Goal: Task Accomplishment & Management: Complete application form

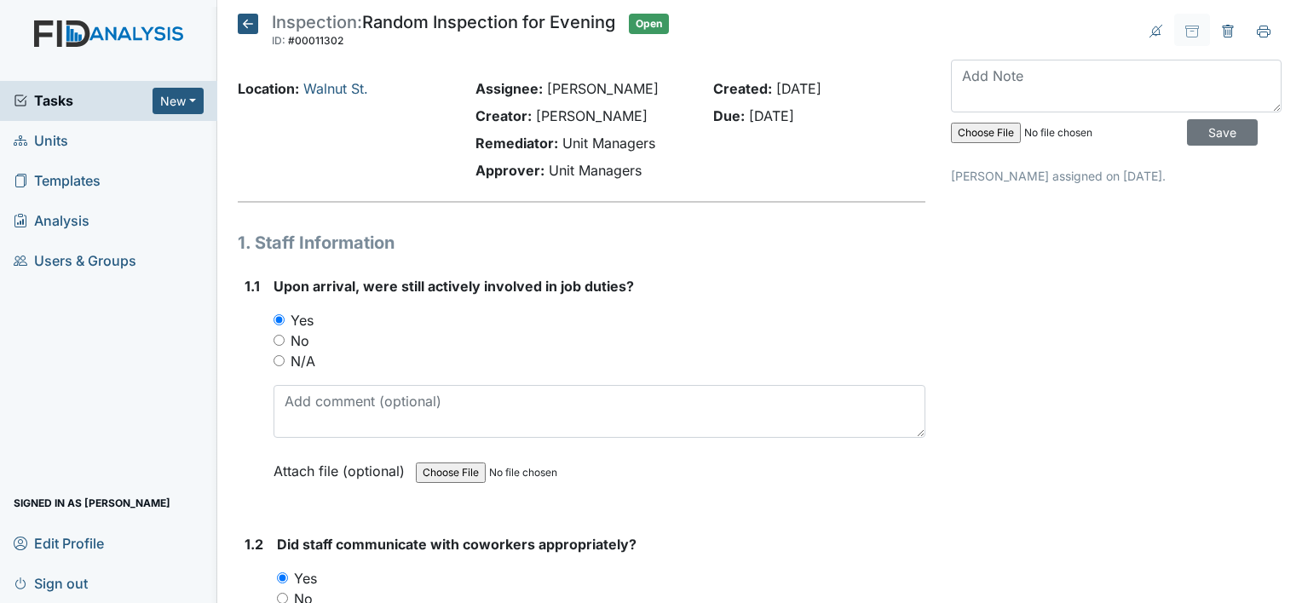
scroll to position [3132, 0]
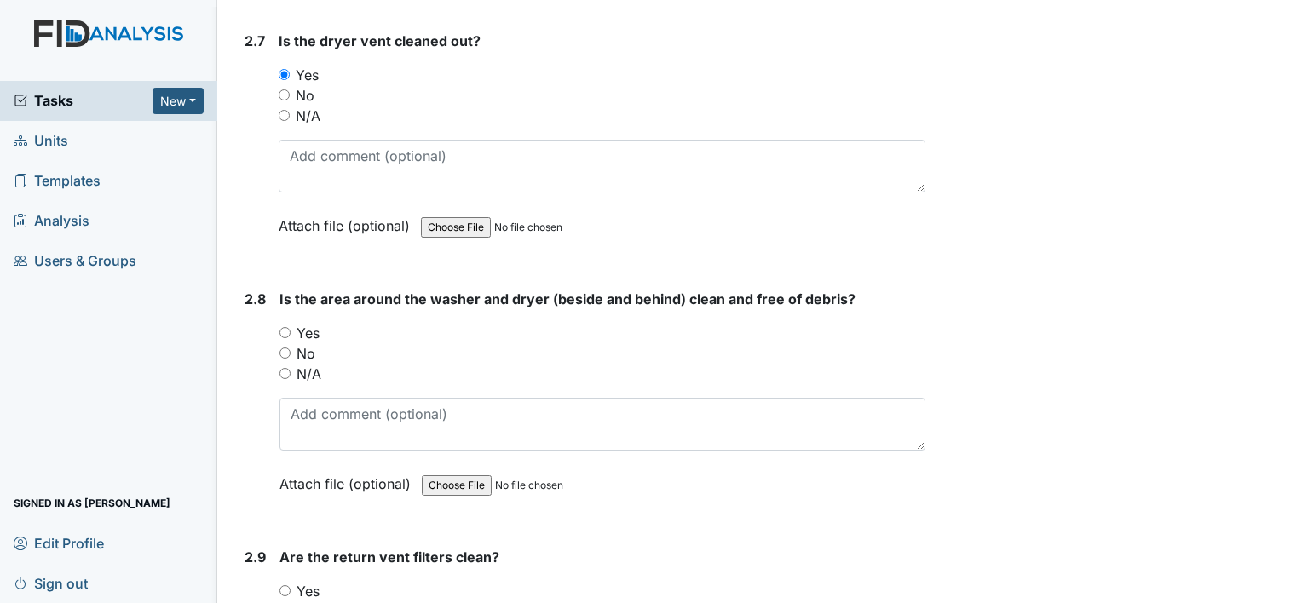
click at [286, 327] on input "Yes" at bounding box center [285, 332] width 11 height 11
radio input "true"
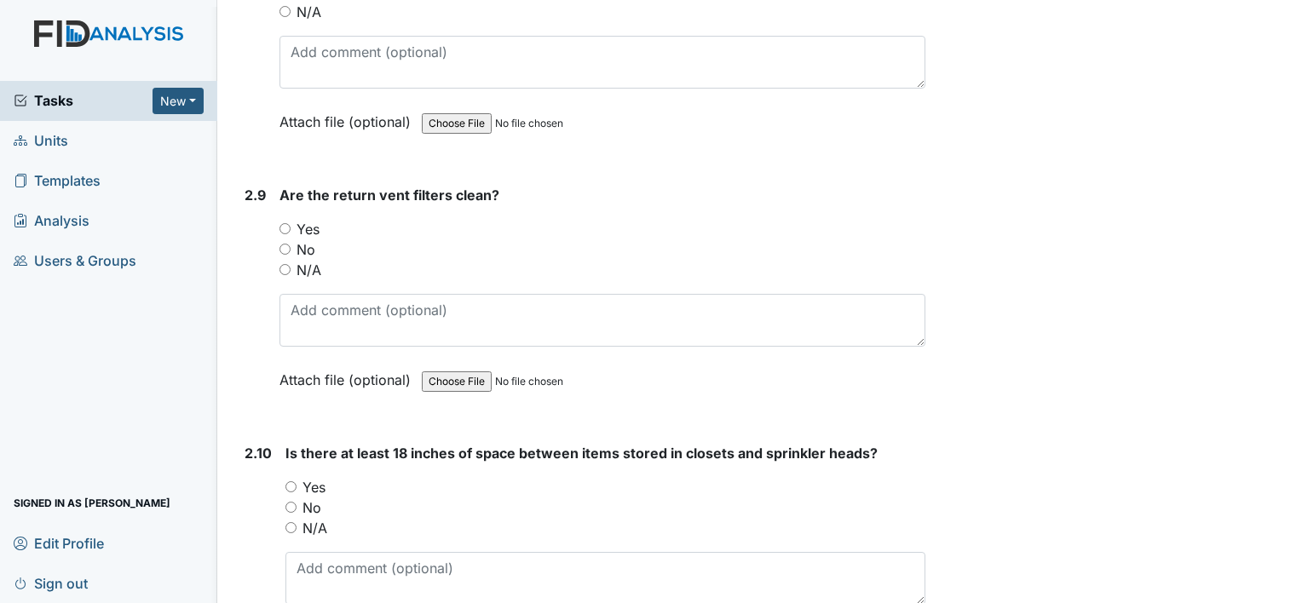
scroll to position [3528, 0]
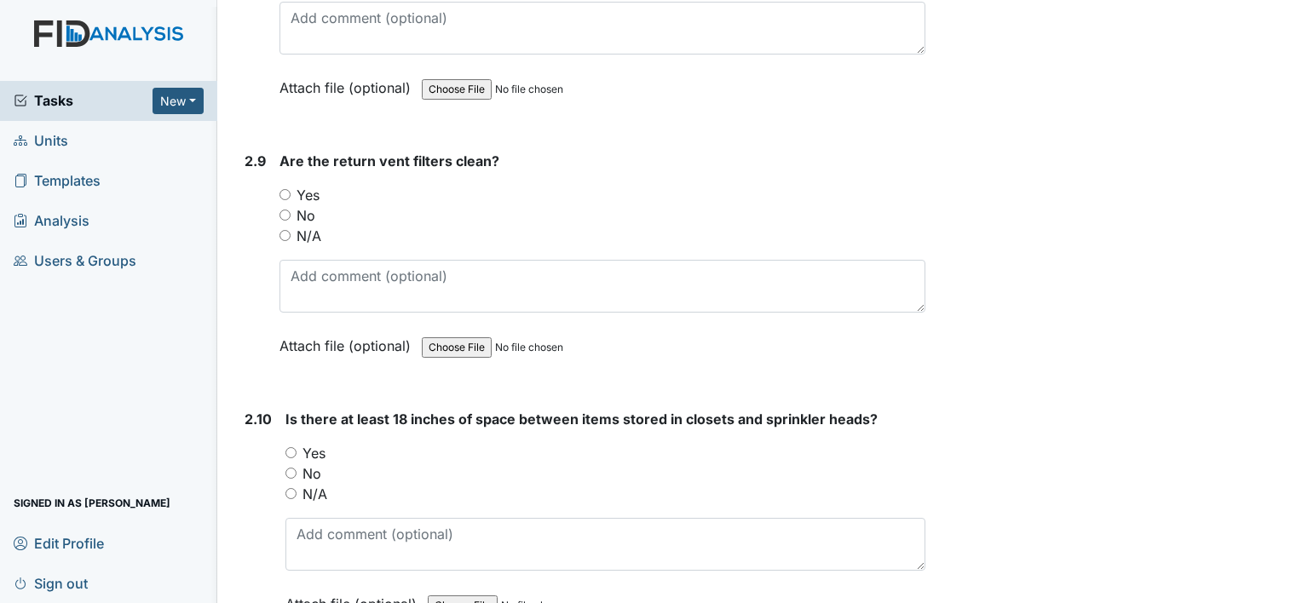
click at [363, 205] on div "No" at bounding box center [603, 215] width 646 height 20
click at [286, 189] on input "Yes" at bounding box center [285, 194] width 11 height 11
radio input "true"
click at [293, 447] on input "Yes" at bounding box center [291, 452] width 11 height 11
radio input "true"
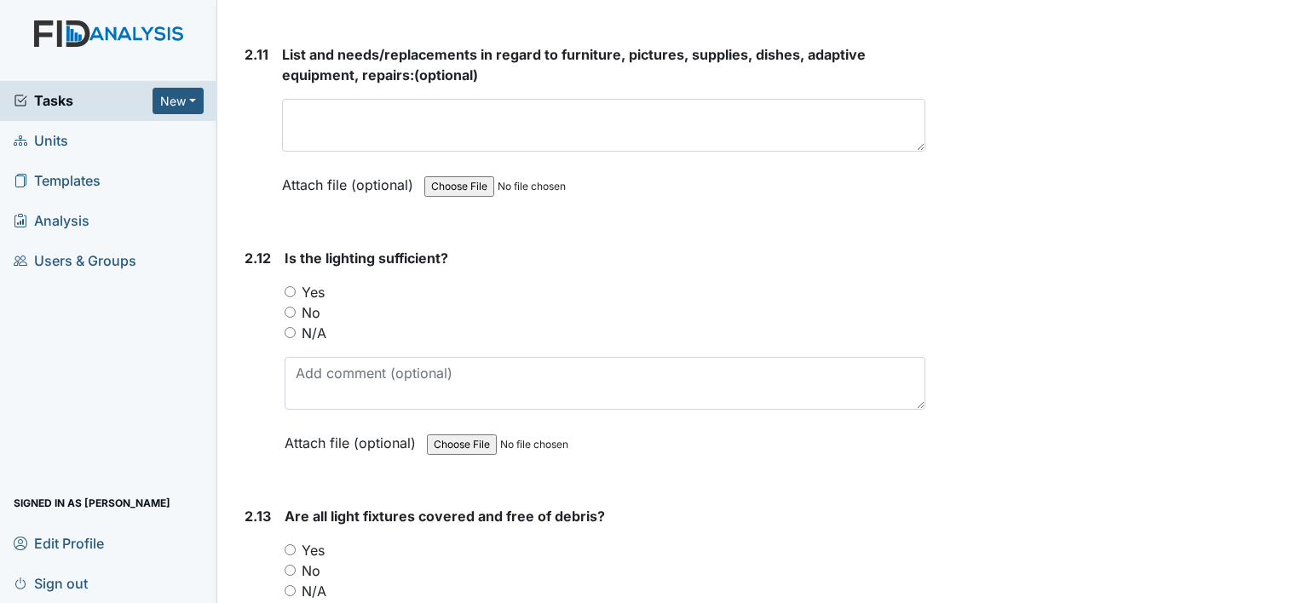
scroll to position [4176, 0]
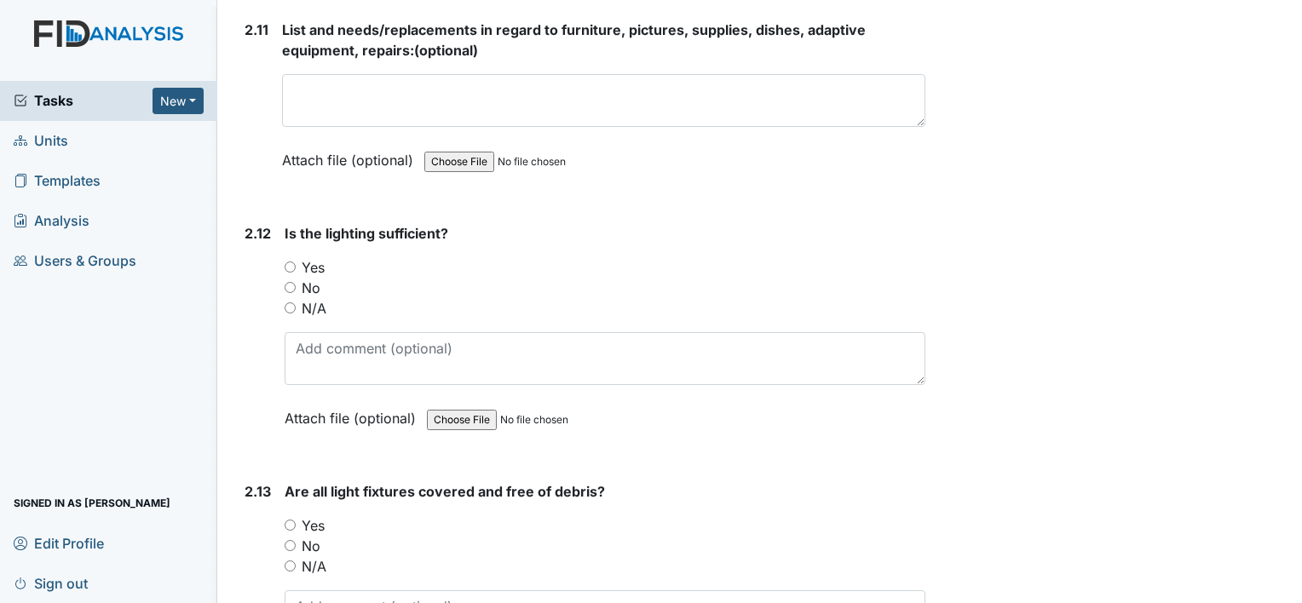
click at [291, 262] on input "Yes" at bounding box center [290, 267] width 11 height 11
radio input "true"
click at [286, 520] on input "Yes" at bounding box center [290, 525] width 11 height 11
radio input "true"
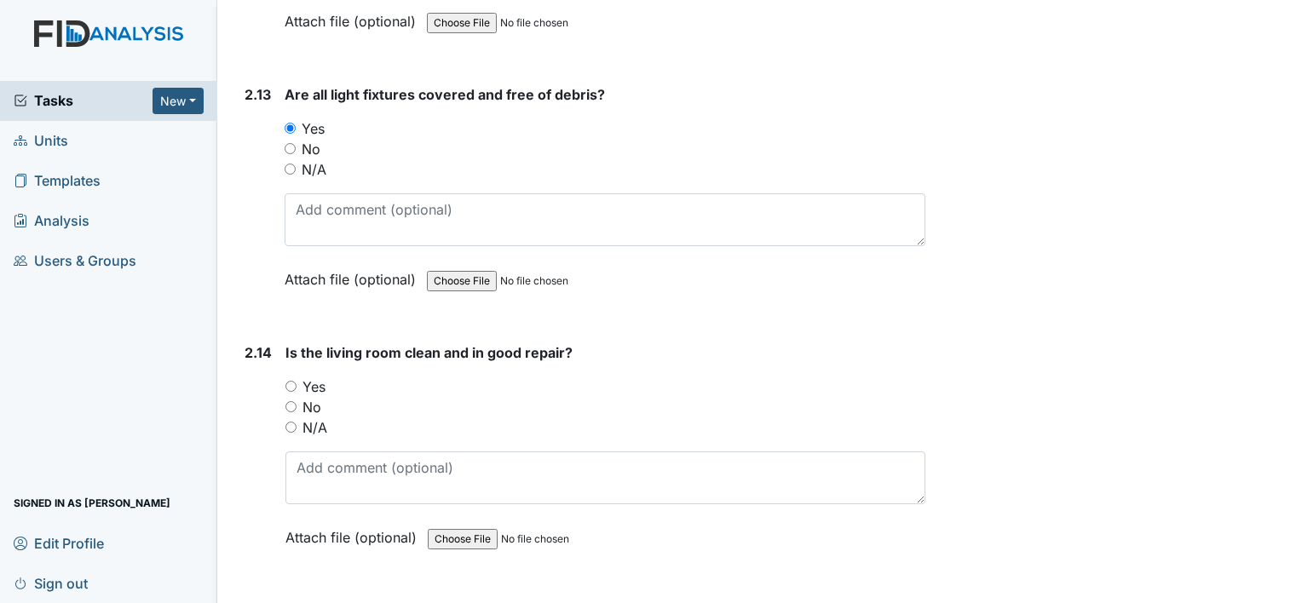
scroll to position [4630, 0]
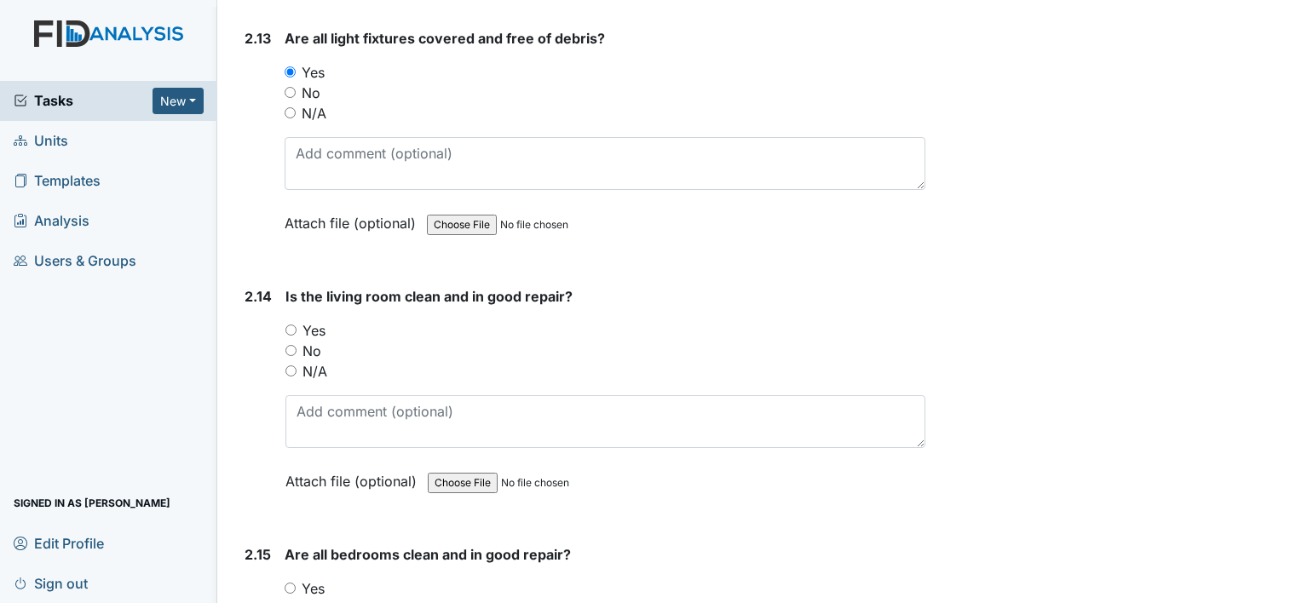
click at [286, 325] on input "Yes" at bounding box center [291, 330] width 11 height 11
radio input "true"
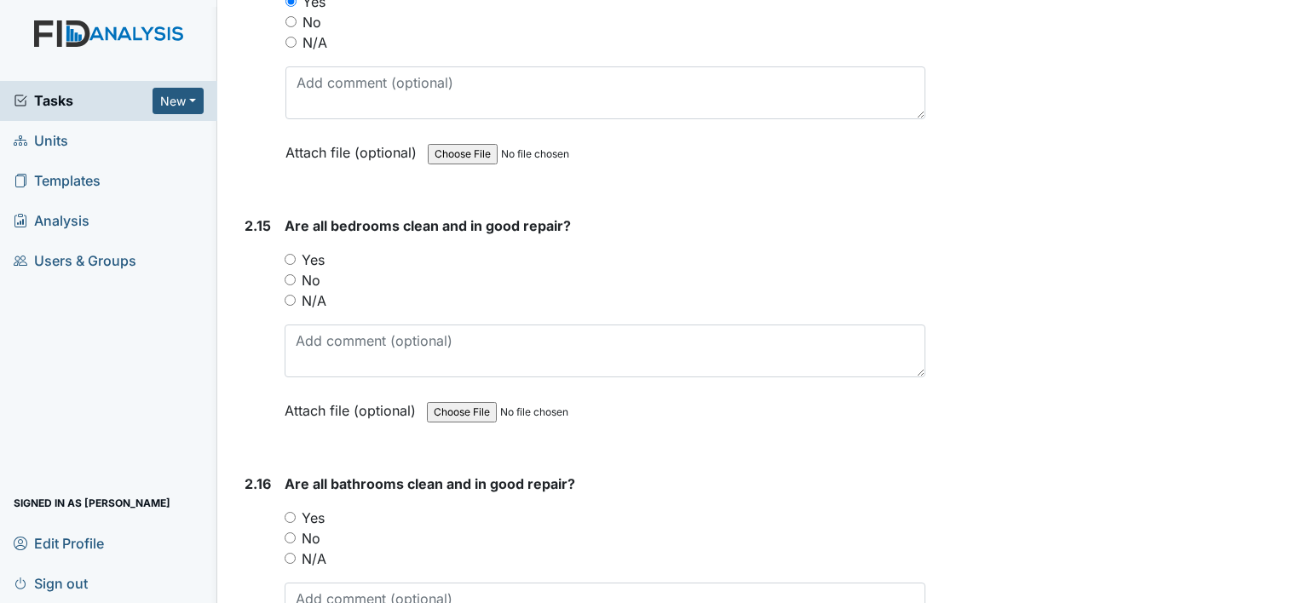
scroll to position [4993, 0]
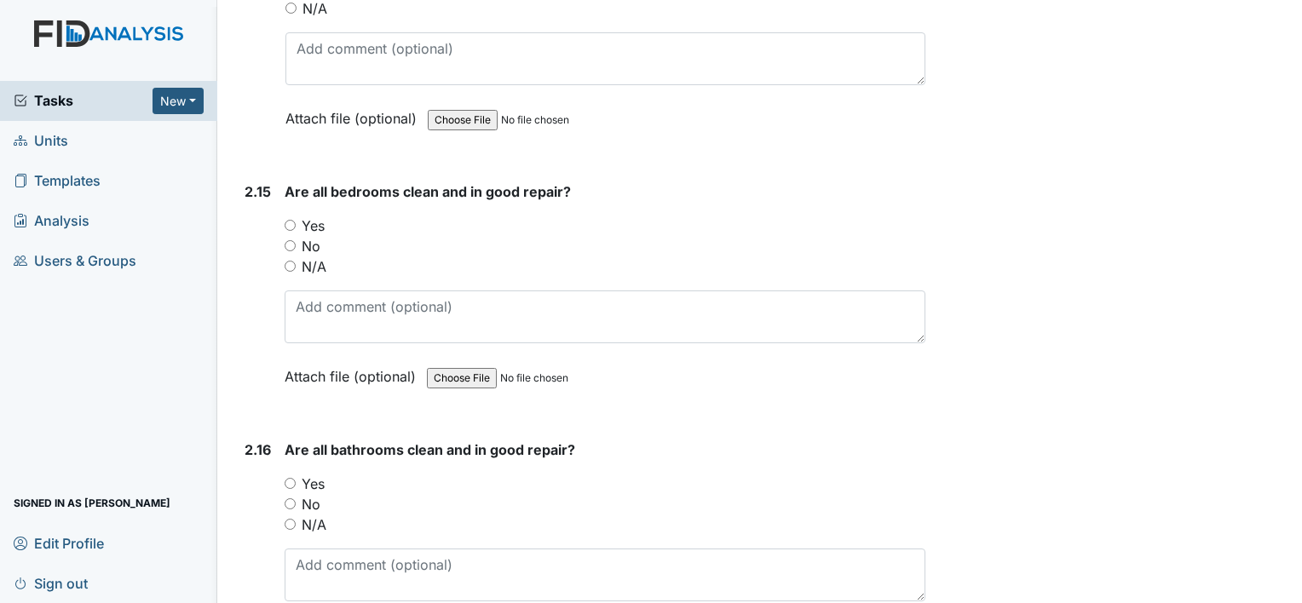
click at [290, 220] on input "Yes" at bounding box center [290, 225] width 11 height 11
radio input "true"
click at [289, 478] on input "Yes" at bounding box center [290, 483] width 11 height 11
radio input "true"
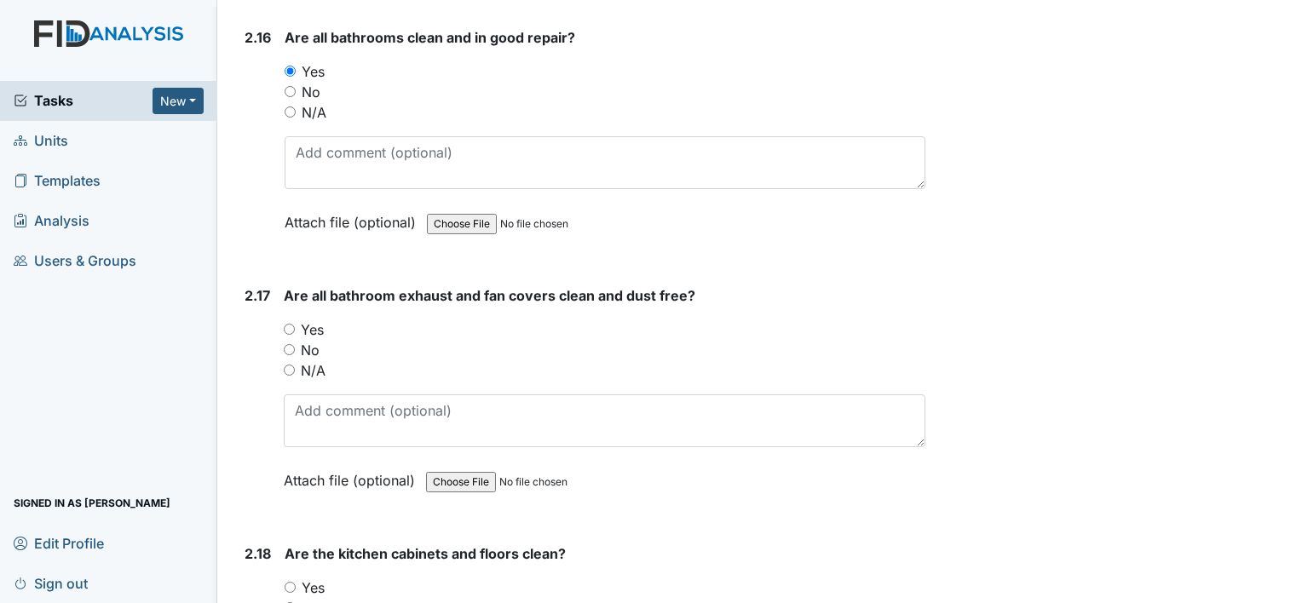
scroll to position [5413, 0]
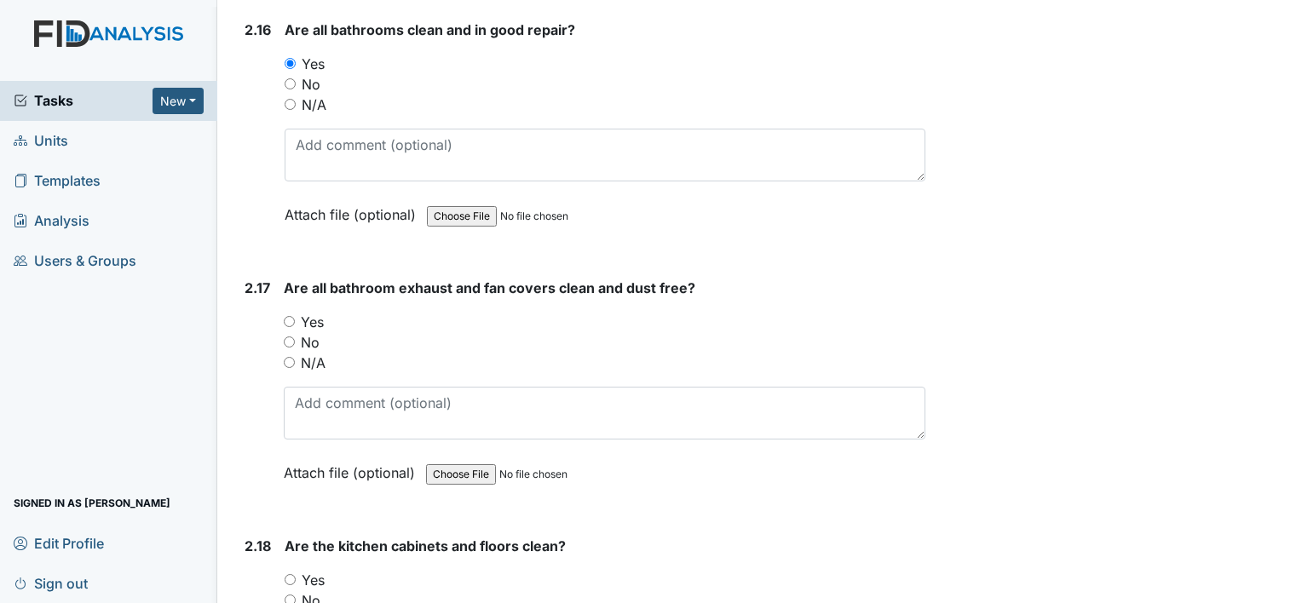
click at [288, 316] on input "Yes" at bounding box center [289, 321] width 11 height 11
radio input "true"
click at [291, 574] on input "Yes" at bounding box center [290, 579] width 11 height 11
radio input "true"
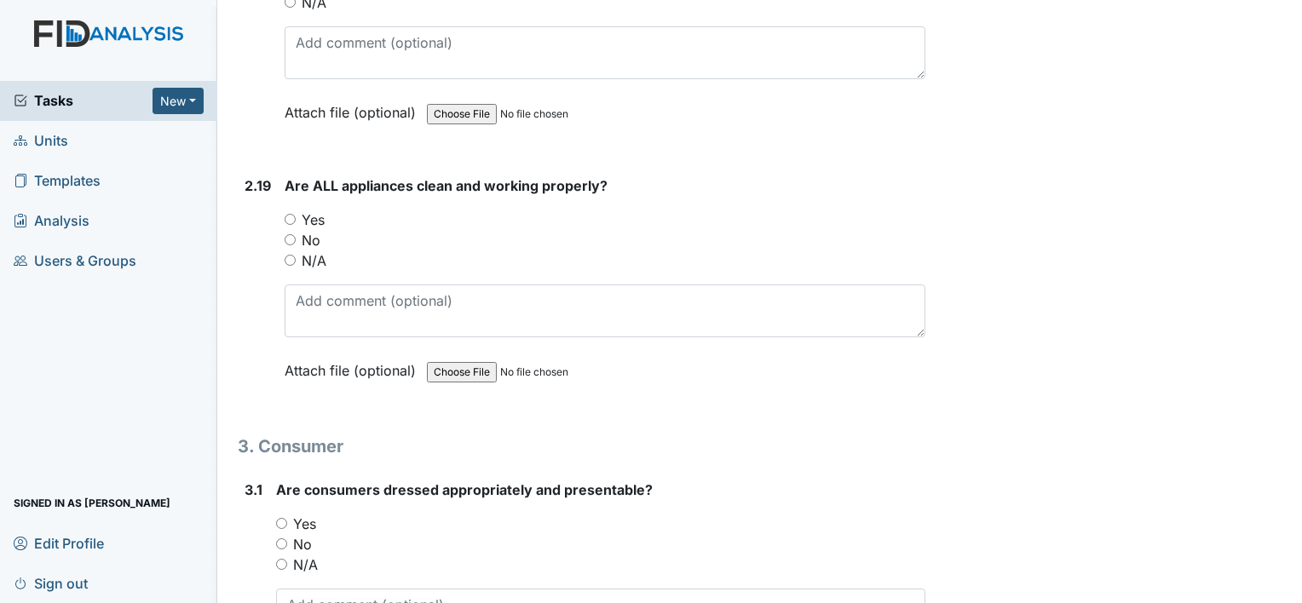
scroll to position [6048, 0]
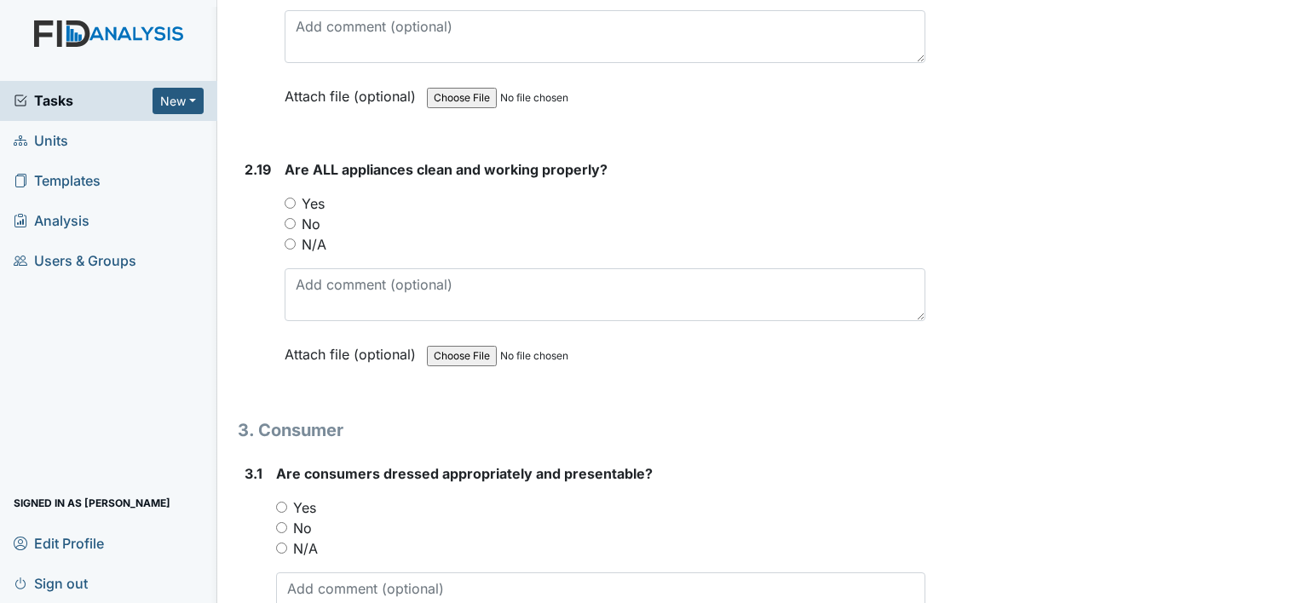
click at [291, 198] on input "Yes" at bounding box center [290, 203] width 11 height 11
radio input "true"
click at [283, 502] on input "Yes" at bounding box center [281, 507] width 11 height 11
radio input "true"
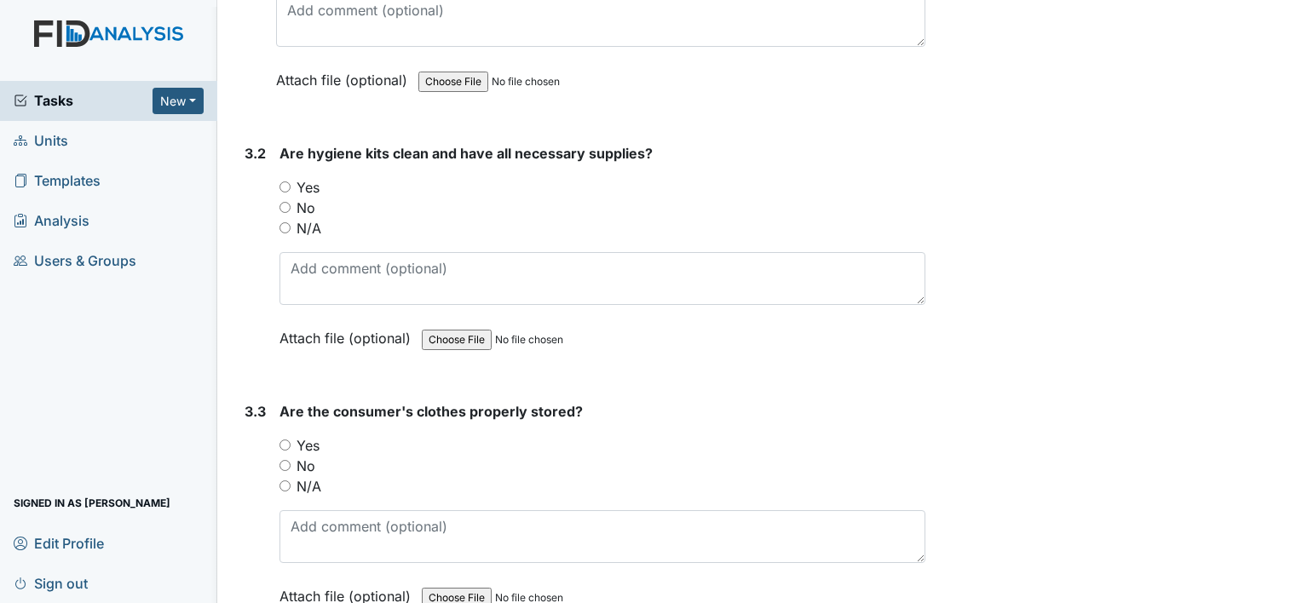
scroll to position [6694, 0]
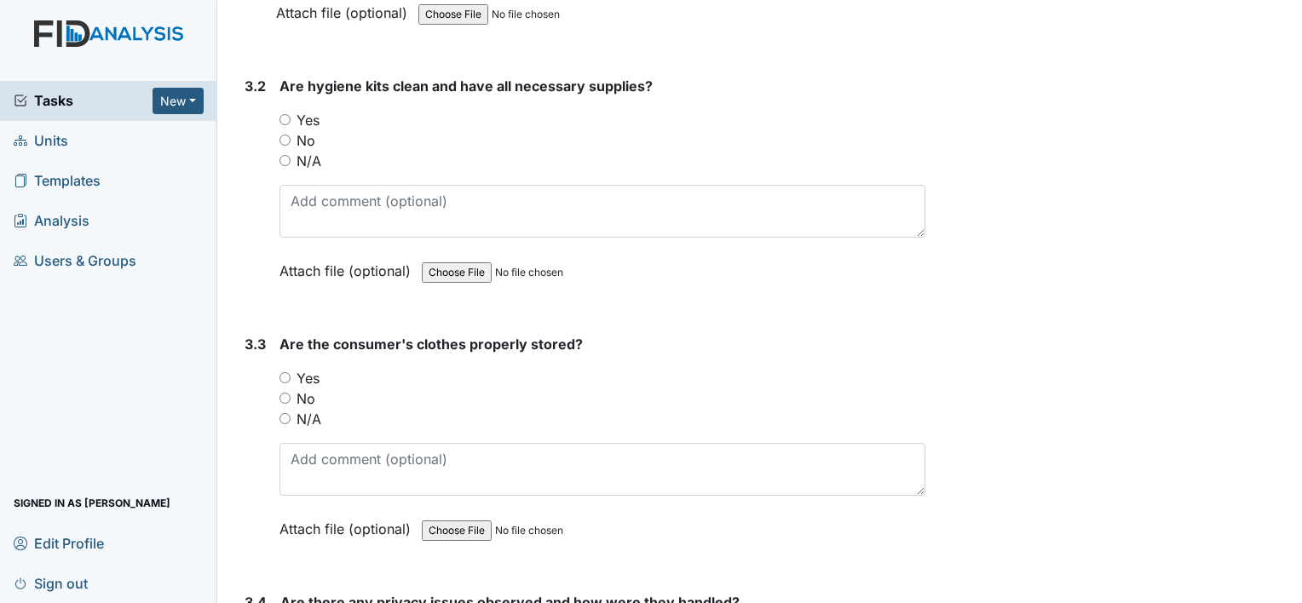
click at [284, 114] on input "Yes" at bounding box center [285, 119] width 11 height 11
radio input "true"
click at [276, 353] on div "3.3 Are the consumer's clothes properly stored? You must select one of the belo…" at bounding box center [582, 449] width 688 height 231
click at [280, 372] on input "Yes" at bounding box center [285, 377] width 11 height 11
radio input "true"
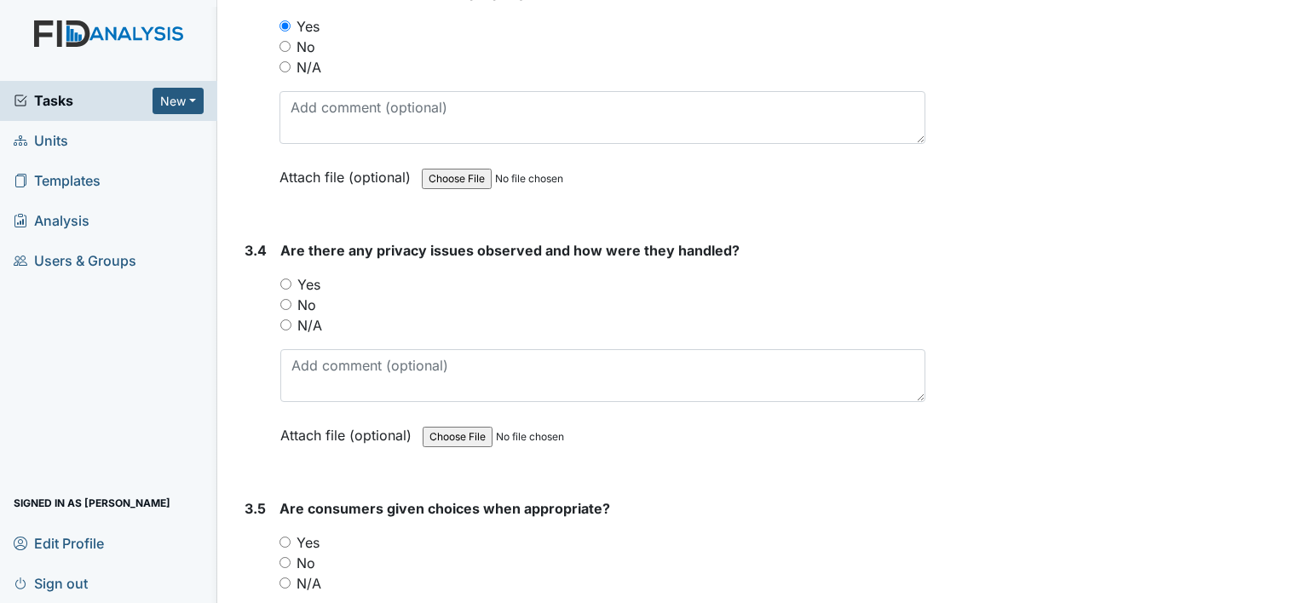
scroll to position [7080, 0]
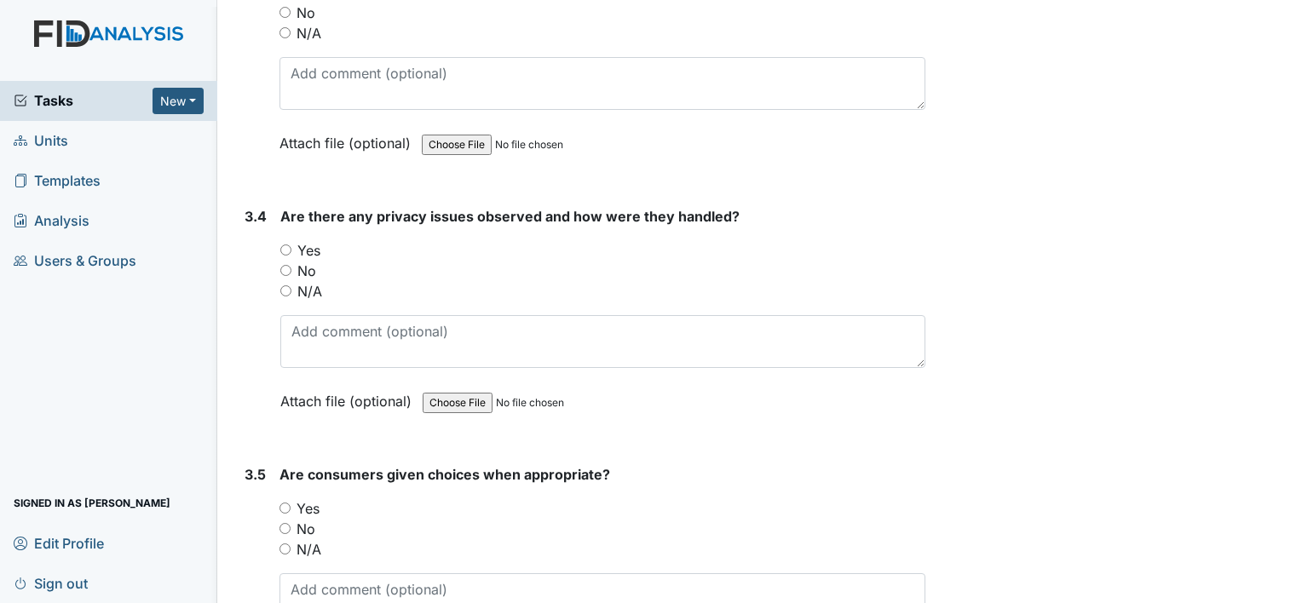
click at [285, 245] on input "Yes" at bounding box center [285, 250] width 11 height 11
radio input "true"
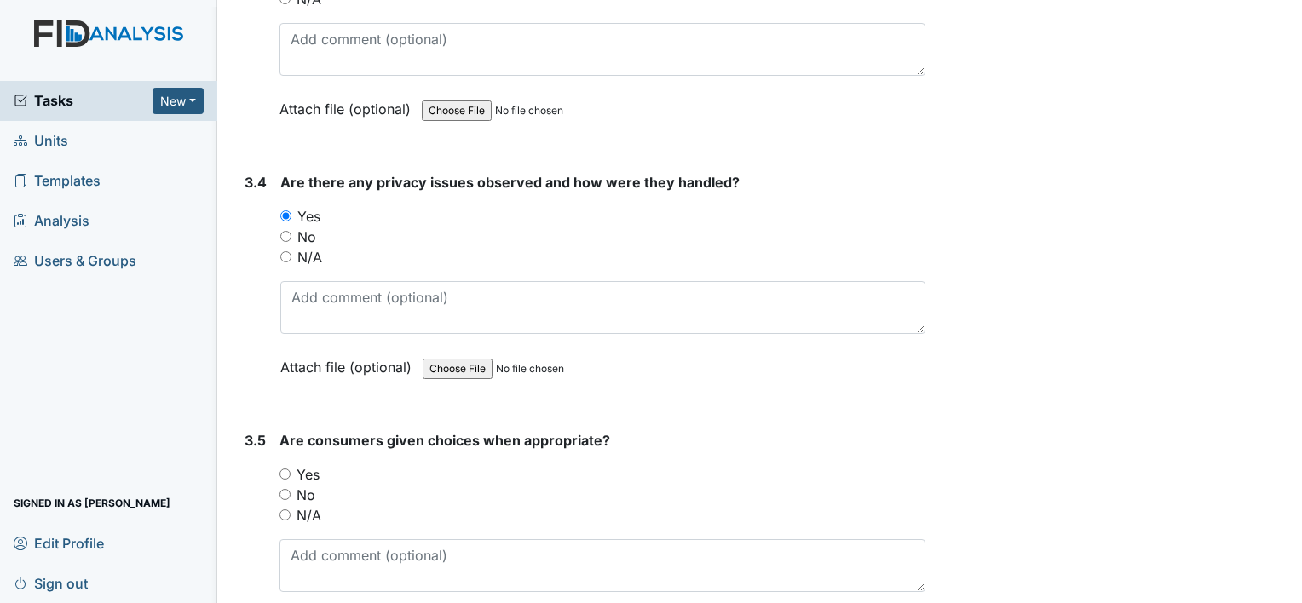
scroll to position [7250, 0]
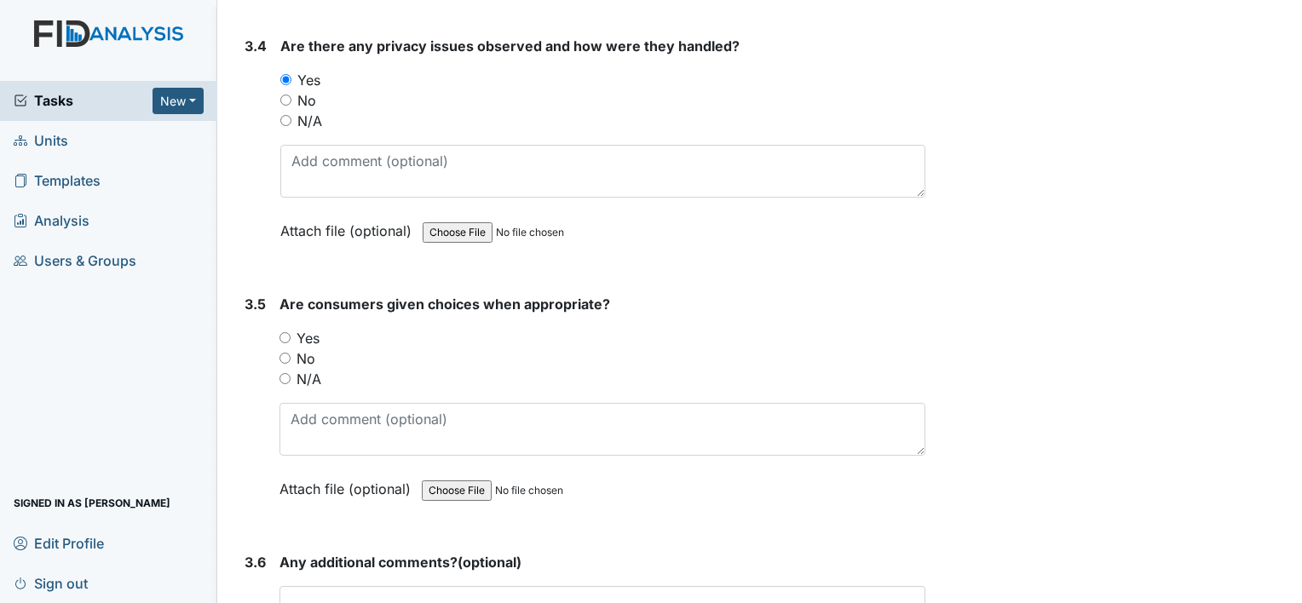
click at [283, 95] on input "No" at bounding box center [285, 100] width 11 height 11
radio input "true"
click at [280, 332] on input "Yes" at bounding box center [285, 337] width 11 height 11
radio input "true"
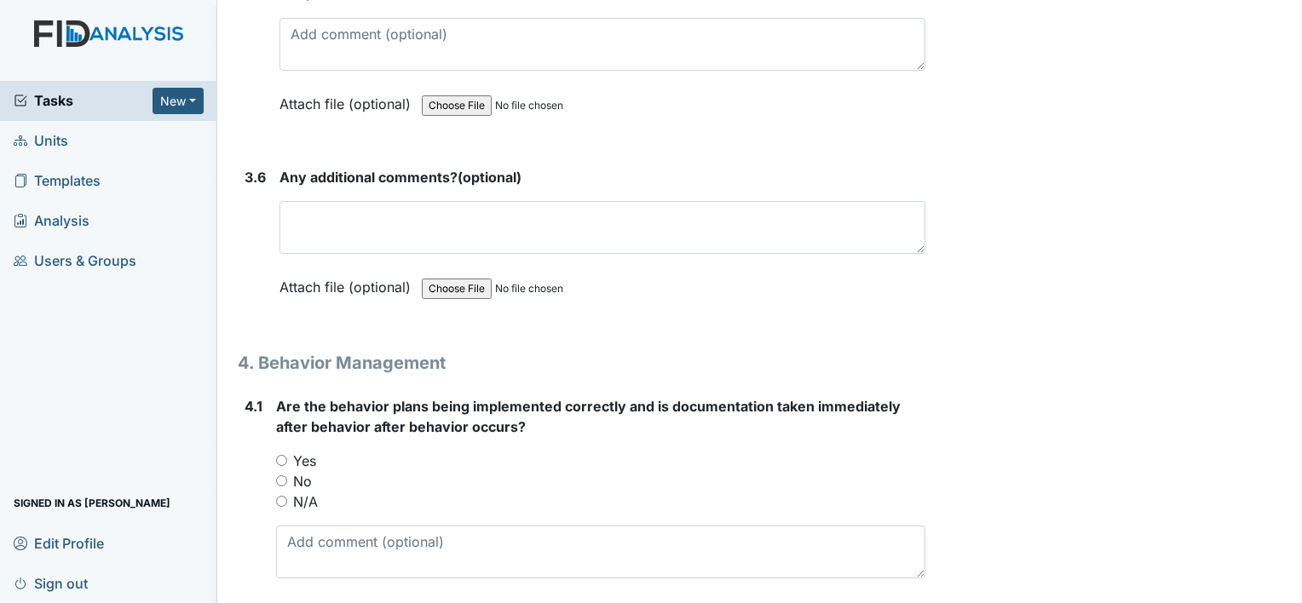
scroll to position [7670, 0]
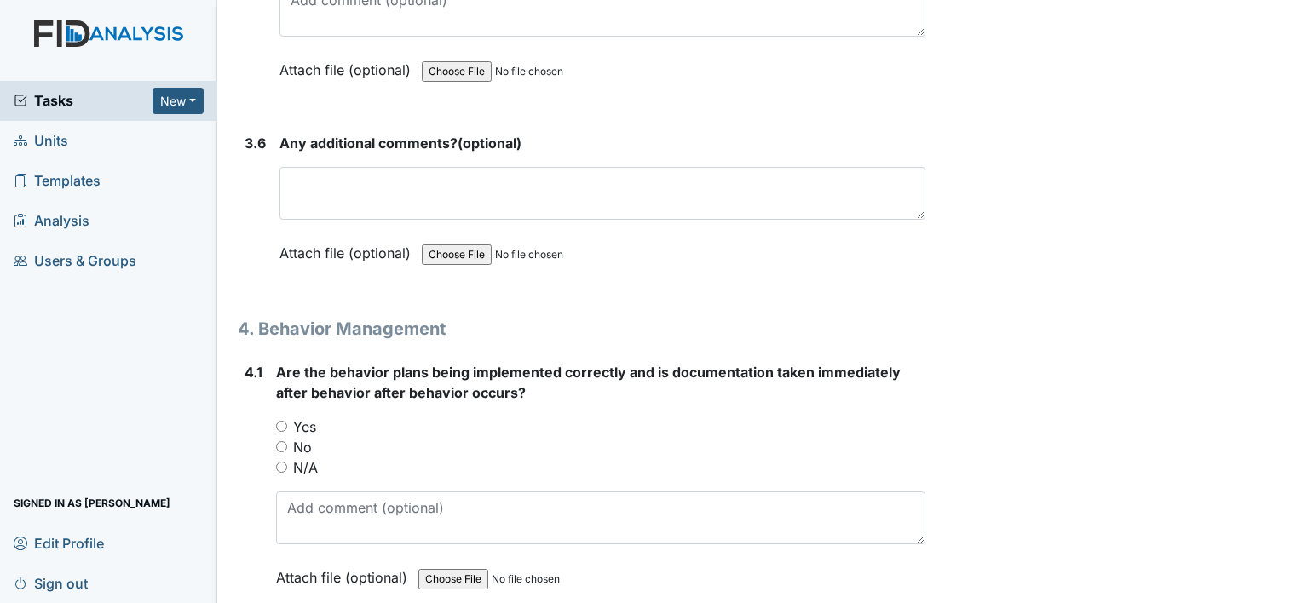
click at [280, 441] on input "No" at bounding box center [281, 446] width 11 height 11
radio input "true"
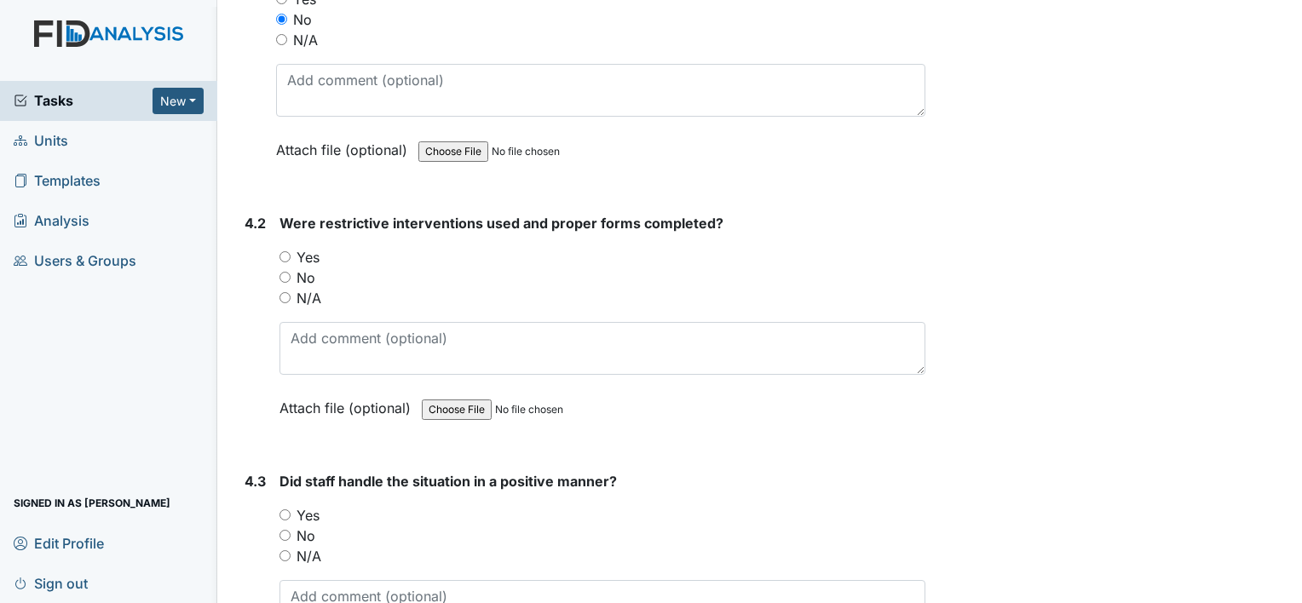
scroll to position [8124, 0]
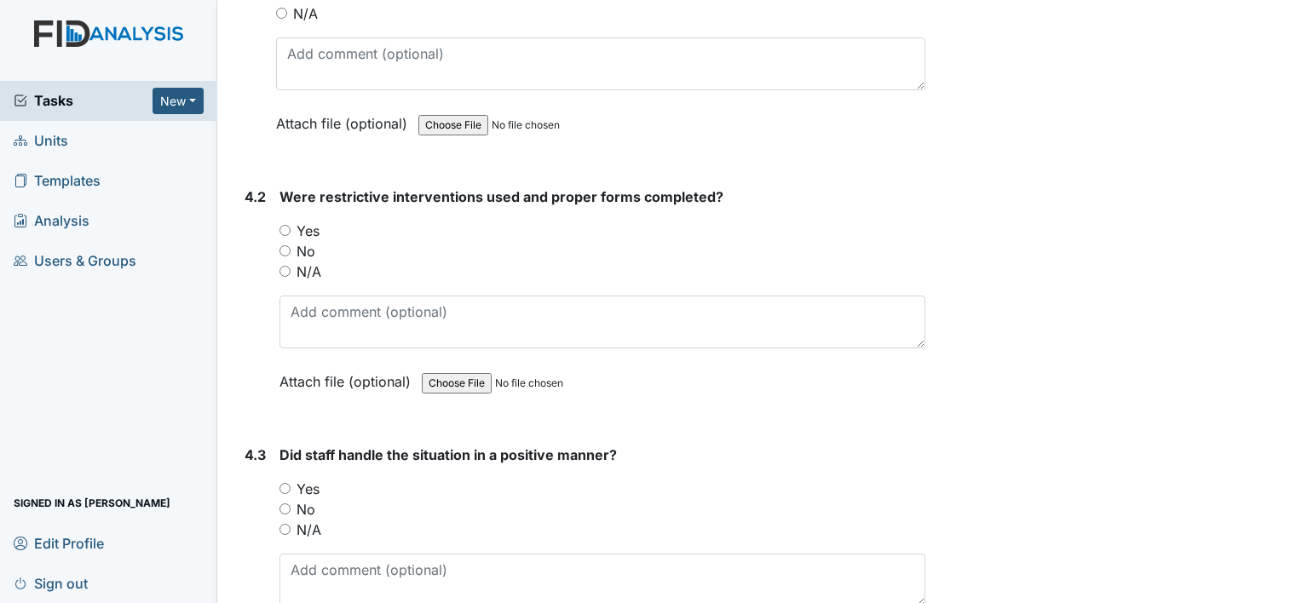
click at [282, 266] on input "N/A" at bounding box center [285, 271] width 11 height 11
radio input "true"
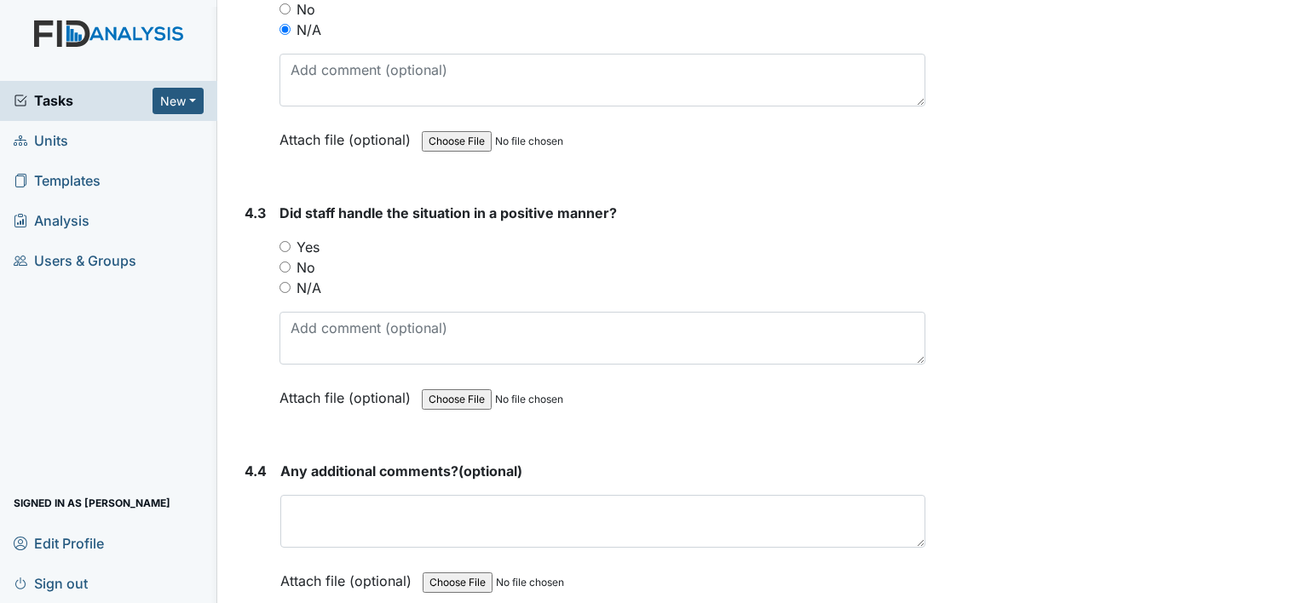
scroll to position [8397, 0]
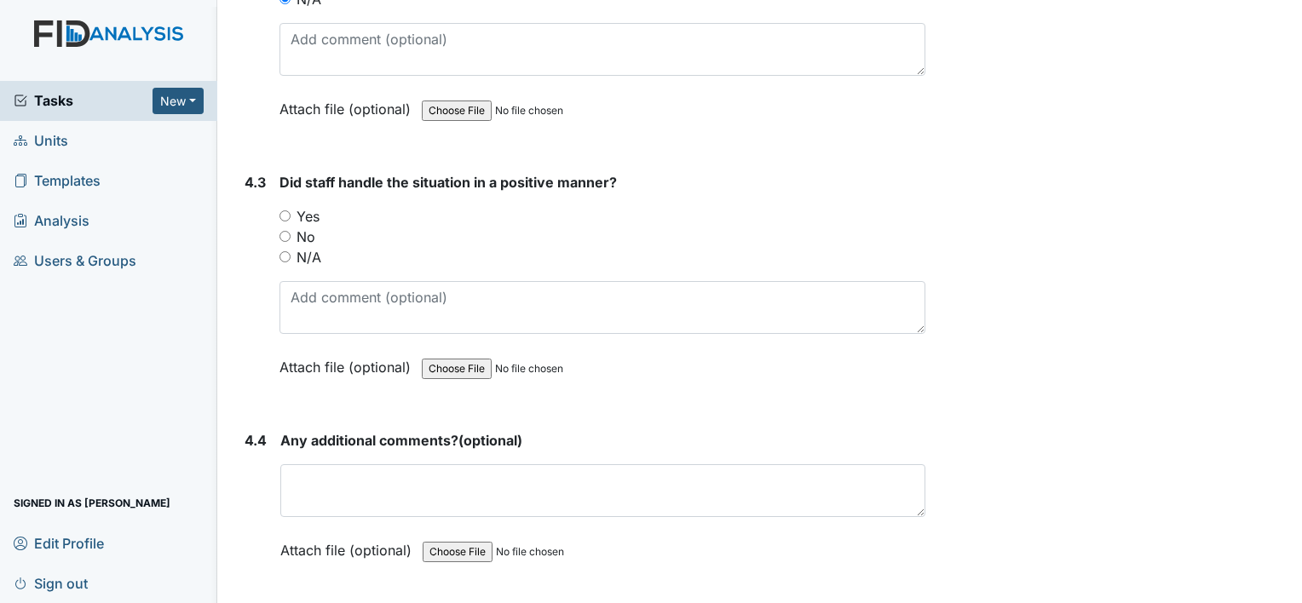
click at [289, 251] on input "N/A" at bounding box center [285, 256] width 11 height 11
radio input "true"
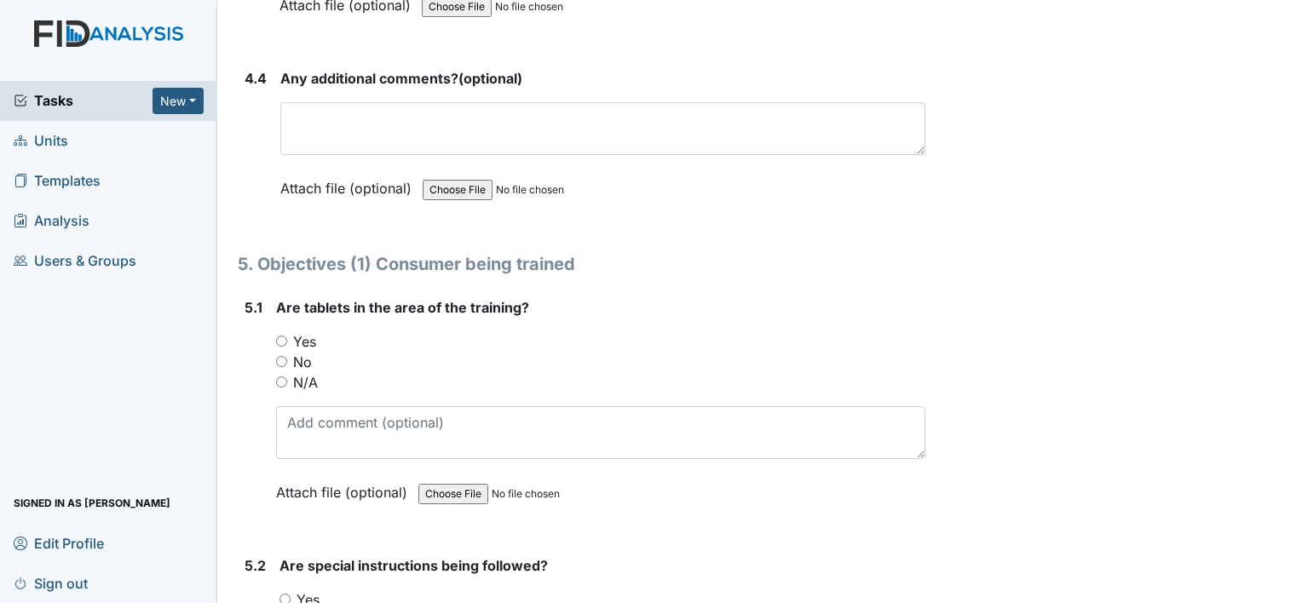
scroll to position [8894, 0]
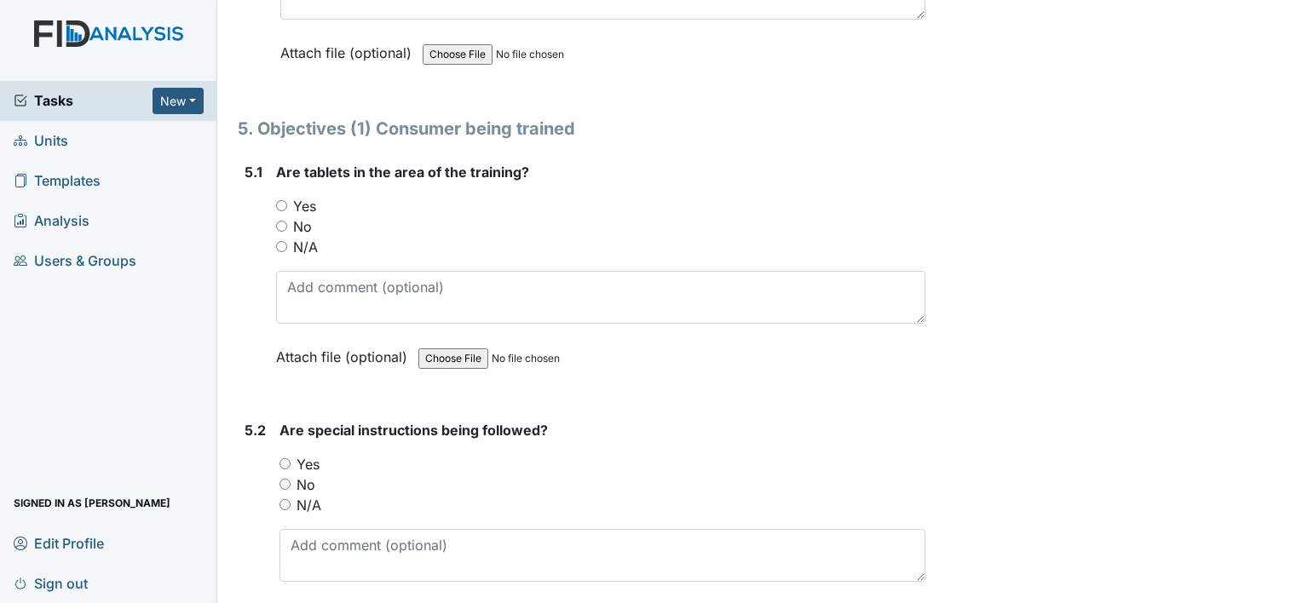
click at [283, 200] on input "Yes" at bounding box center [281, 205] width 11 height 11
radio input "true"
click at [283, 459] on input "Yes" at bounding box center [285, 464] width 11 height 11
radio input "true"
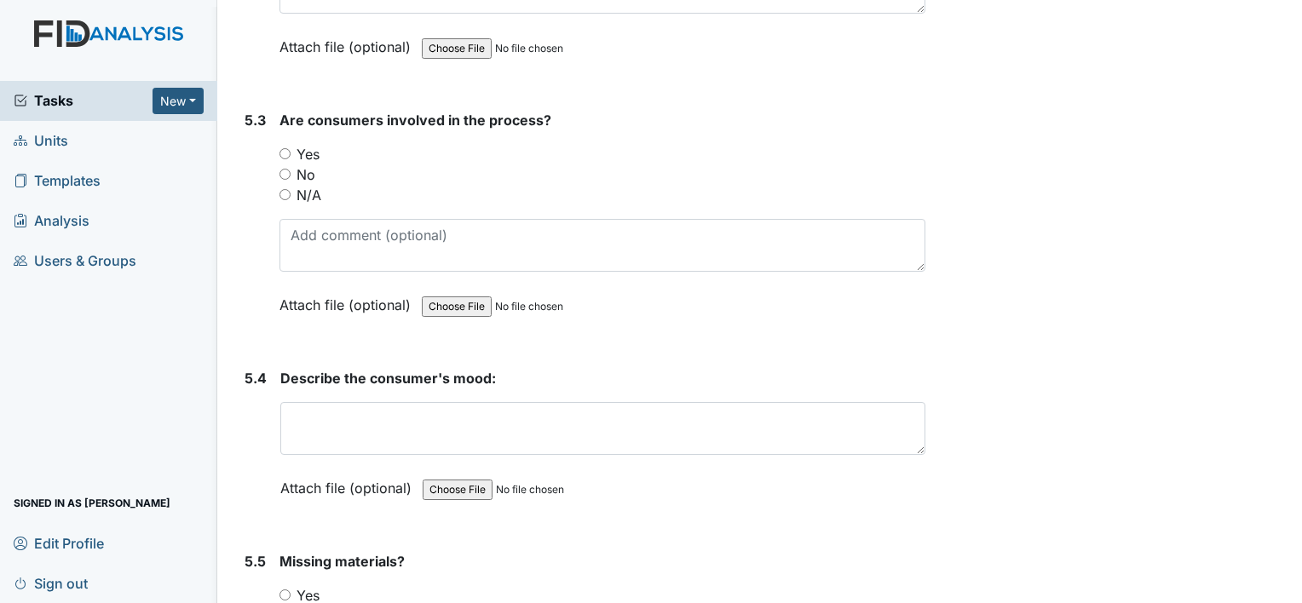
scroll to position [9474, 0]
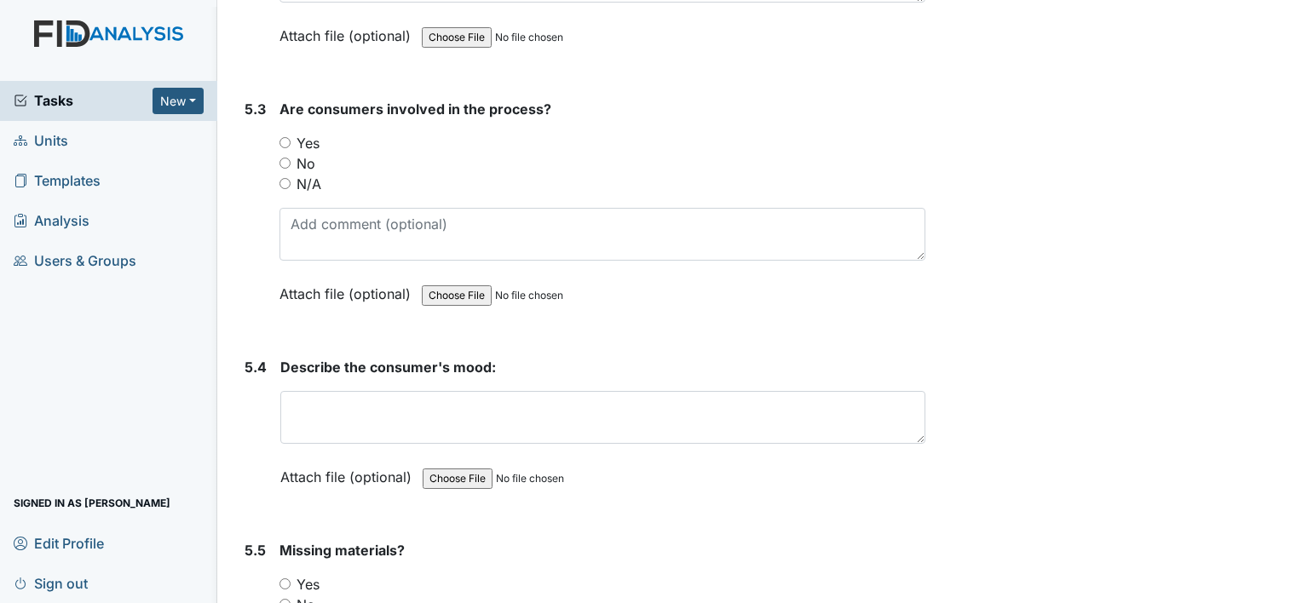
click at [290, 133] on div "Yes" at bounding box center [603, 143] width 646 height 20
click at [282, 137] on input "Yes" at bounding box center [285, 142] width 11 height 11
radio input "true"
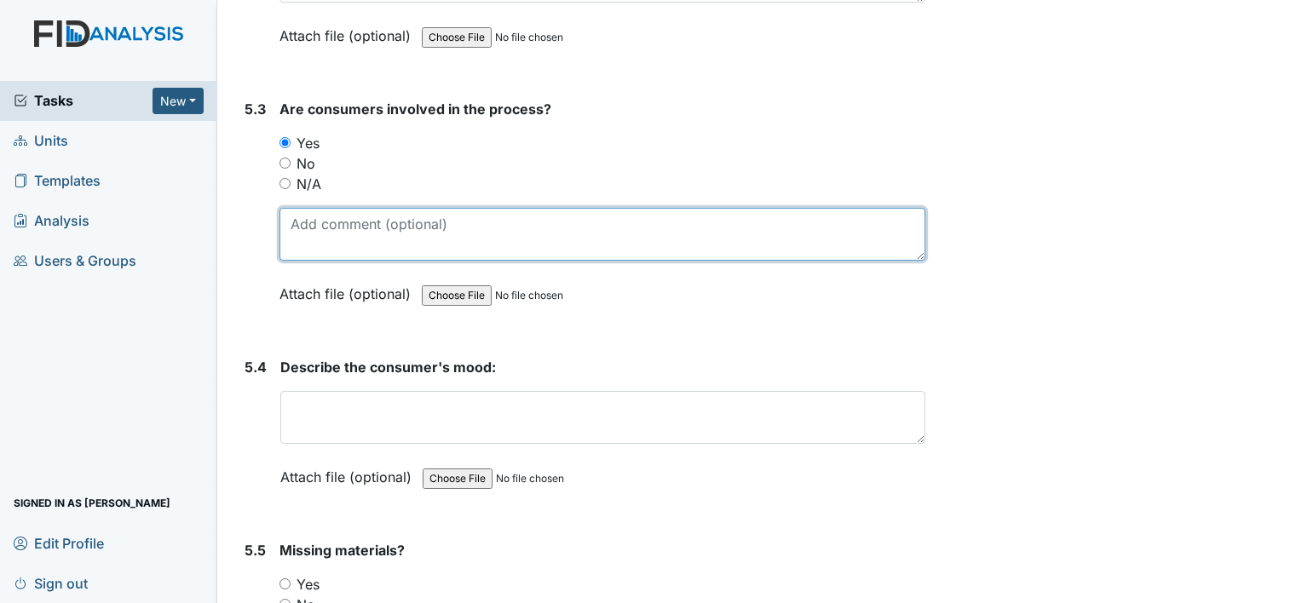
click at [320, 208] on textarea at bounding box center [603, 234] width 646 height 53
type textarea "C"
type textarea "i"
type textarea "T"
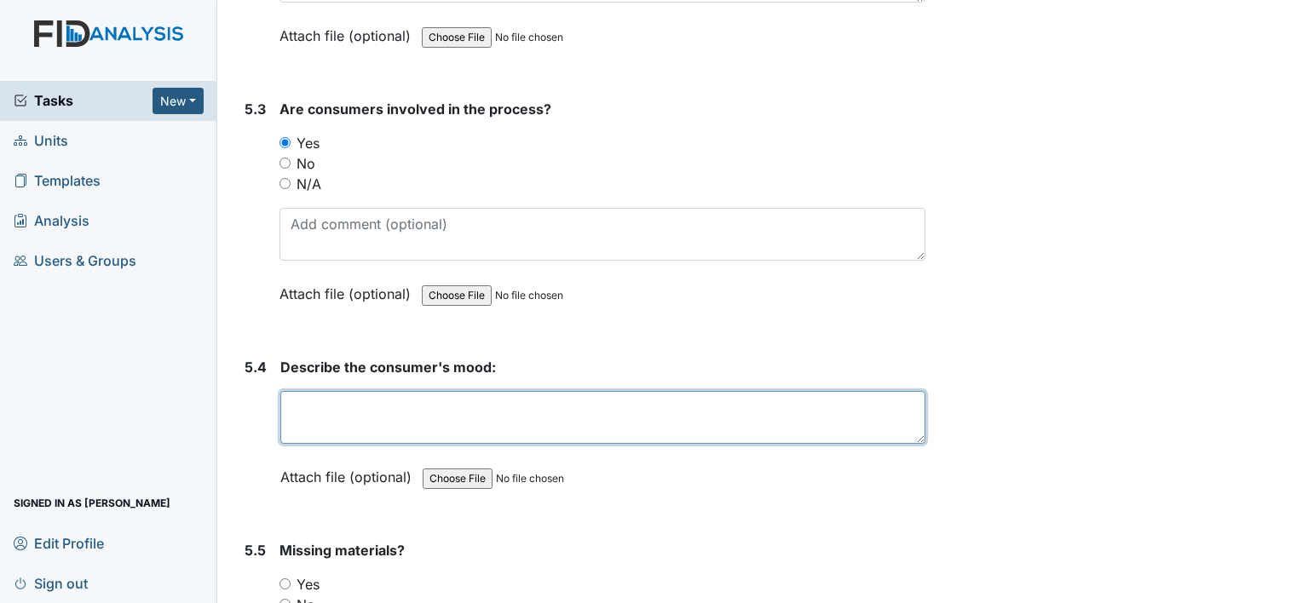
click at [320, 391] on textarea at bounding box center [602, 417] width 645 height 53
click at [433, 391] on textarea at bounding box center [602, 417] width 645 height 53
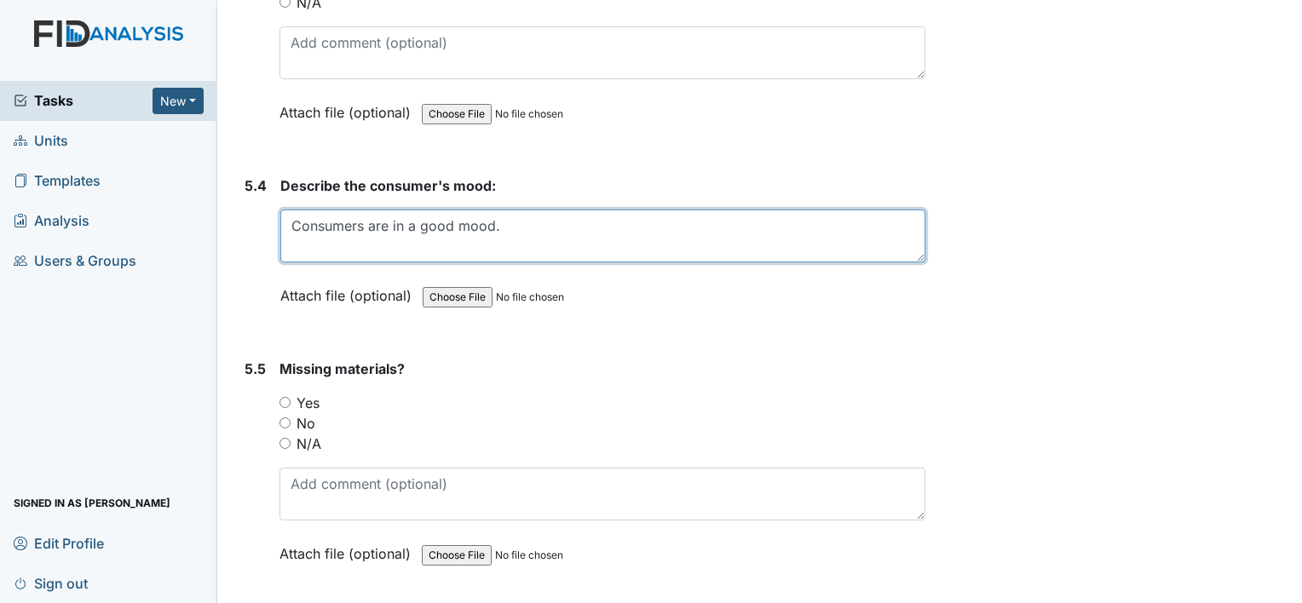
scroll to position [9713, 0]
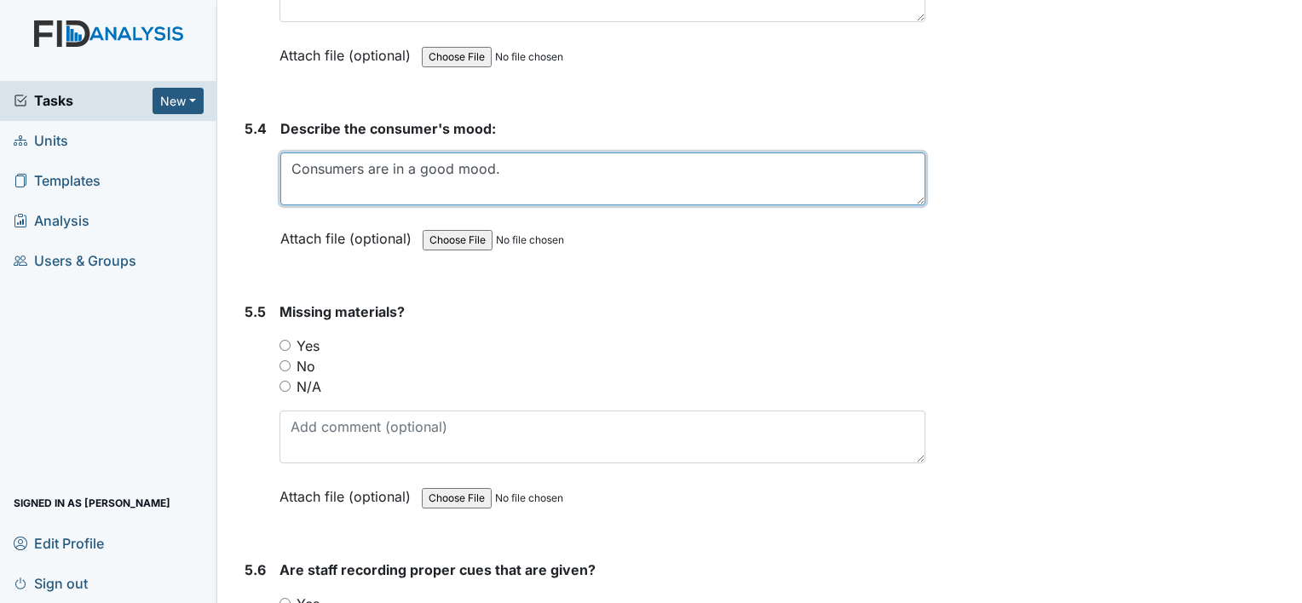
type textarea "Consumers are in a good mood."
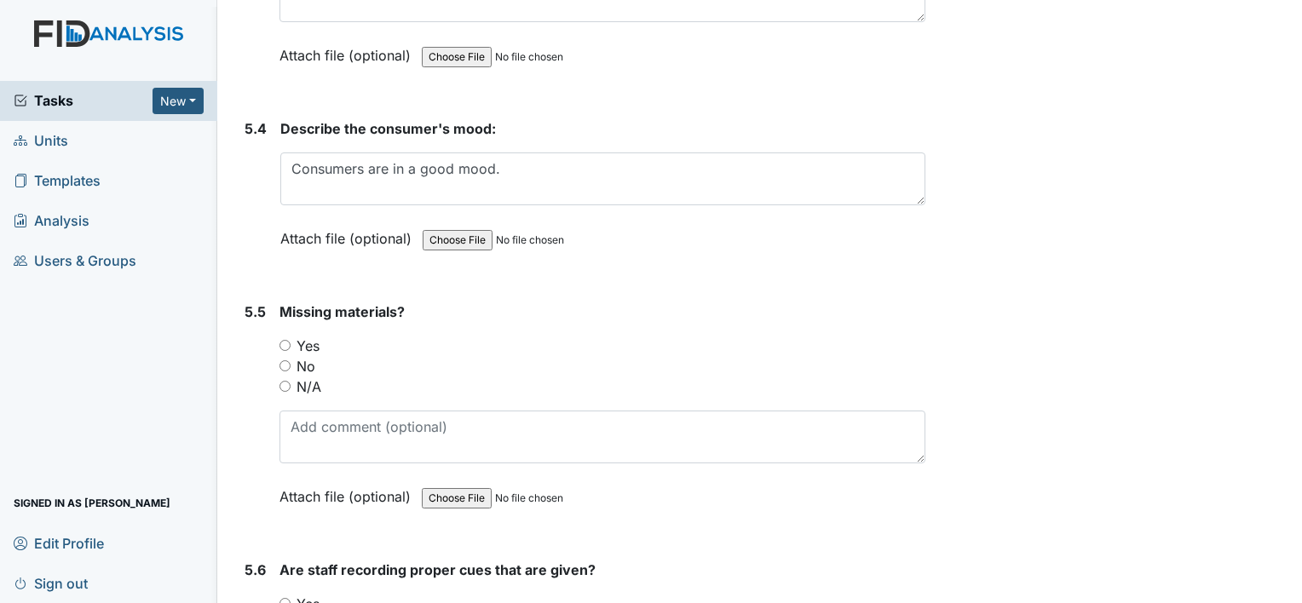
click at [286, 361] on input "No" at bounding box center [285, 366] width 11 height 11
radio input "true"
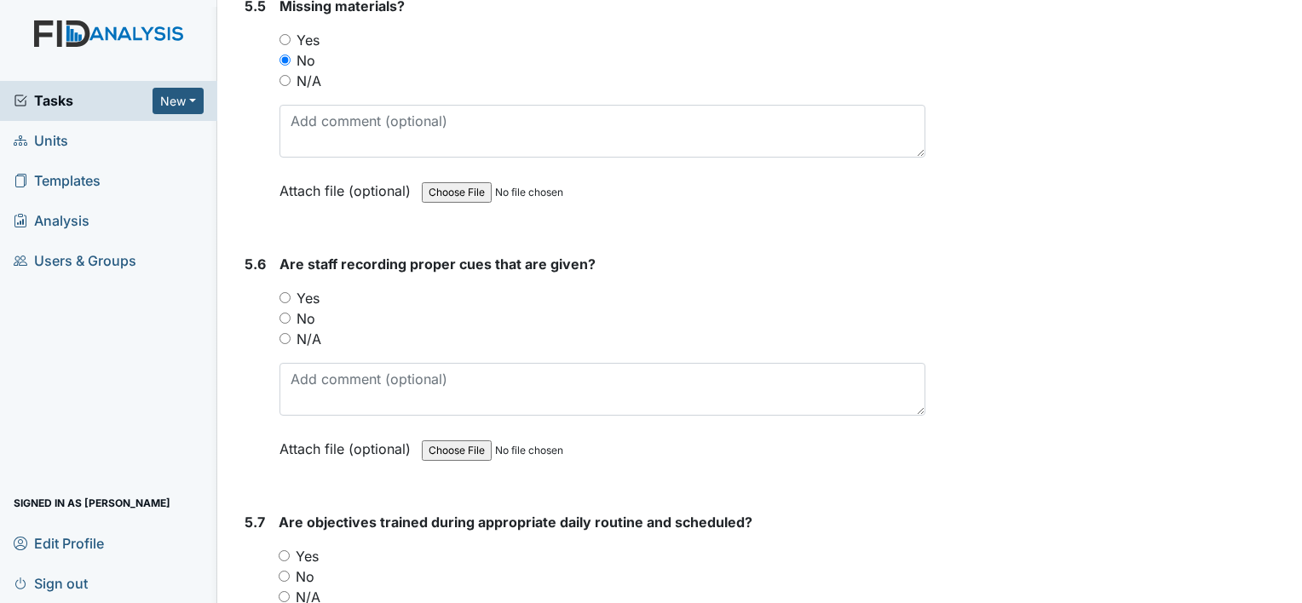
scroll to position [10053, 0]
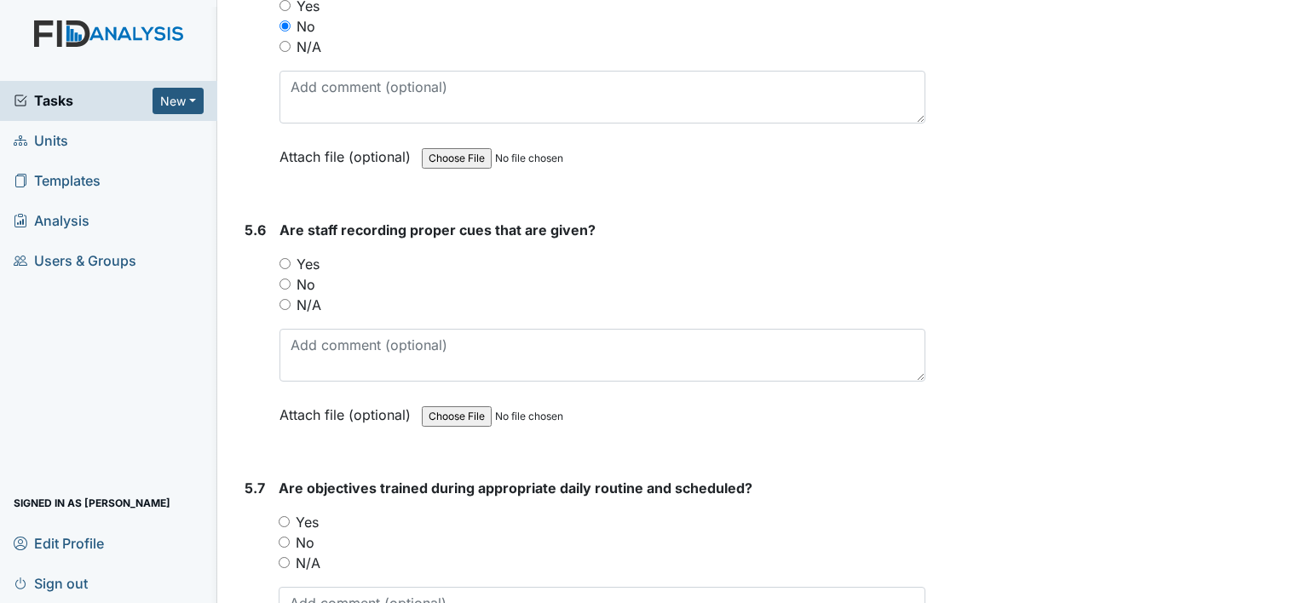
click at [286, 258] on input "Yes" at bounding box center [285, 263] width 11 height 11
radio input "true"
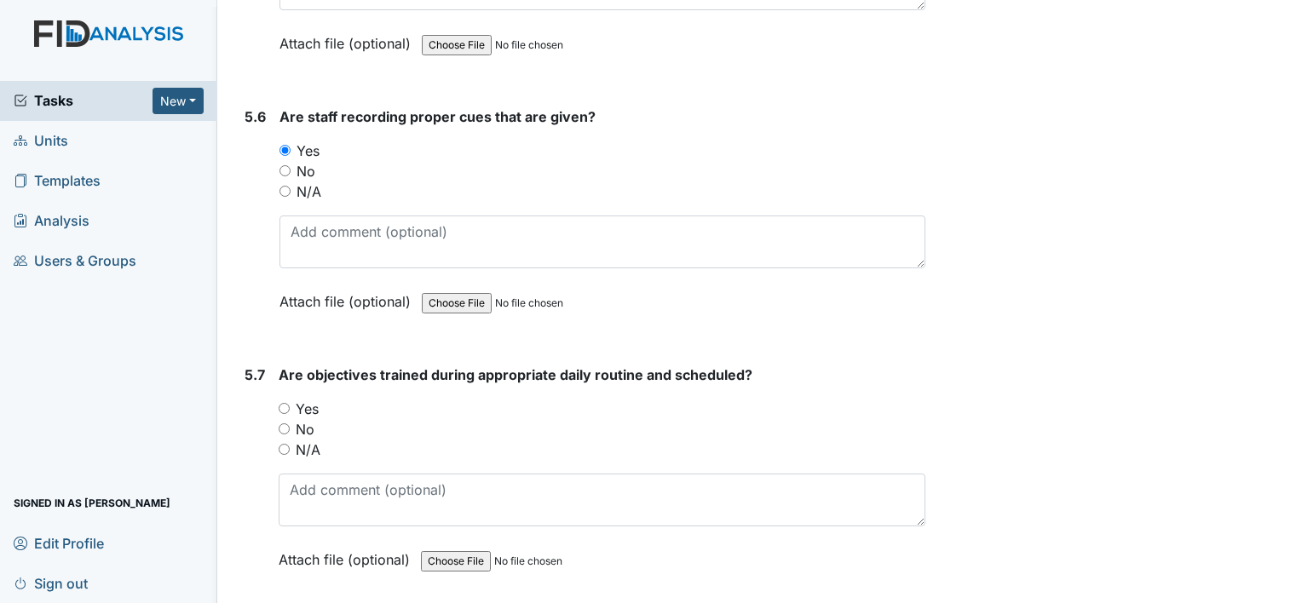
scroll to position [10245, 0]
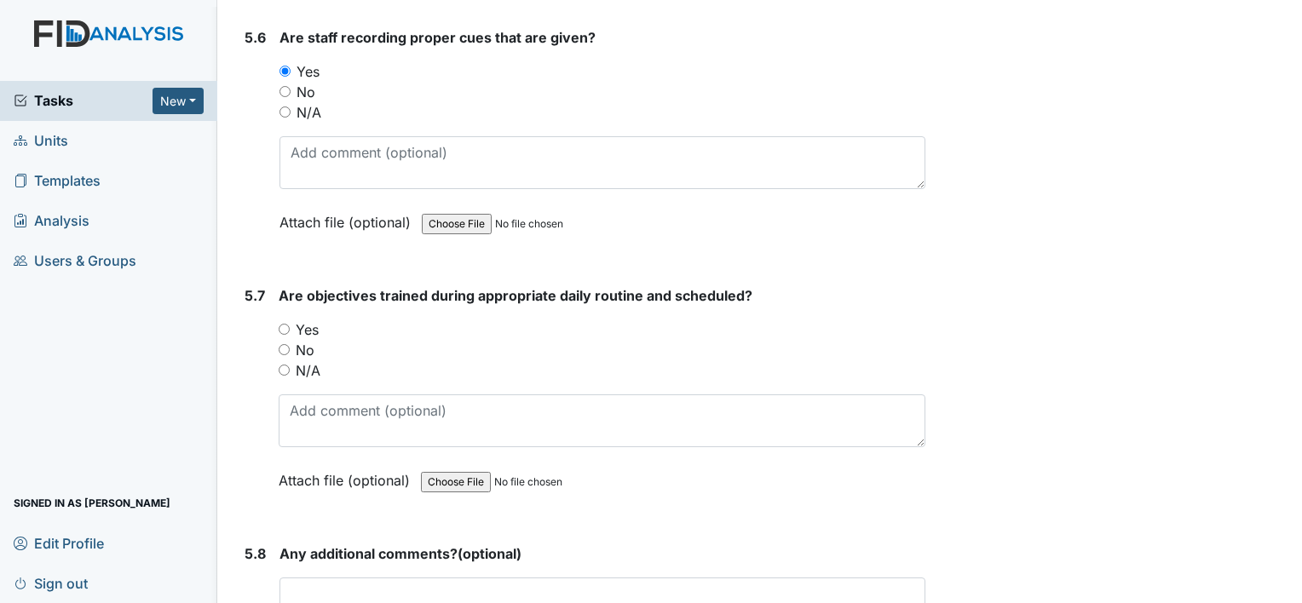
click at [282, 324] on input "Yes" at bounding box center [284, 329] width 11 height 11
radio input "true"
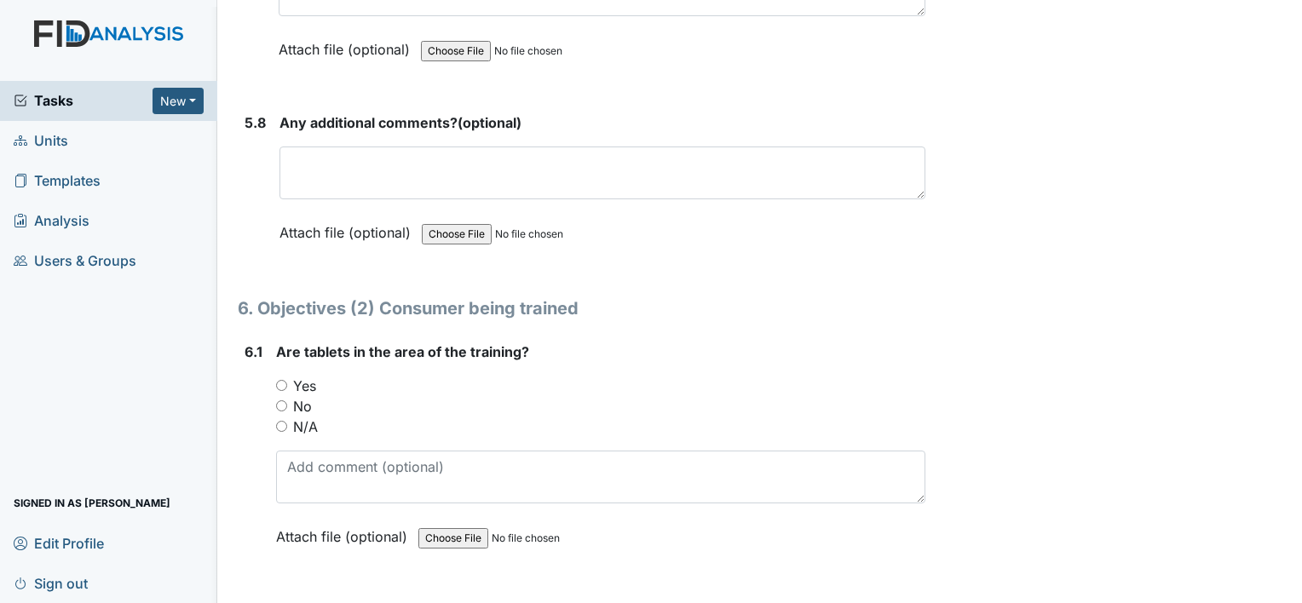
scroll to position [10835, 0]
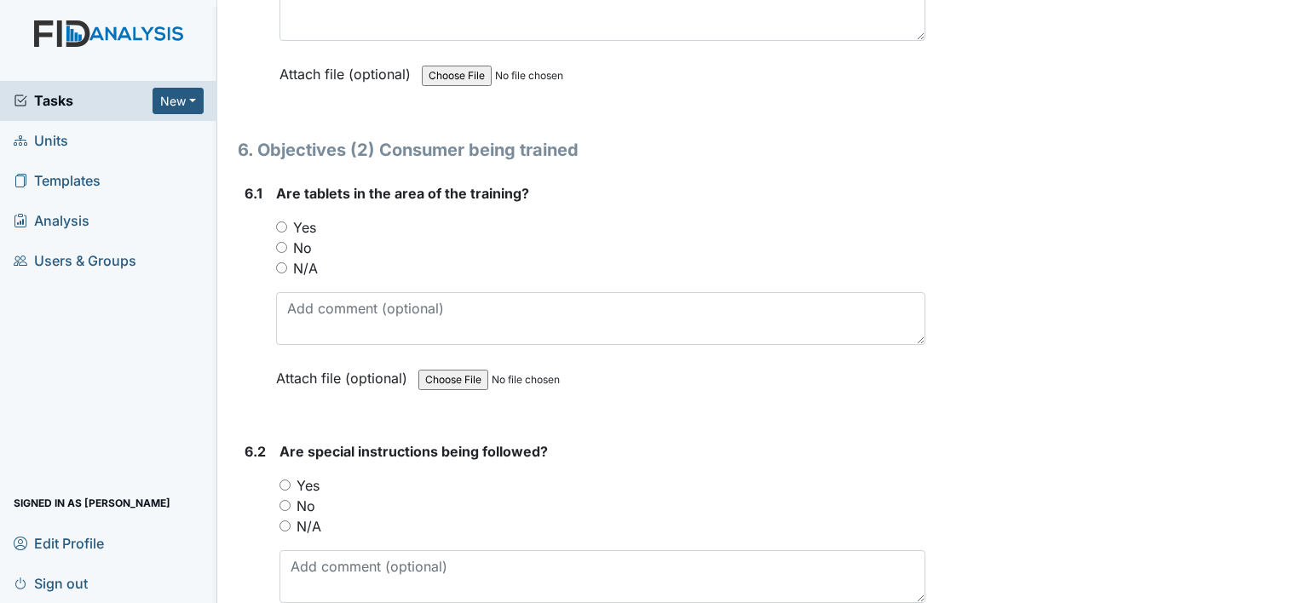
click at [281, 222] on input "Yes" at bounding box center [281, 227] width 11 height 11
radio input "true"
click at [290, 480] on input "Yes" at bounding box center [285, 485] width 11 height 11
radio input "true"
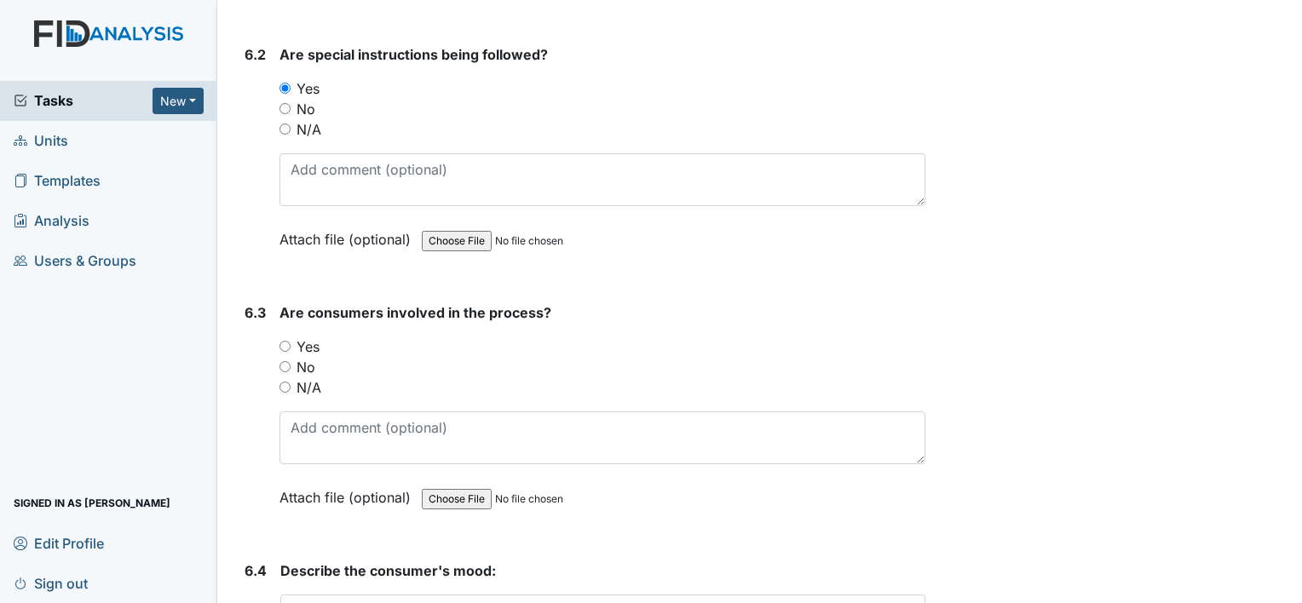
scroll to position [11266, 0]
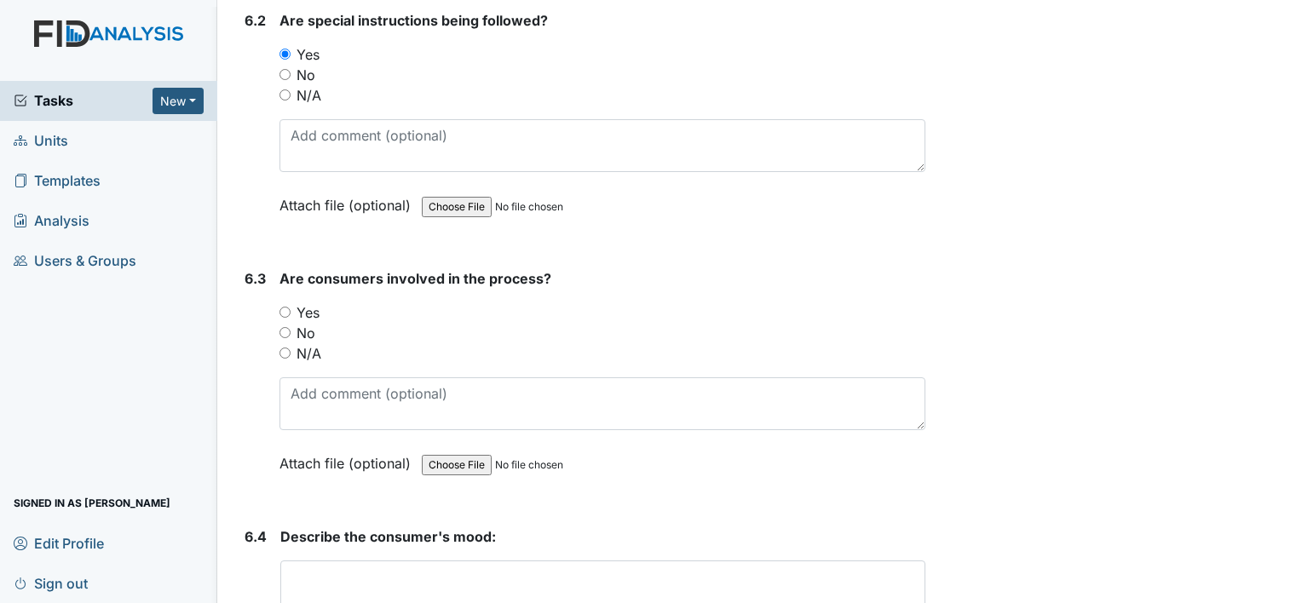
click at [283, 307] on input "Yes" at bounding box center [285, 312] width 11 height 11
radio input "true"
click at [462, 561] on textarea at bounding box center [602, 587] width 645 height 53
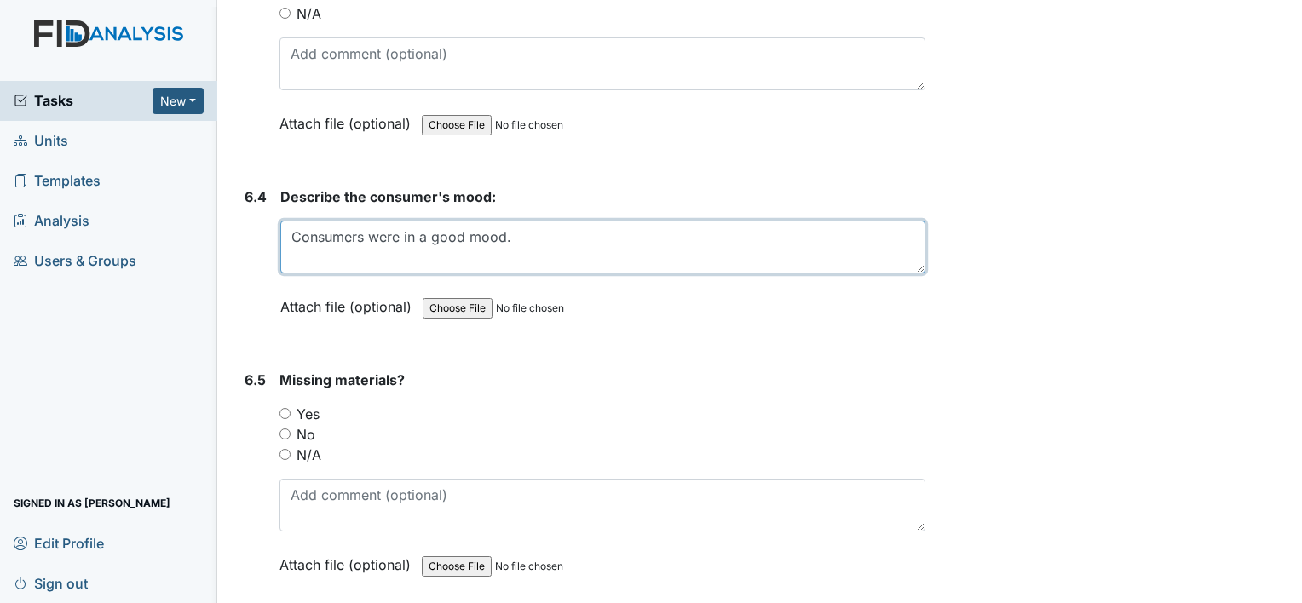
scroll to position [11607, 0]
type textarea "Consumers were in a good mood."
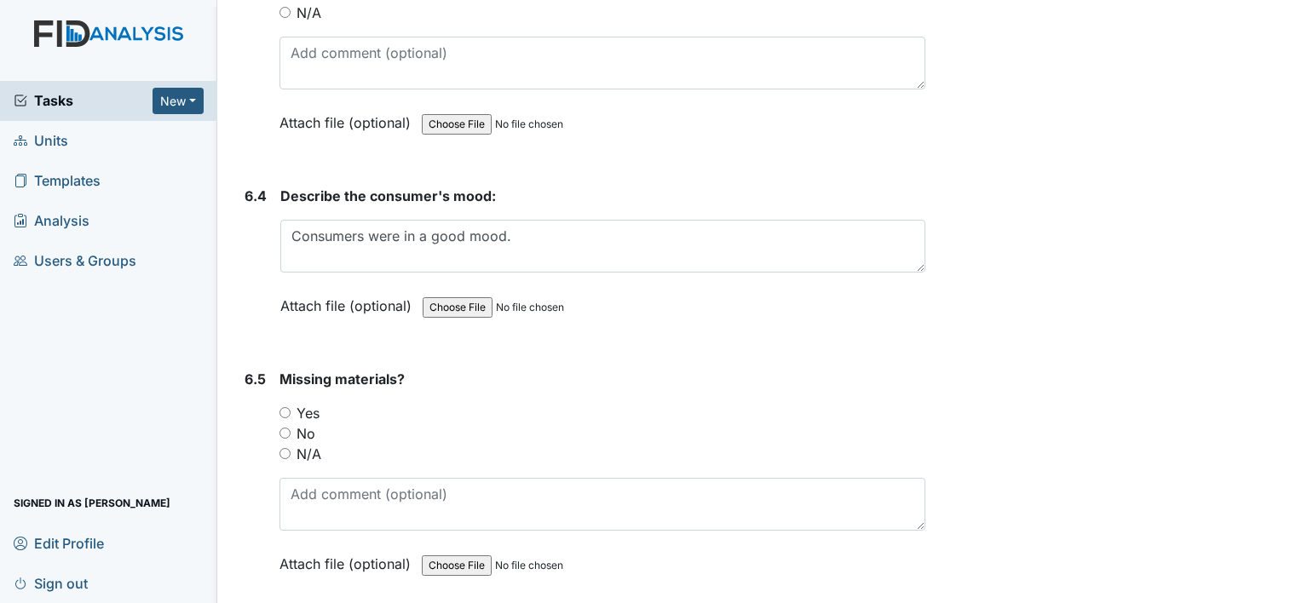
click at [286, 407] on input "Yes" at bounding box center [285, 412] width 11 height 11
radio input "true"
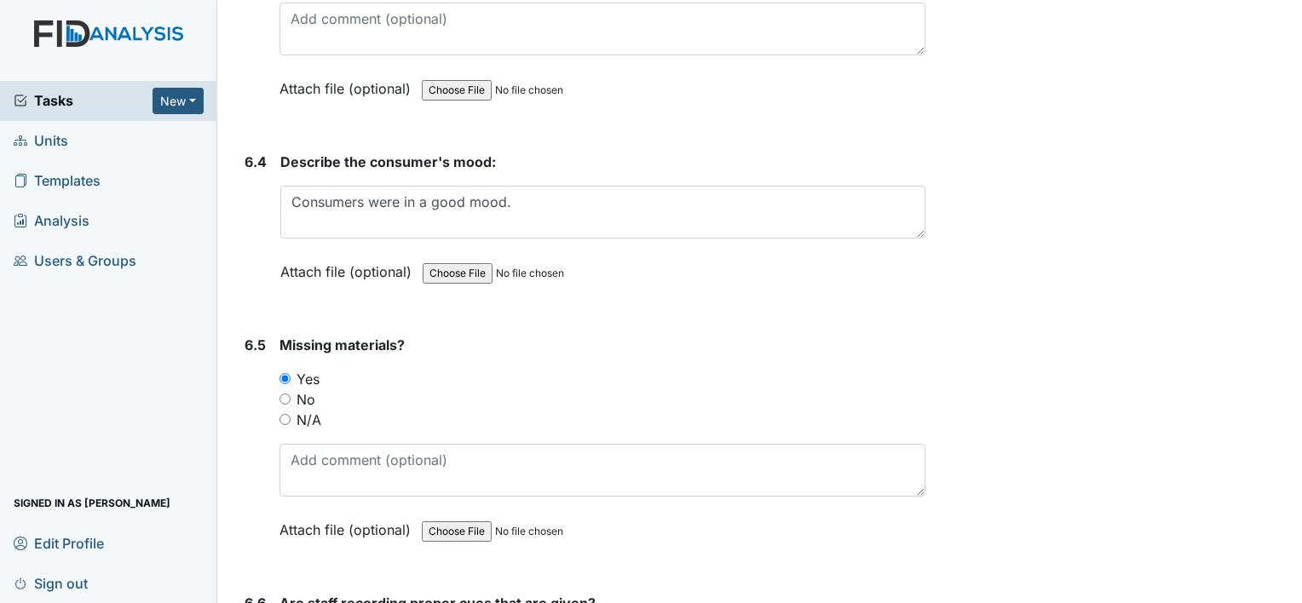
scroll to position [11675, 0]
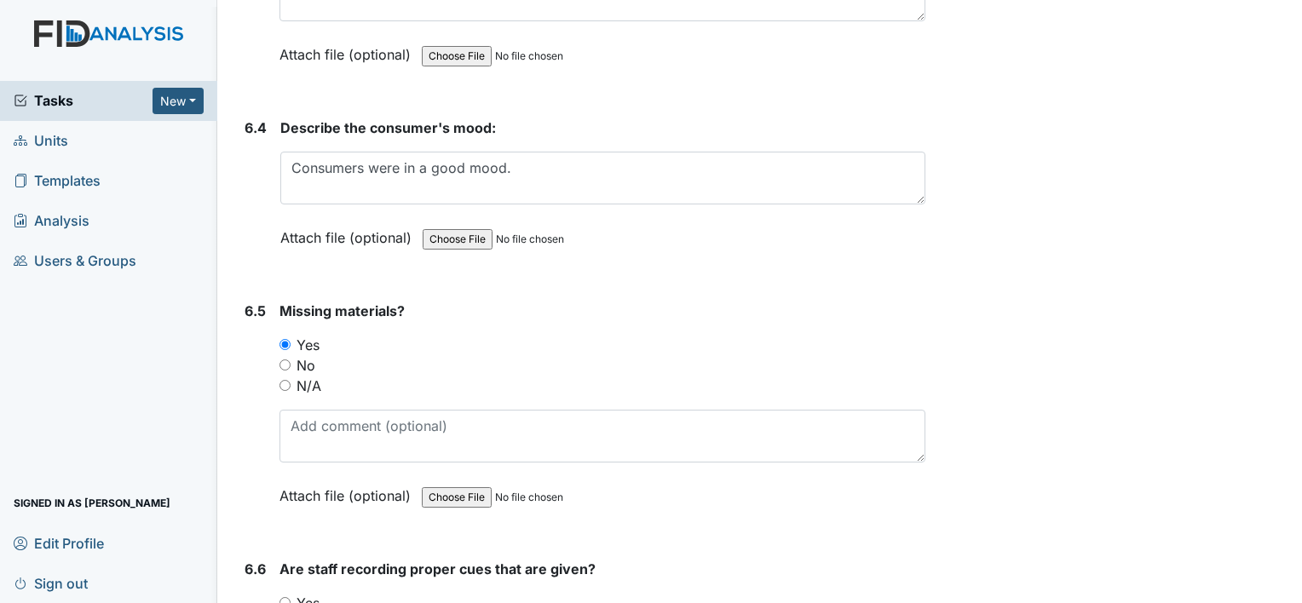
click at [283, 360] on input "No" at bounding box center [285, 365] width 11 height 11
radio input "true"
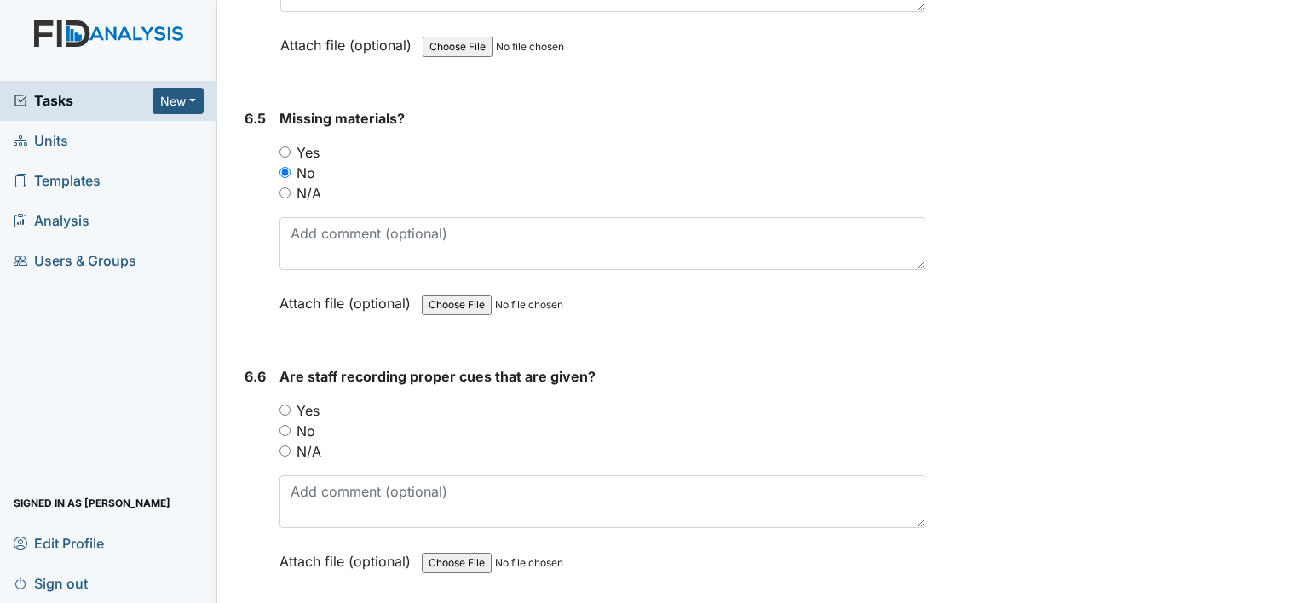
scroll to position [11992, 0]
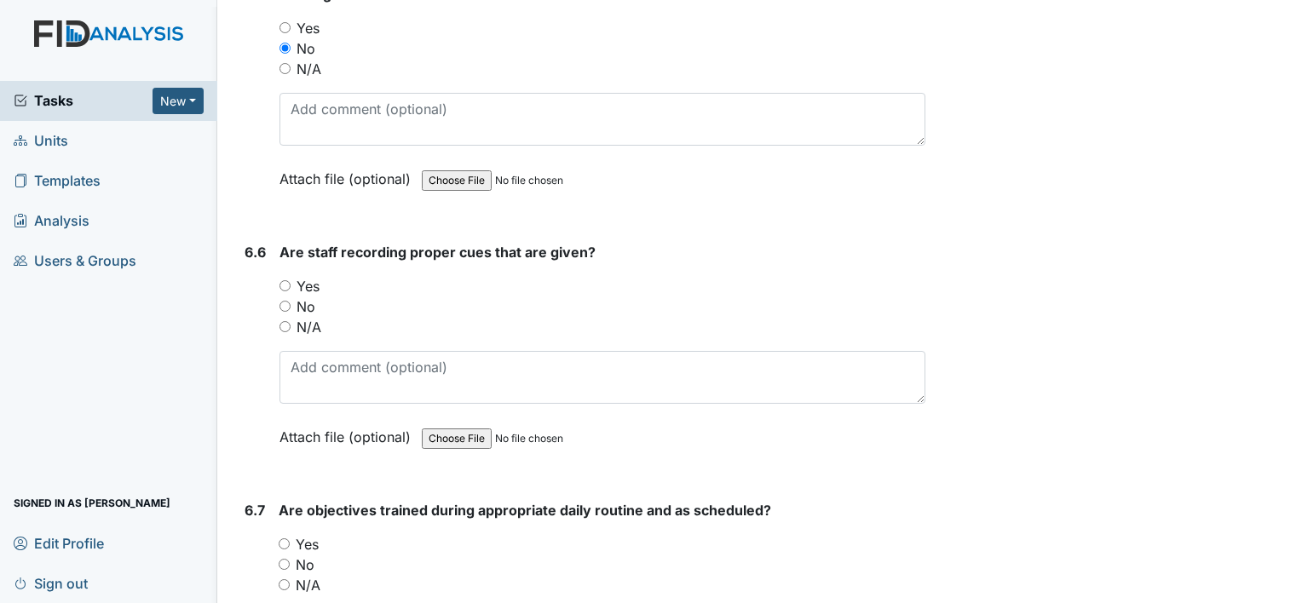
click at [282, 276] on div "Yes" at bounding box center [603, 286] width 646 height 20
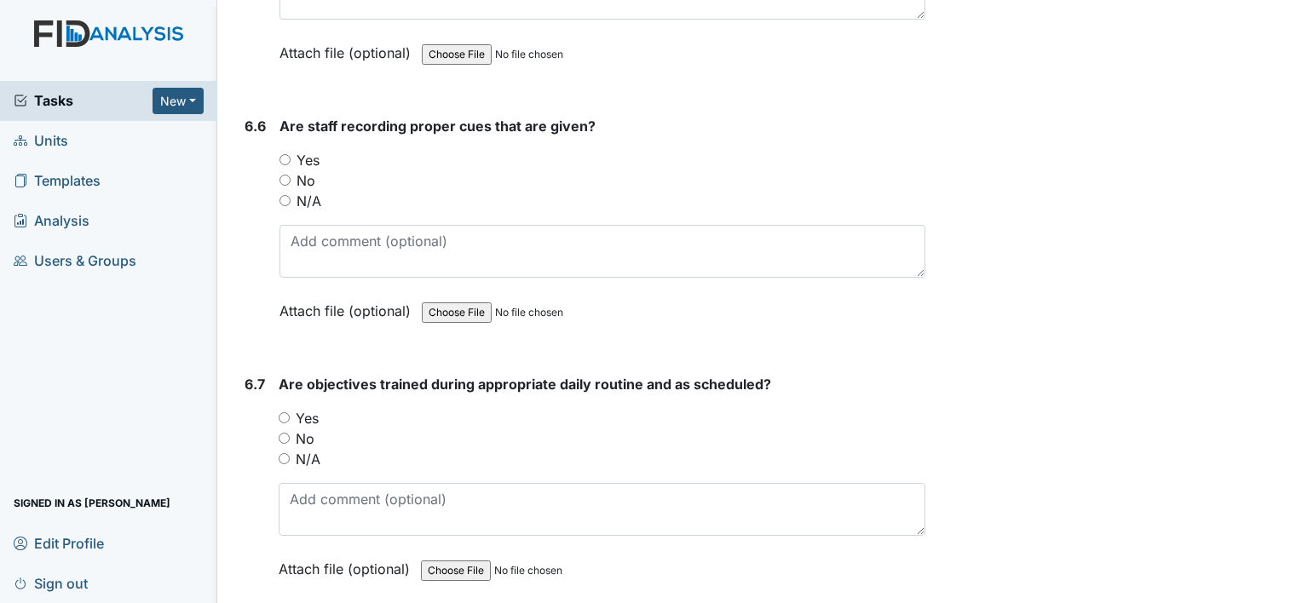
scroll to position [12129, 0]
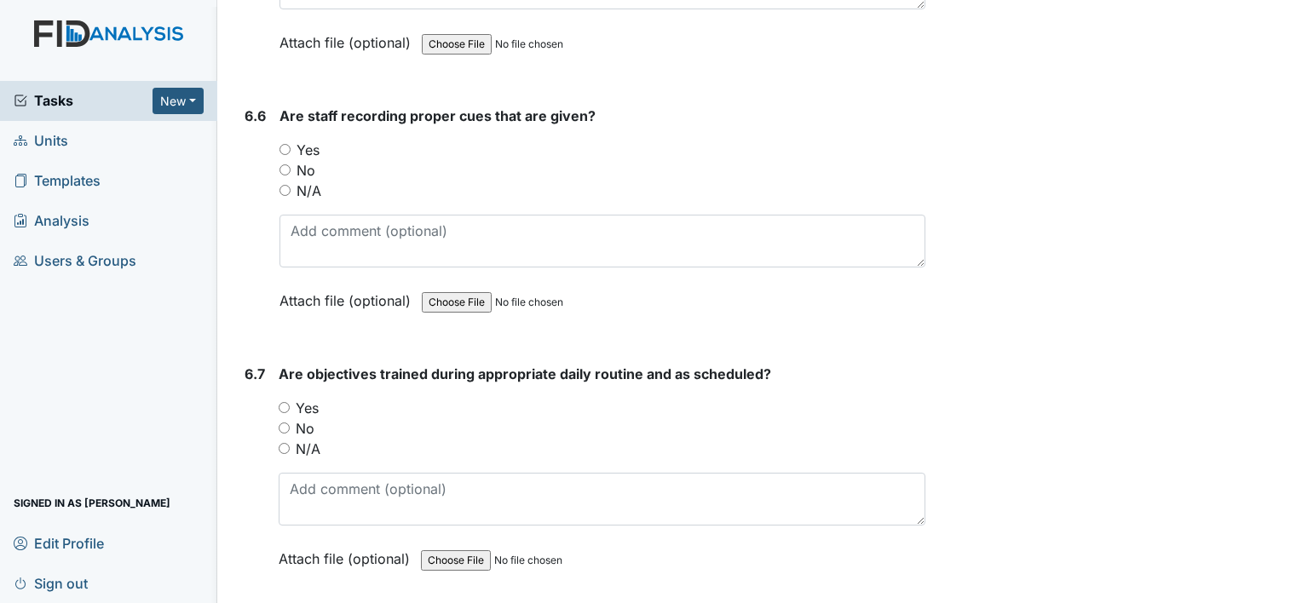
click at [287, 144] on input "Yes" at bounding box center [285, 149] width 11 height 11
radio input "true"
click at [280, 402] on input "Yes" at bounding box center [284, 407] width 11 height 11
radio input "true"
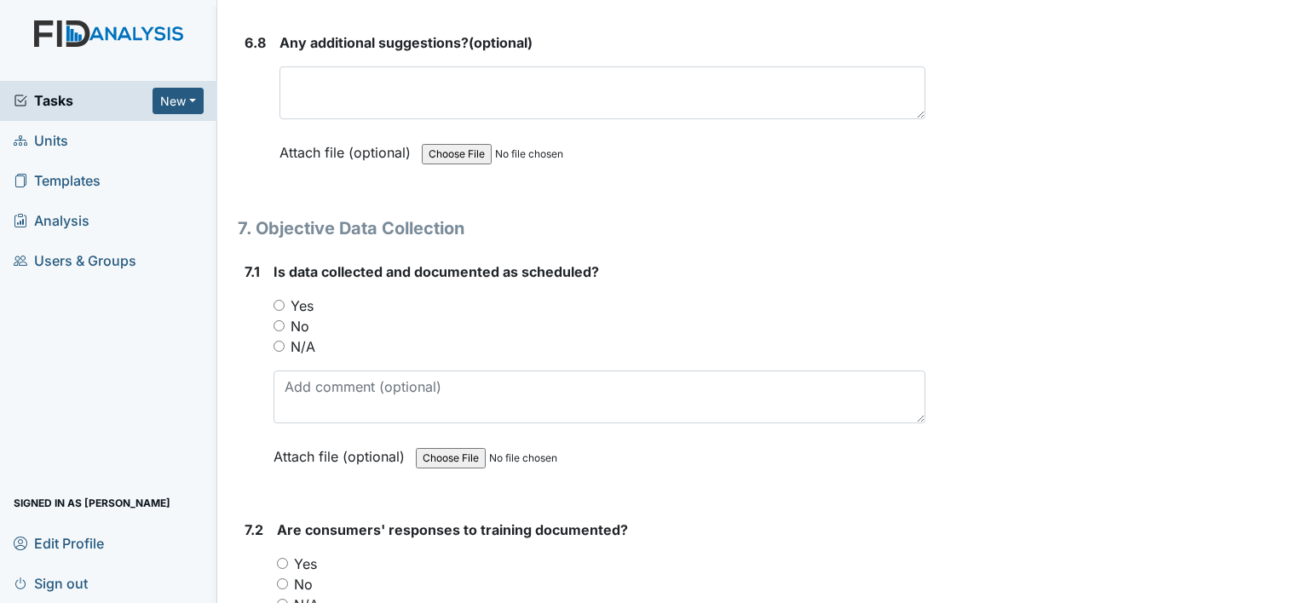
scroll to position [12775, 0]
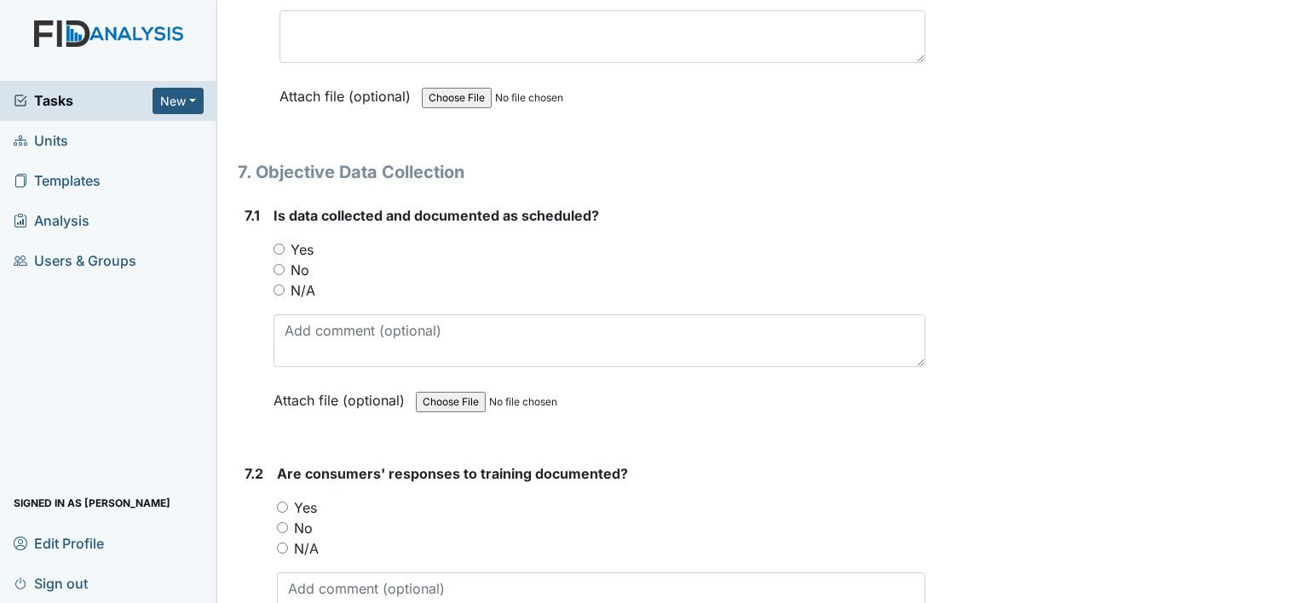
click at [274, 244] on input "Yes" at bounding box center [279, 249] width 11 height 11
radio input "true"
click at [280, 502] on input "Yes" at bounding box center [282, 507] width 11 height 11
radio input "true"
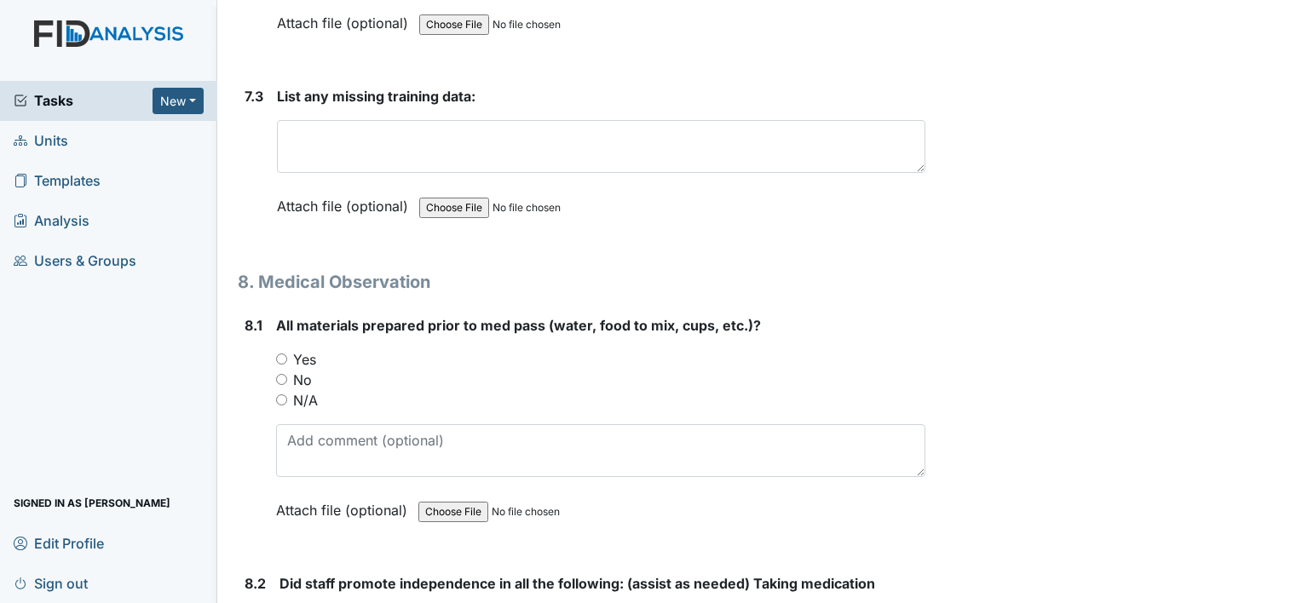
scroll to position [13433, 0]
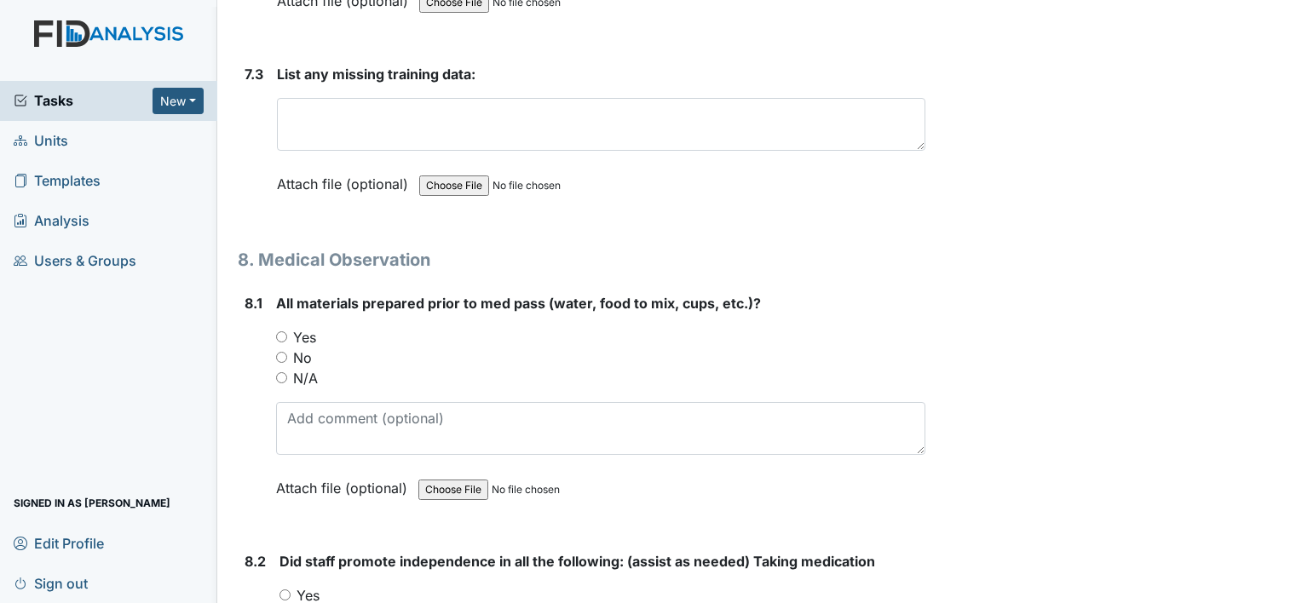
click at [283, 332] on input "Yes" at bounding box center [281, 337] width 11 height 11
radio input "true"
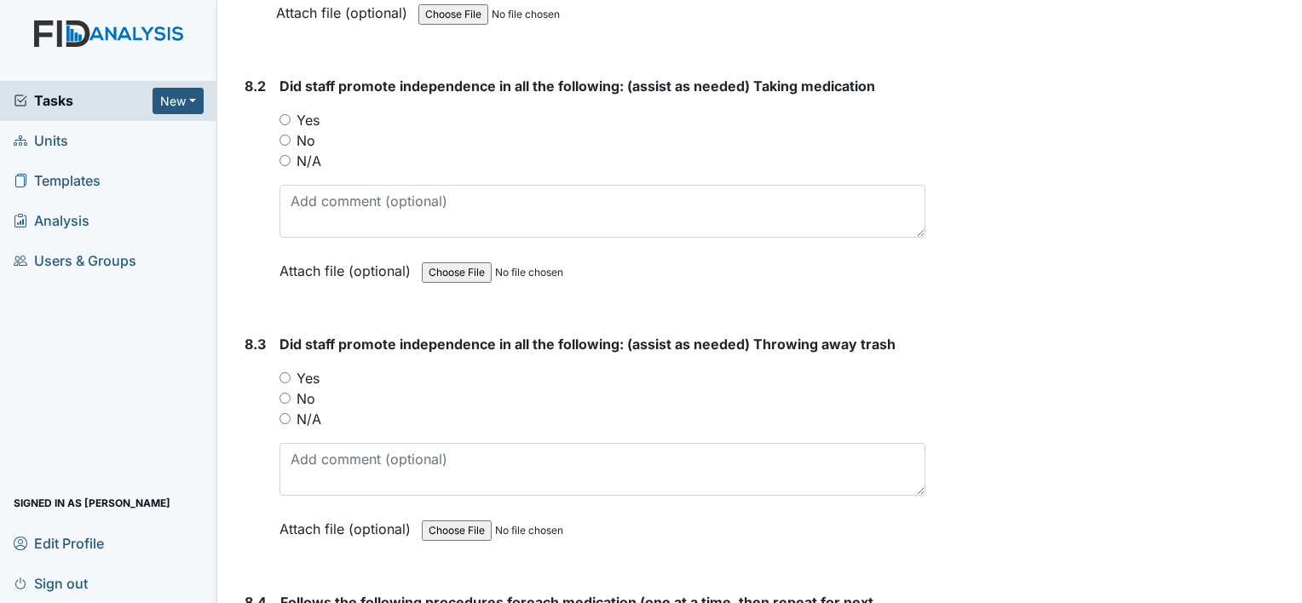
scroll to position [13909, 0]
click at [282, 113] on input "Yes" at bounding box center [285, 118] width 11 height 11
radio input "true"
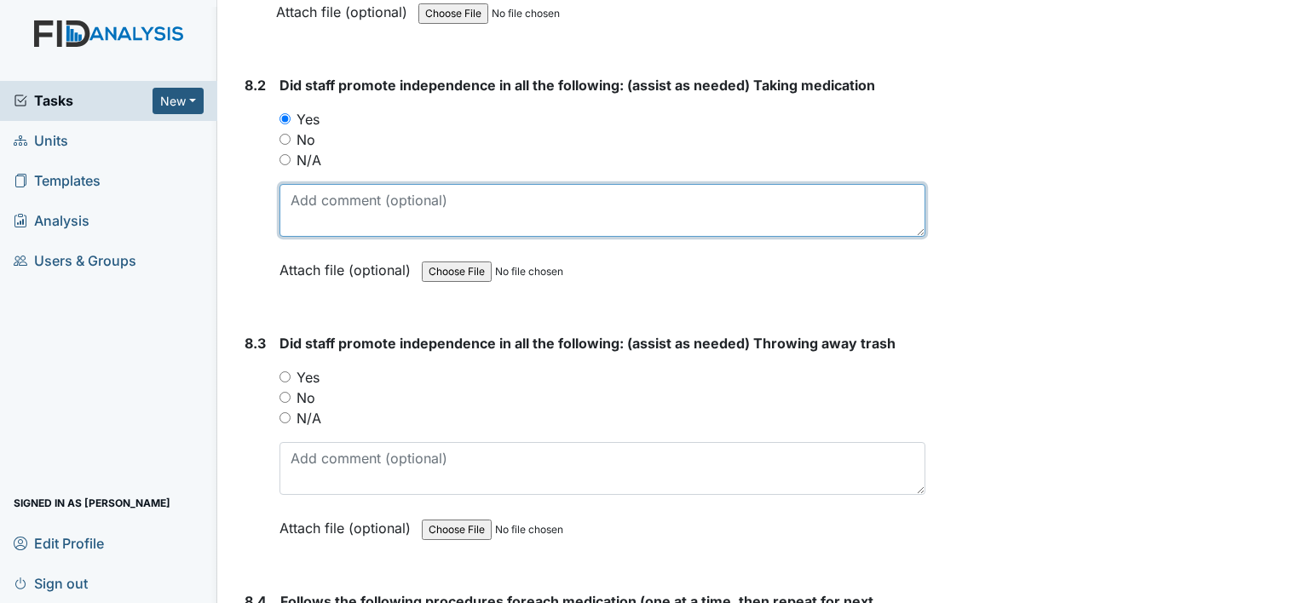
click at [384, 184] on textarea at bounding box center [603, 210] width 646 height 53
type textarea "Consumer T.C. assisted with pricking her finger, to get her blood glucose level."
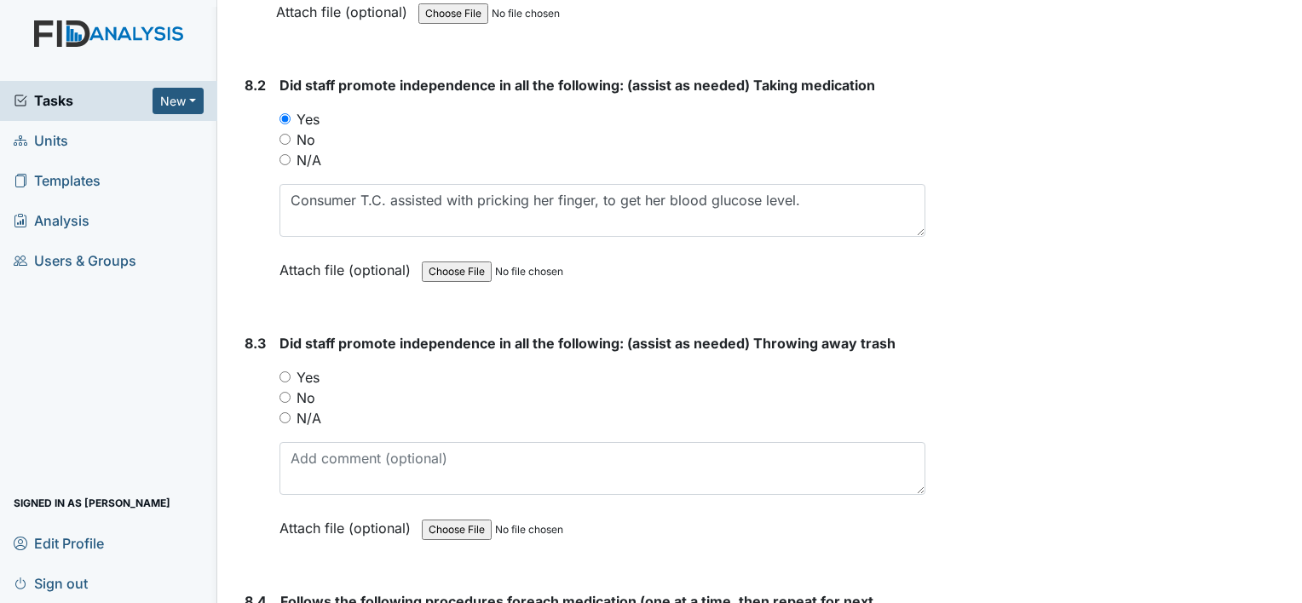
click at [286, 372] on input "Yes" at bounding box center [285, 377] width 11 height 11
radio input "true"
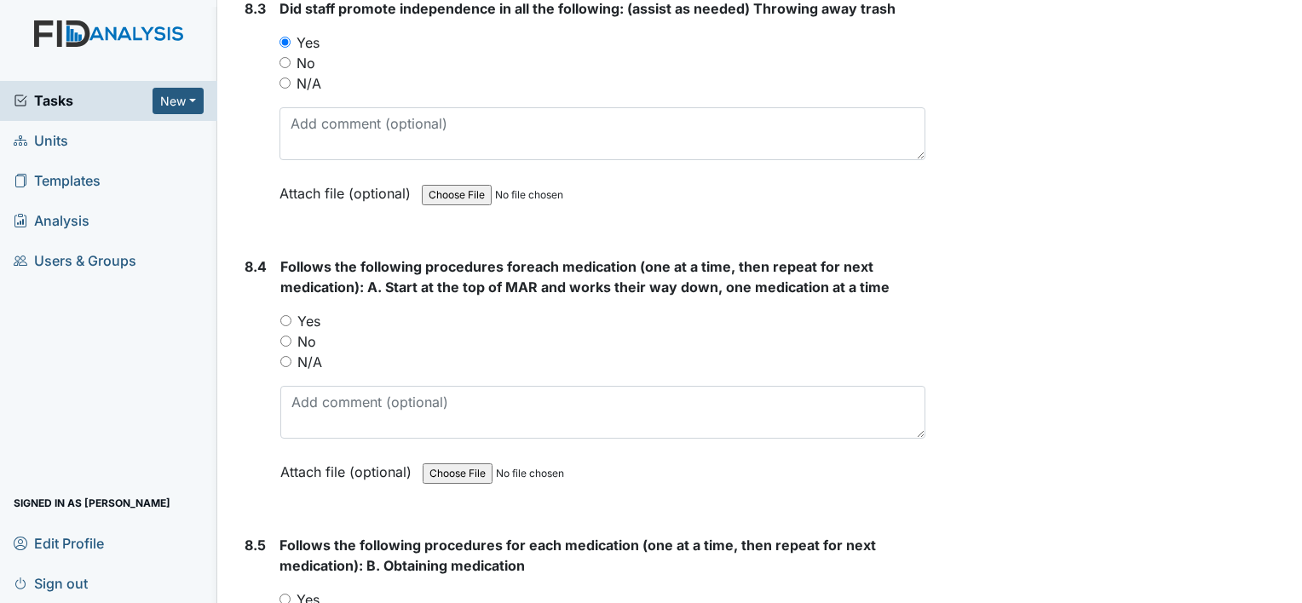
scroll to position [14261, 0]
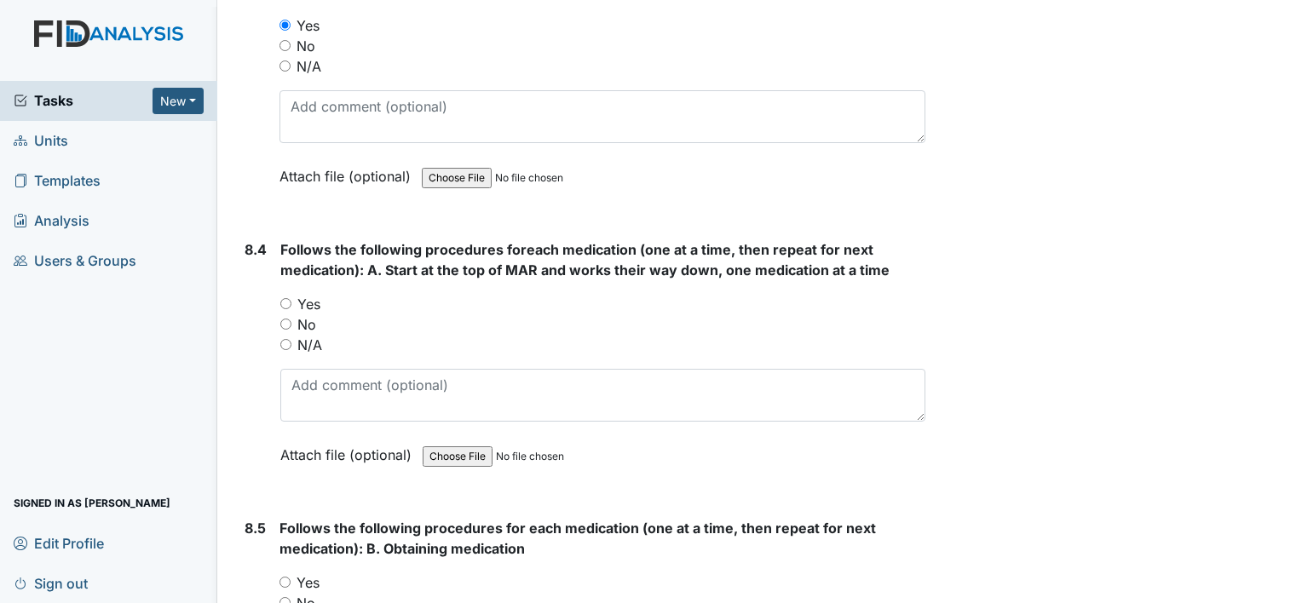
click at [280, 298] on input "Yes" at bounding box center [285, 303] width 11 height 11
radio input "true"
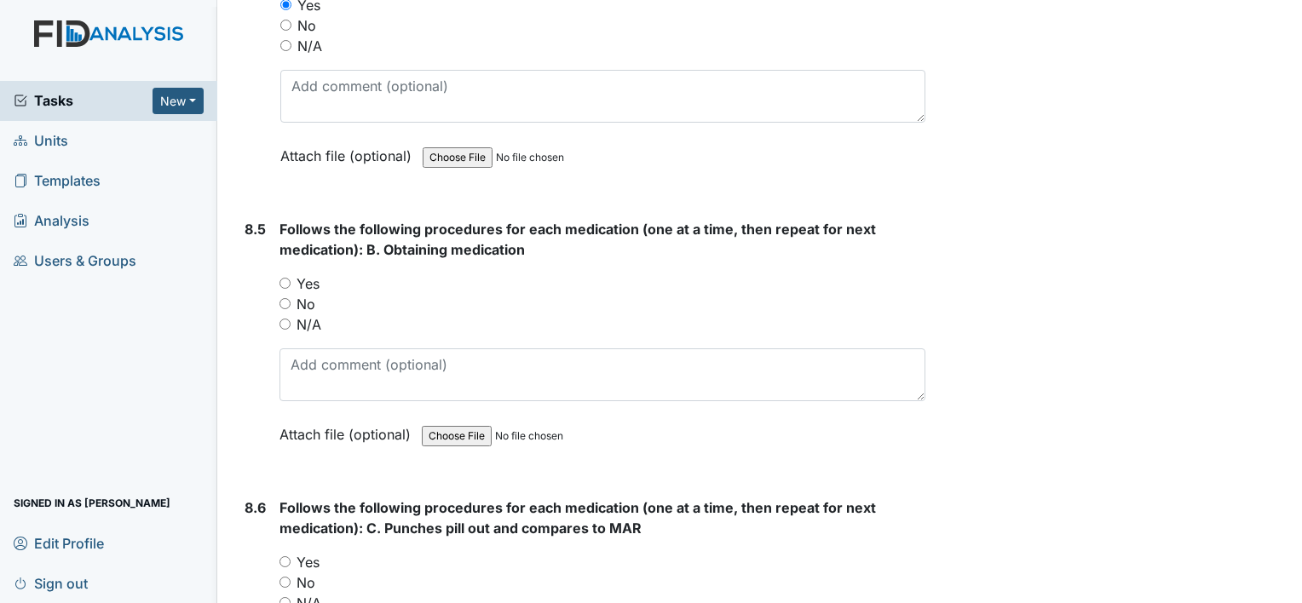
scroll to position [14492, 0]
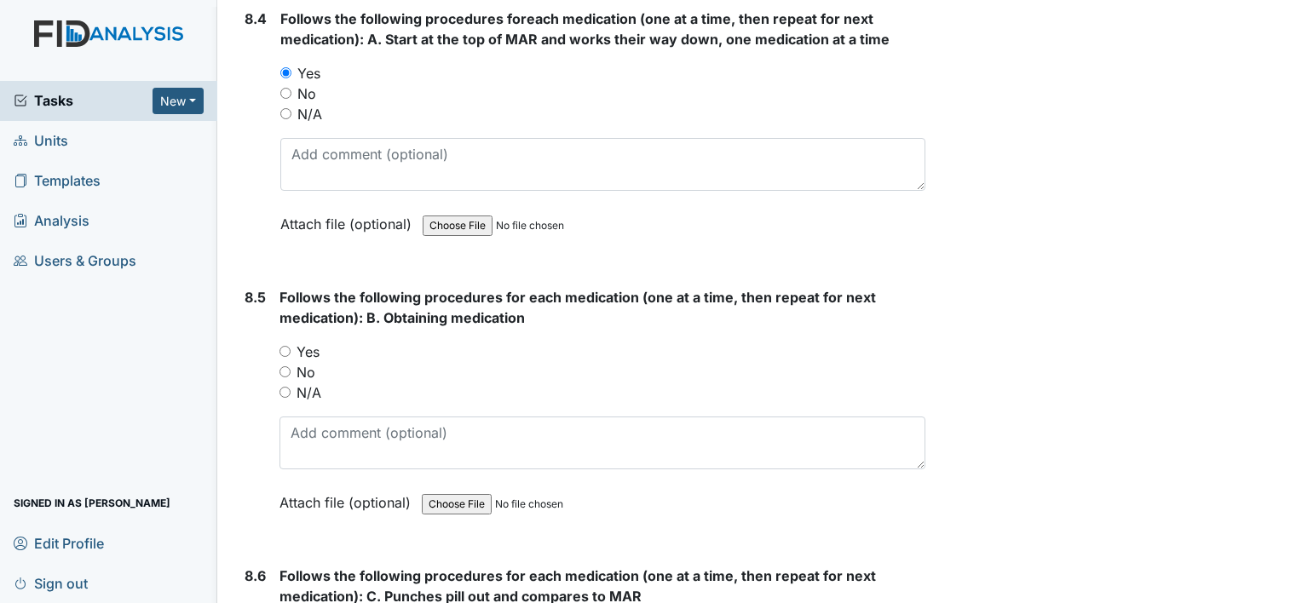
click at [286, 346] on input "Yes" at bounding box center [285, 351] width 11 height 11
radio input "true"
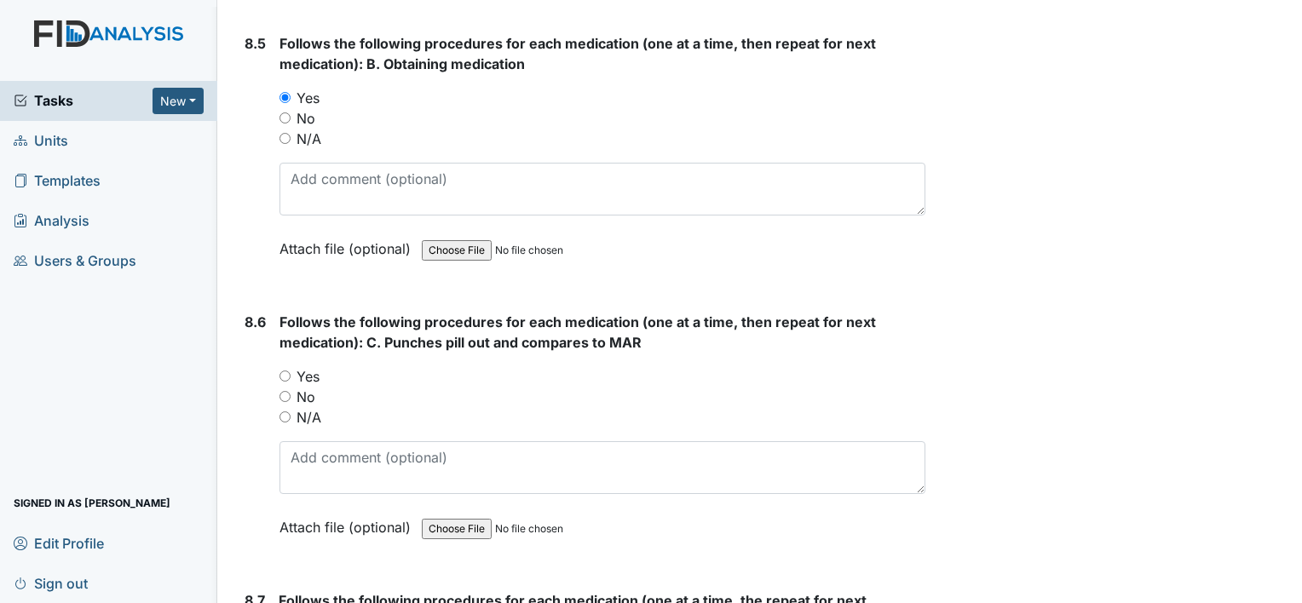
scroll to position [14754, 0]
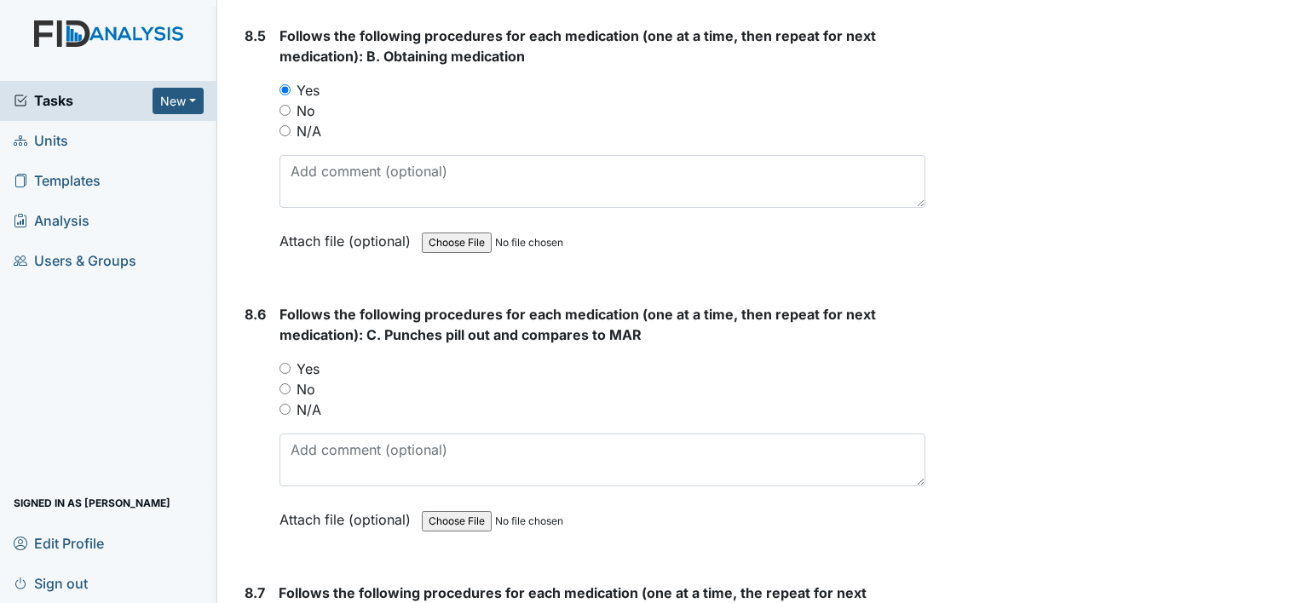
click at [281, 363] on input "Yes" at bounding box center [285, 368] width 11 height 11
radio input "true"
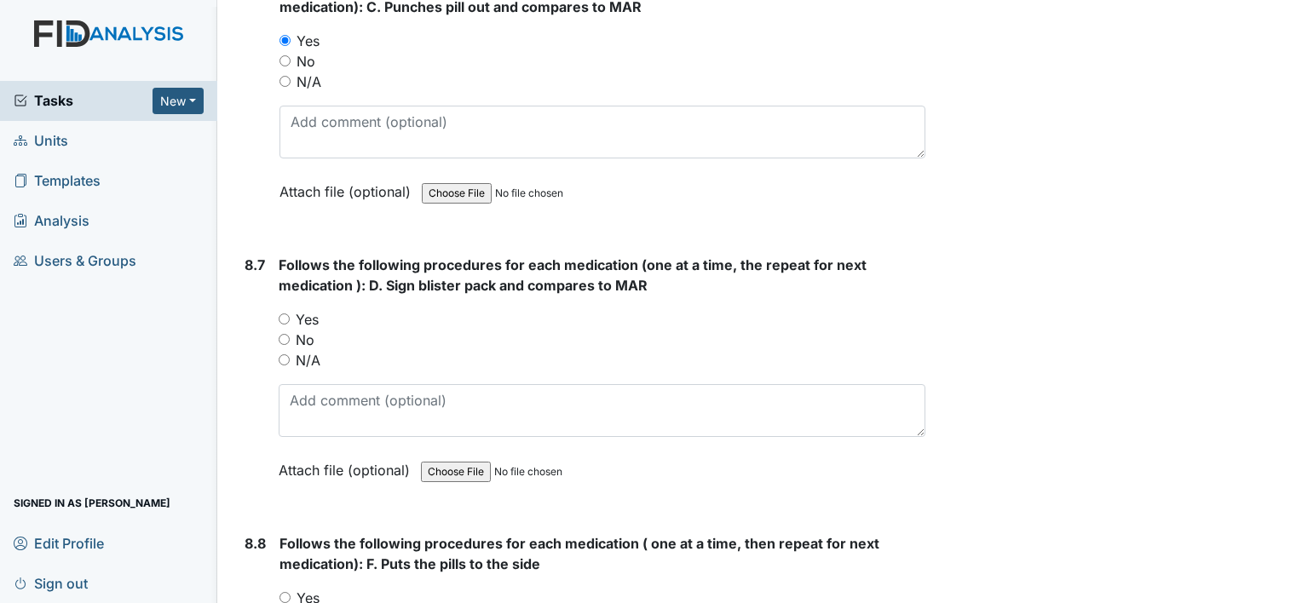
scroll to position [15048, 0]
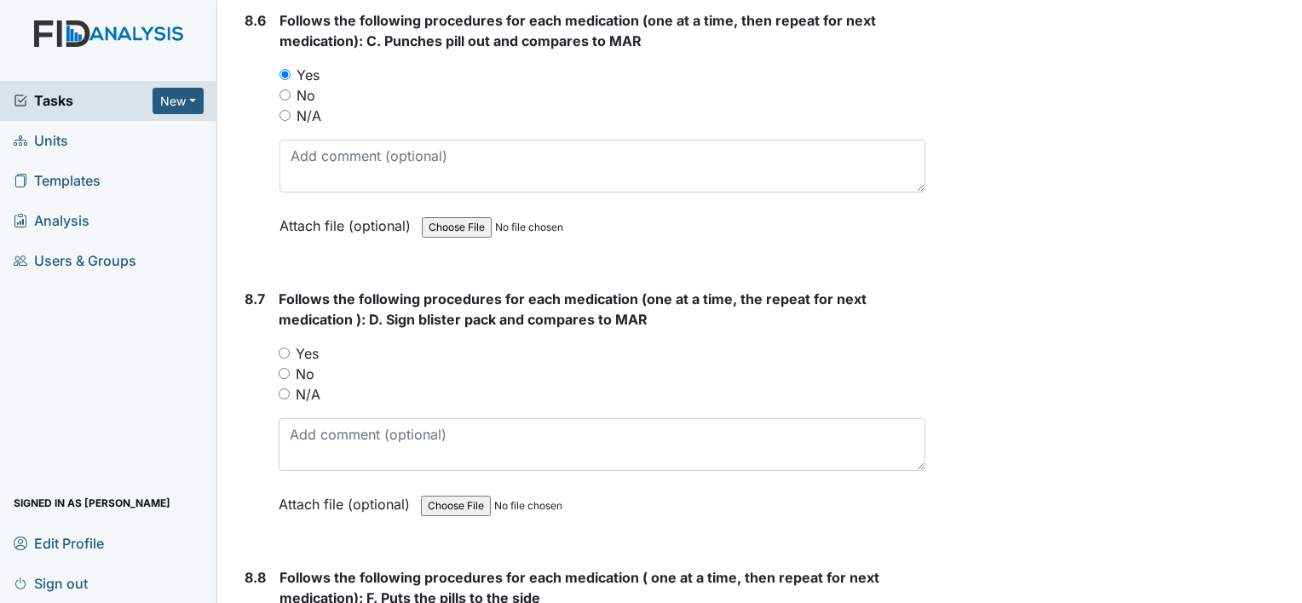
click at [286, 348] on input "Yes" at bounding box center [284, 353] width 11 height 11
radio input "true"
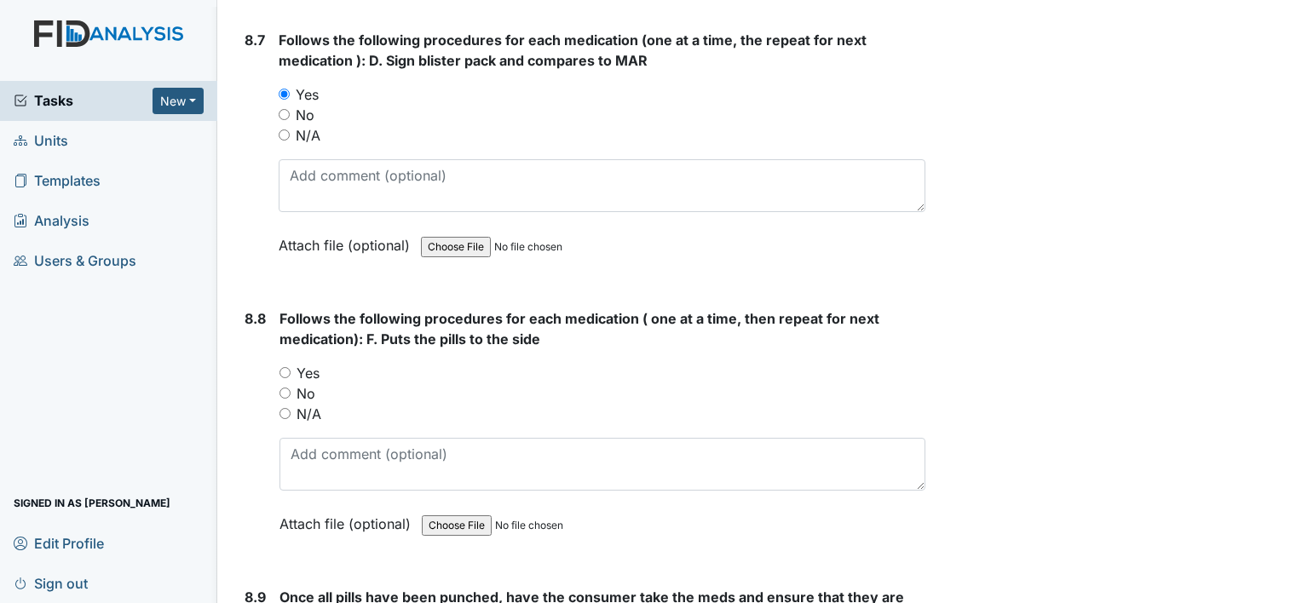
scroll to position [15332, 0]
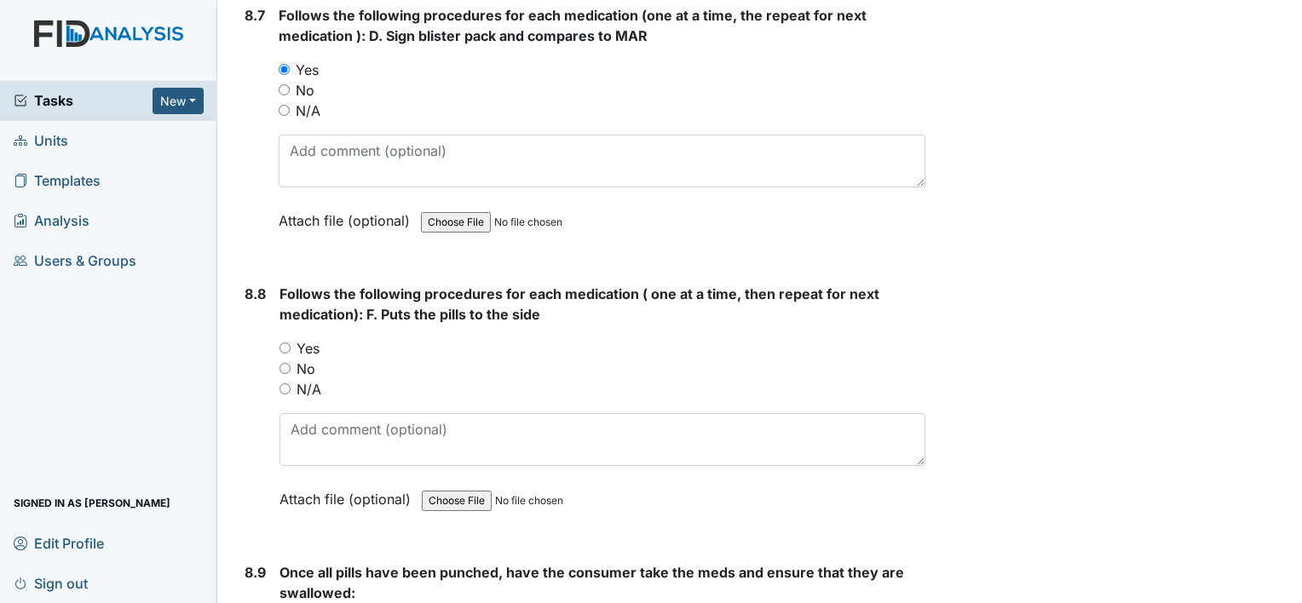
click at [283, 343] on input "Yes" at bounding box center [285, 348] width 11 height 11
radio input "true"
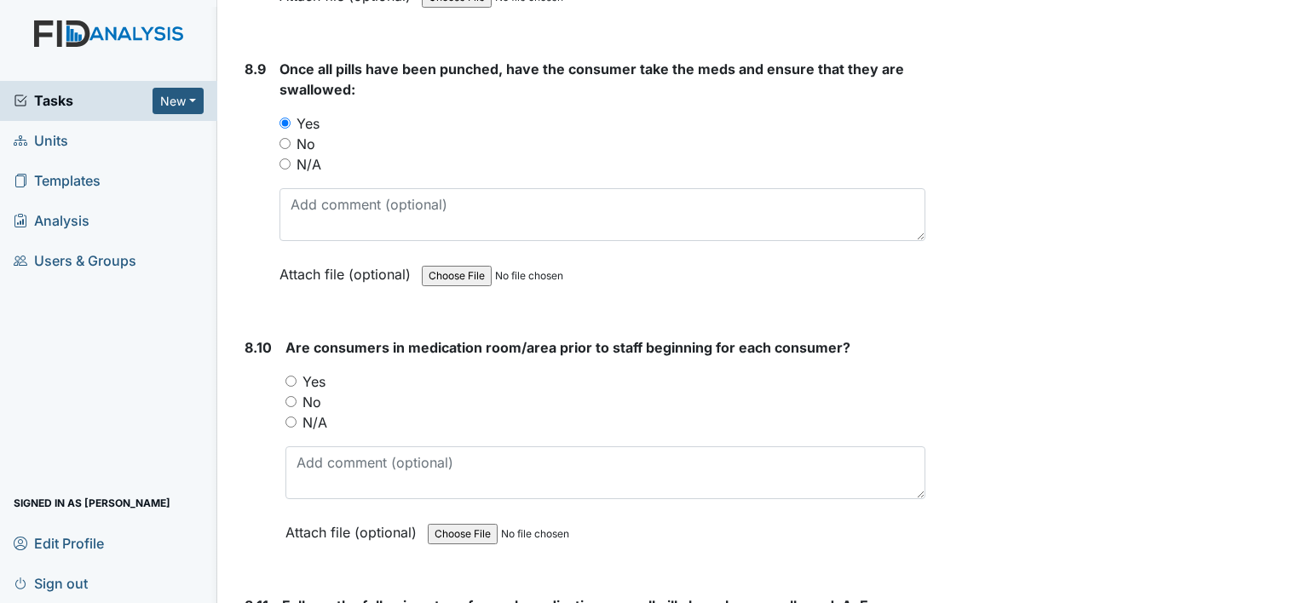
scroll to position [15842, 0]
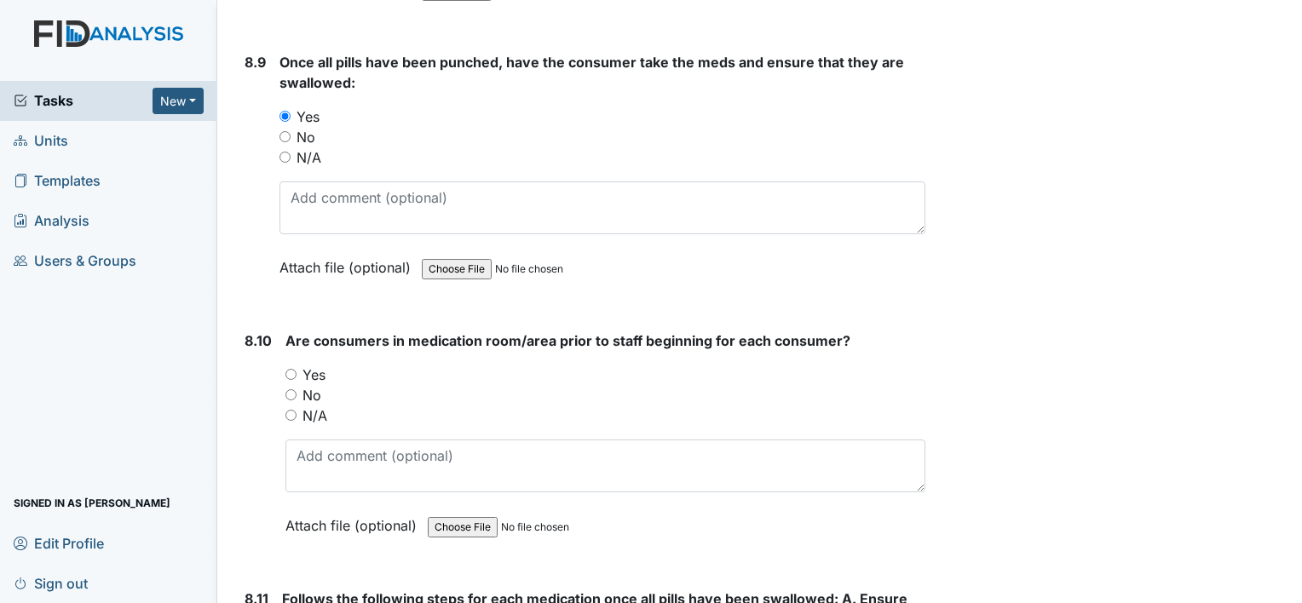
click at [286, 389] on input "No" at bounding box center [291, 394] width 11 height 11
radio input "true"
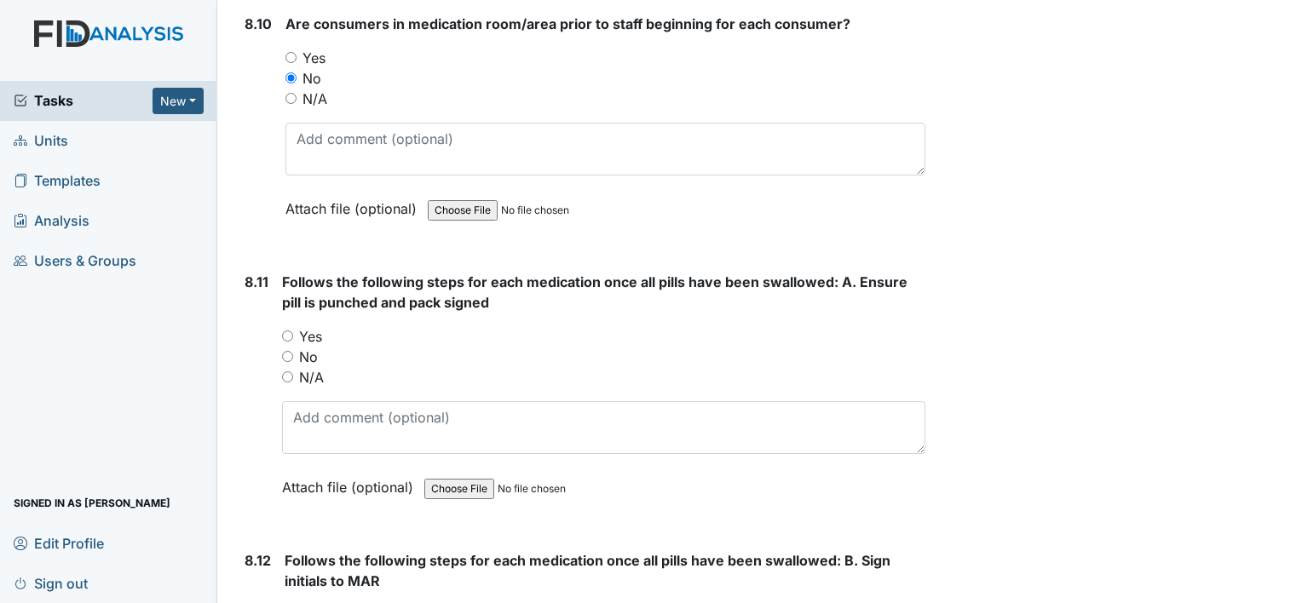
scroll to position [16183, 0]
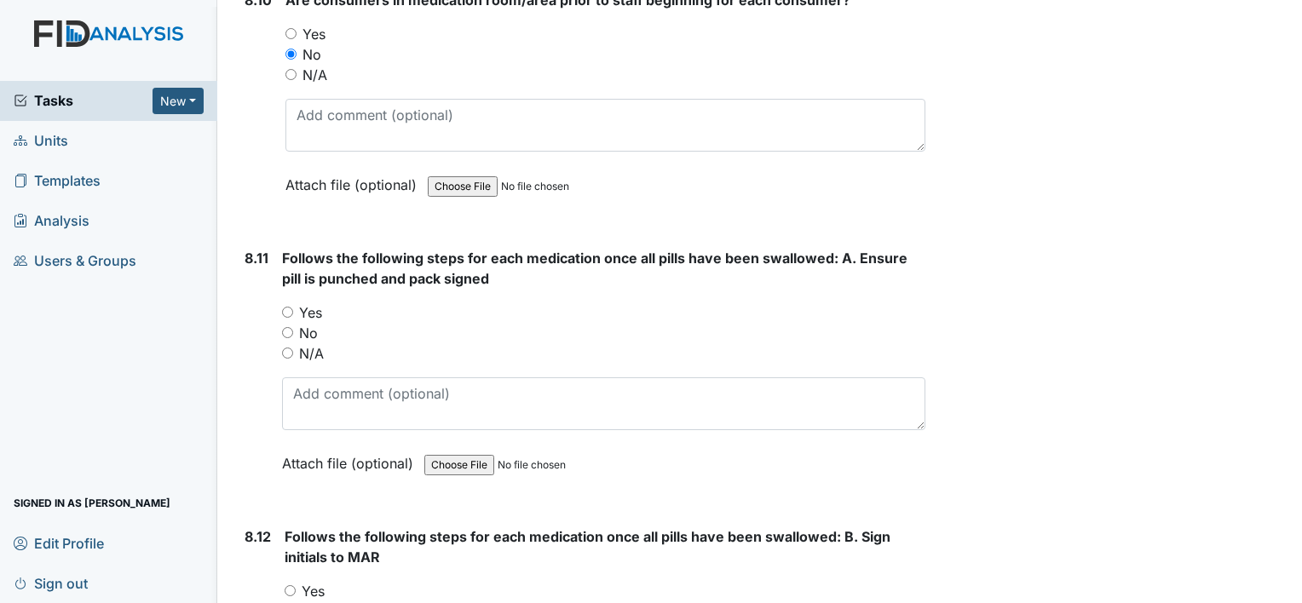
click at [287, 307] on input "Yes" at bounding box center [287, 312] width 11 height 11
radio input "true"
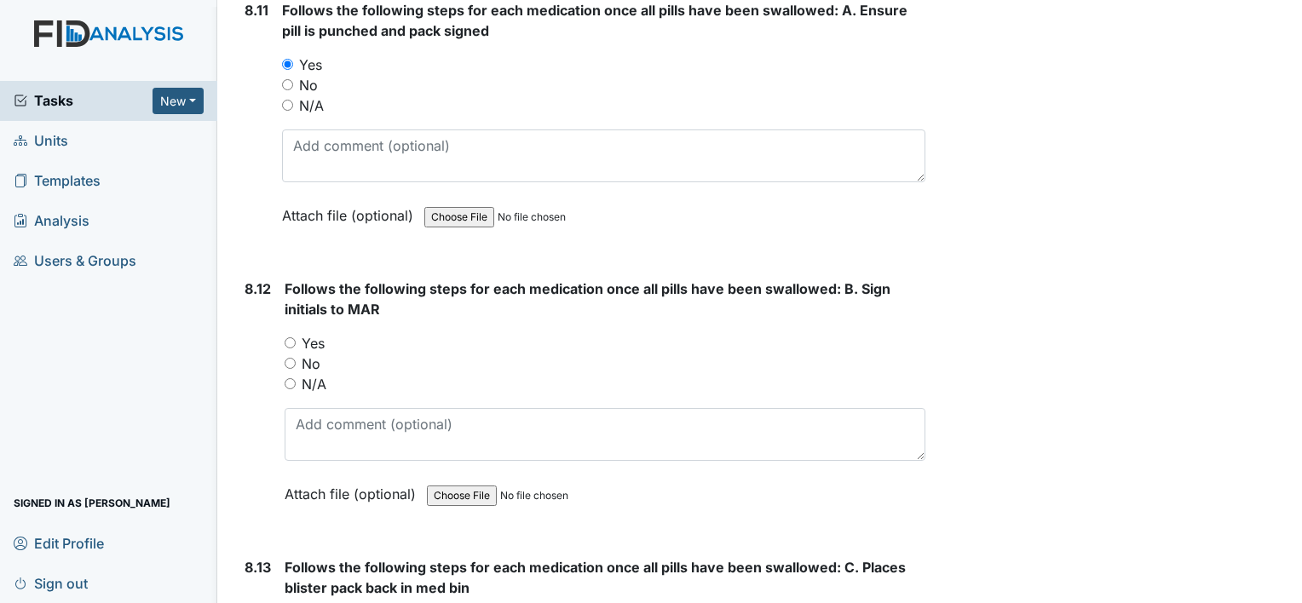
scroll to position [16466, 0]
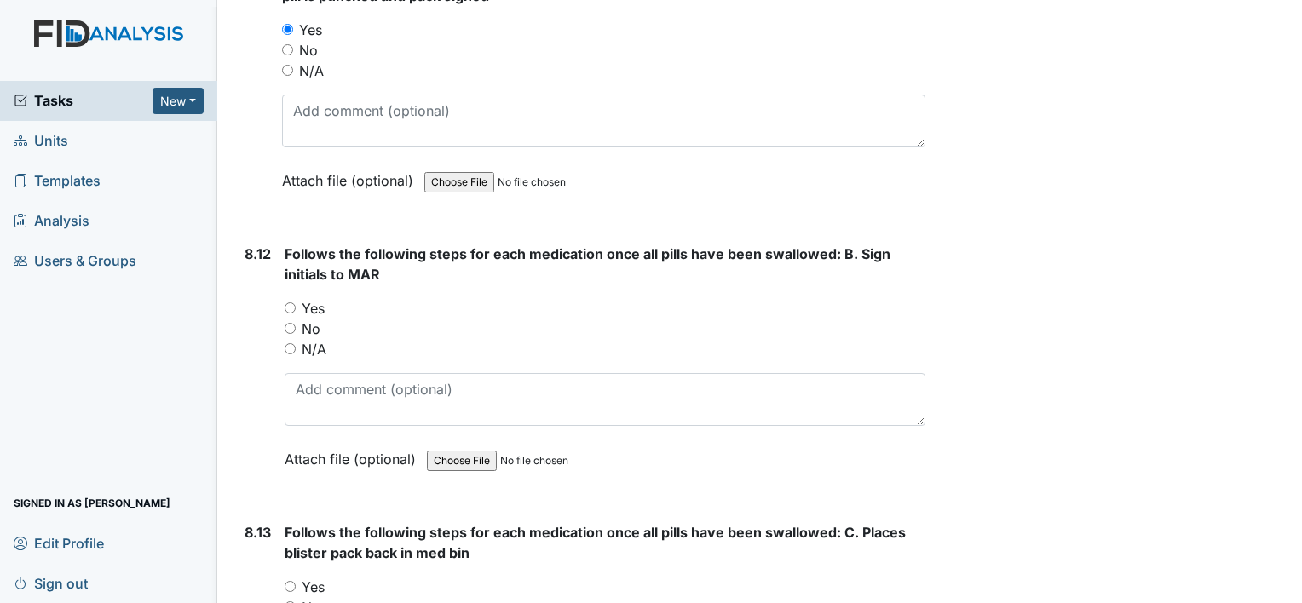
drag, startPoint x: 424, startPoint y: 279, endPoint x: 507, endPoint y: 270, distance: 83.1
click at [507, 319] on div "No" at bounding box center [605, 329] width 641 height 20
click at [470, 244] on div "Follows the following steps for each medication once all pills have been swallo…" at bounding box center [605, 363] width 641 height 238
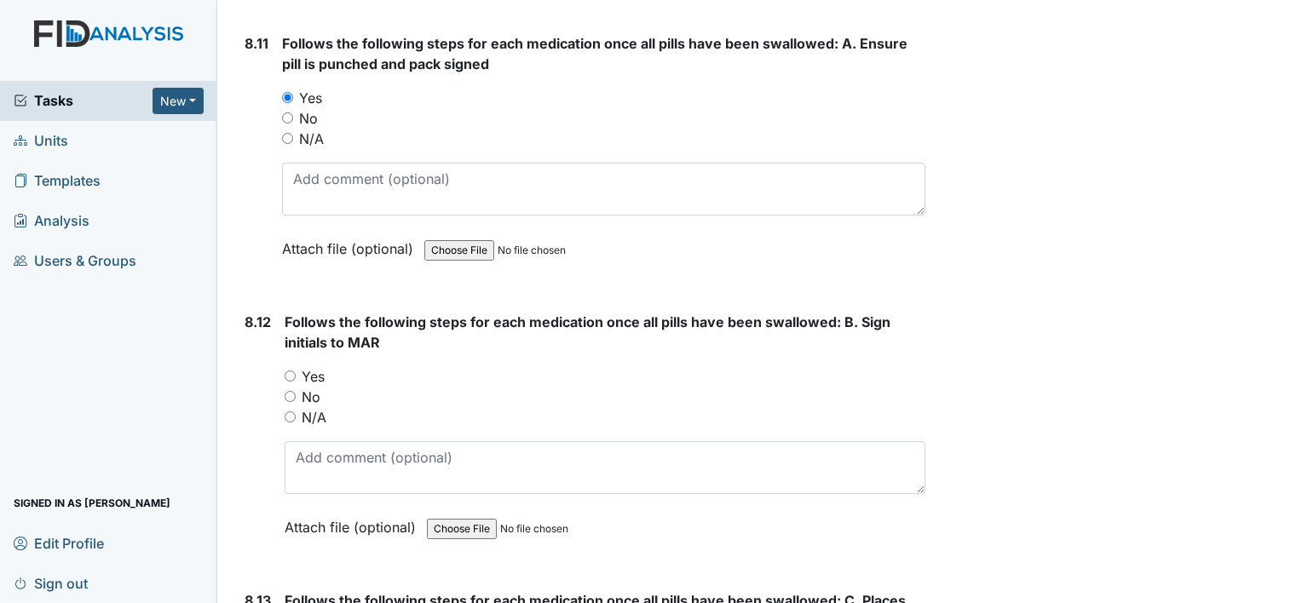
scroll to position [16364, 0]
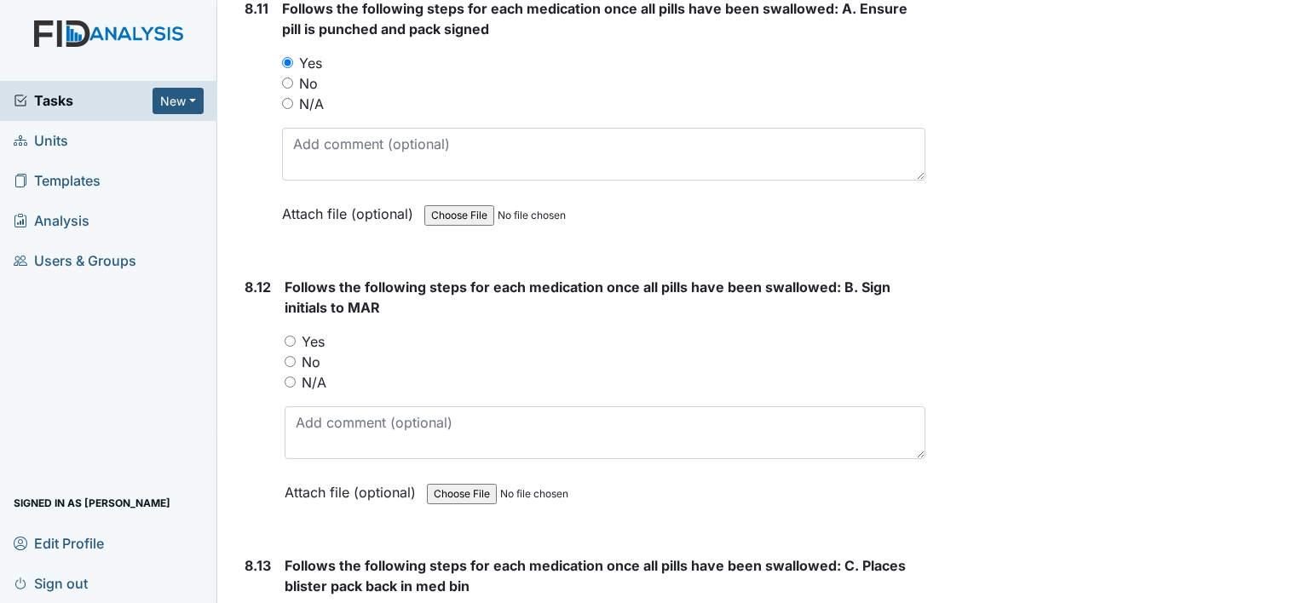
scroll to position [16432, 0]
click at [293, 337] on input "Yes" at bounding box center [290, 342] width 11 height 11
radio input "true"
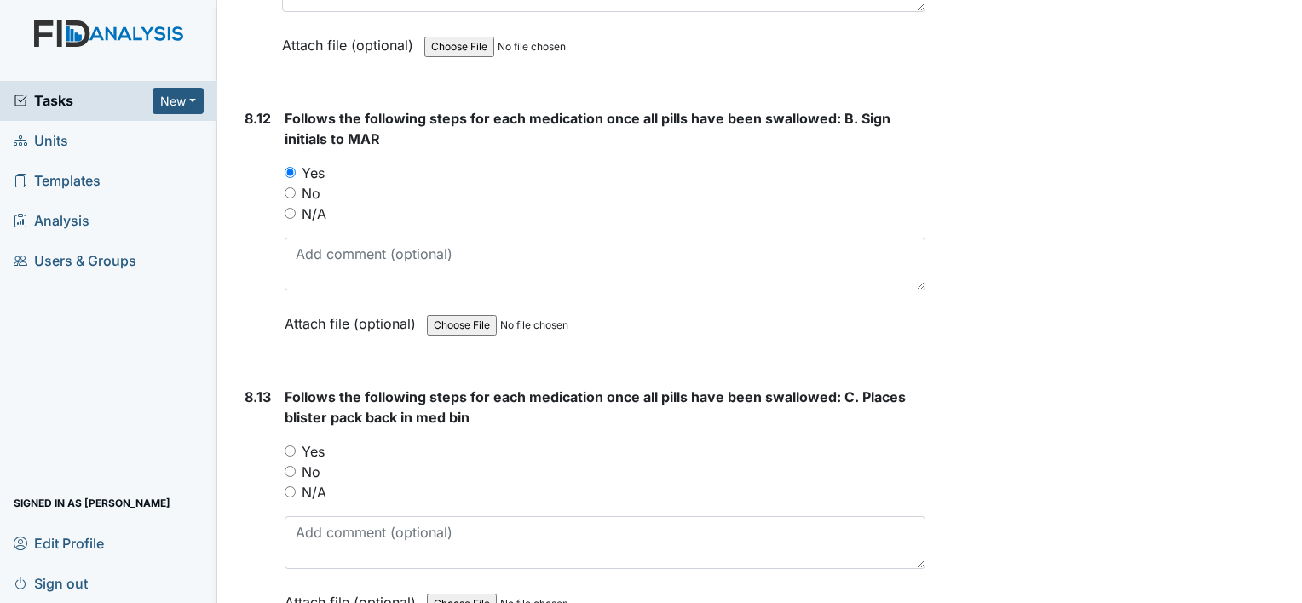
scroll to position [16602, 0]
click at [294, 445] on input "Yes" at bounding box center [290, 450] width 11 height 11
radio input "true"
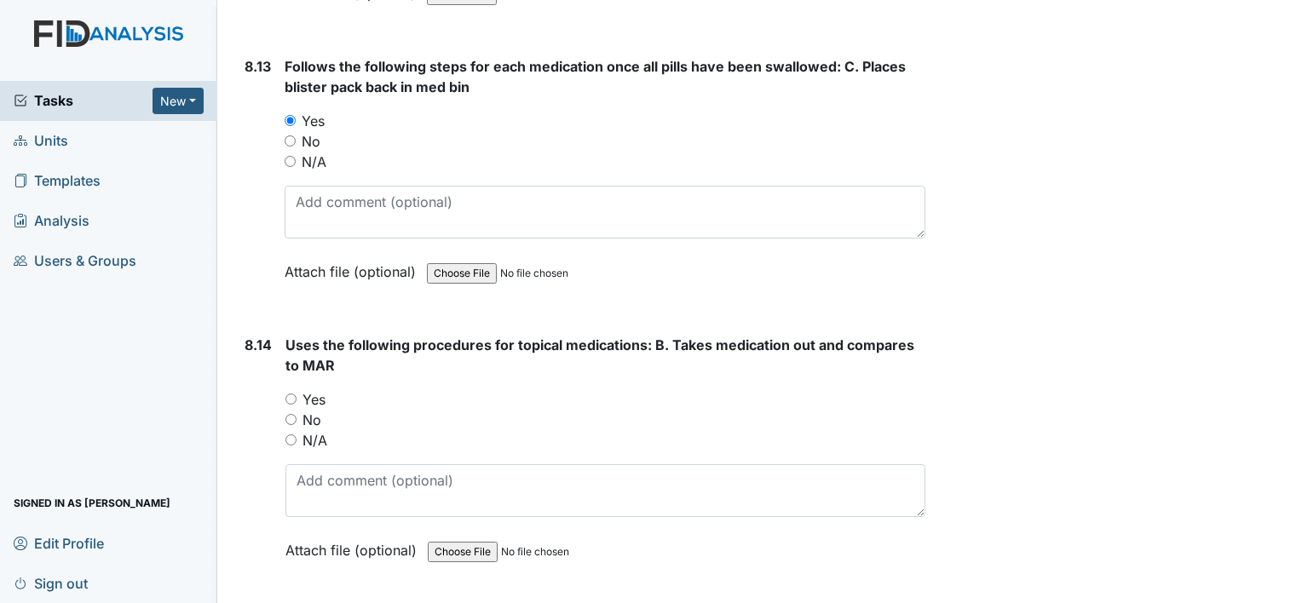
scroll to position [16977, 0]
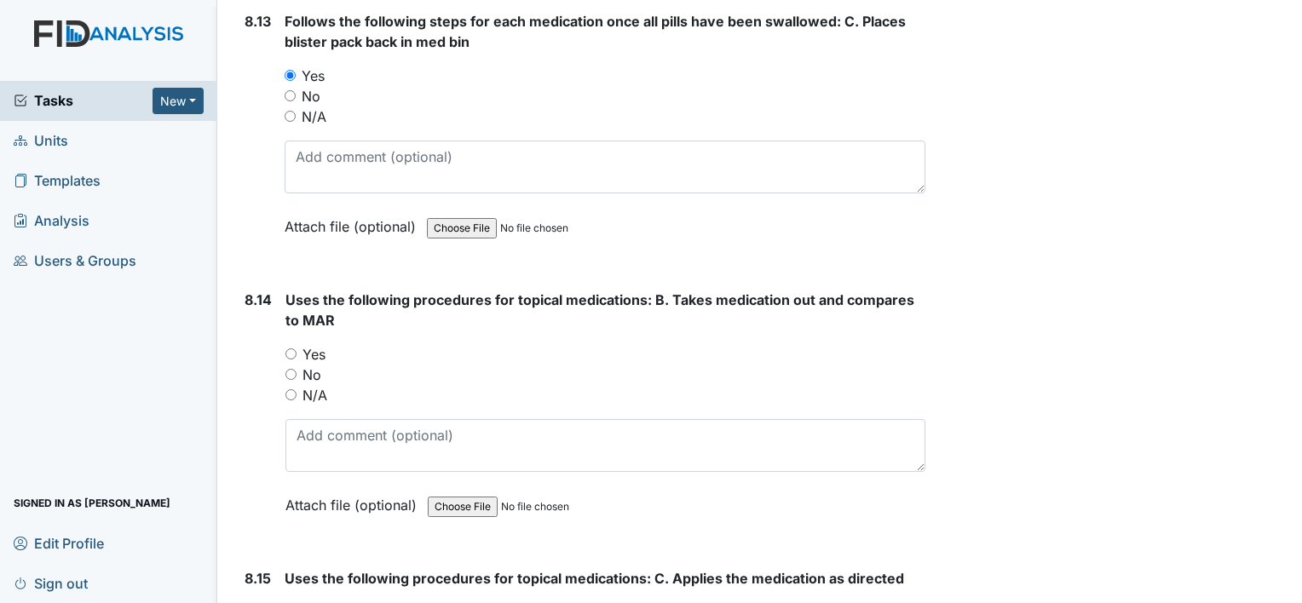
click at [290, 349] on input "Yes" at bounding box center [291, 354] width 11 height 11
radio input "true"
click at [294, 603] on input "Yes" at bounding box center [290, 612] width 11 height 11
radio input "true"
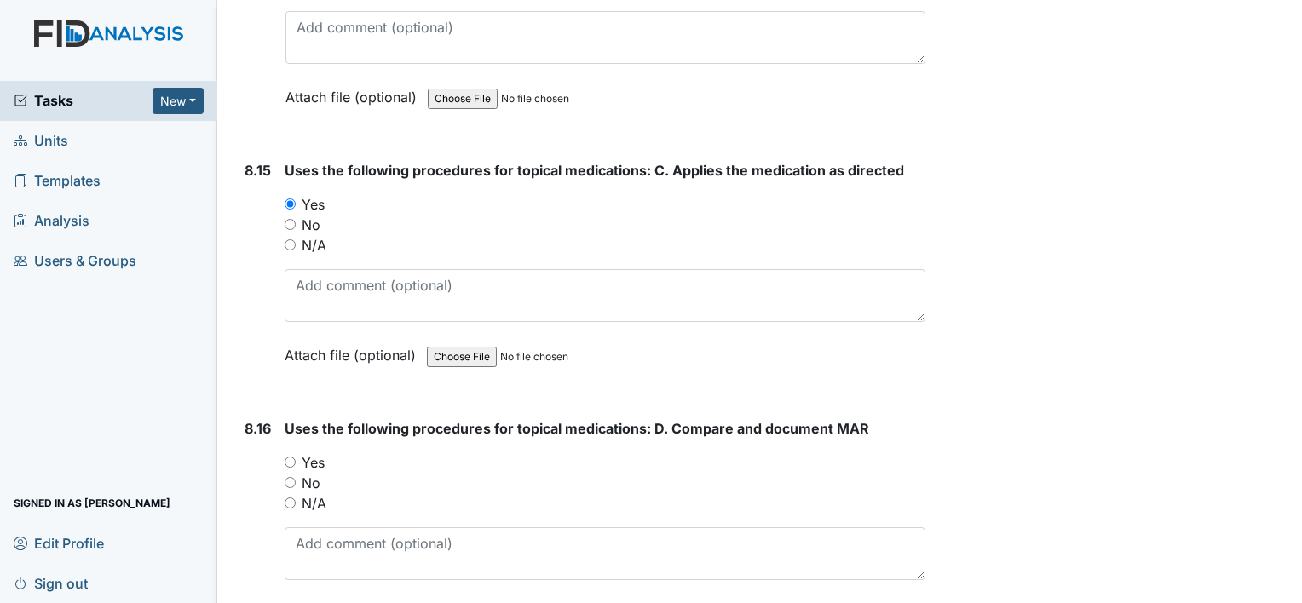
scroll to position [17420, 0]
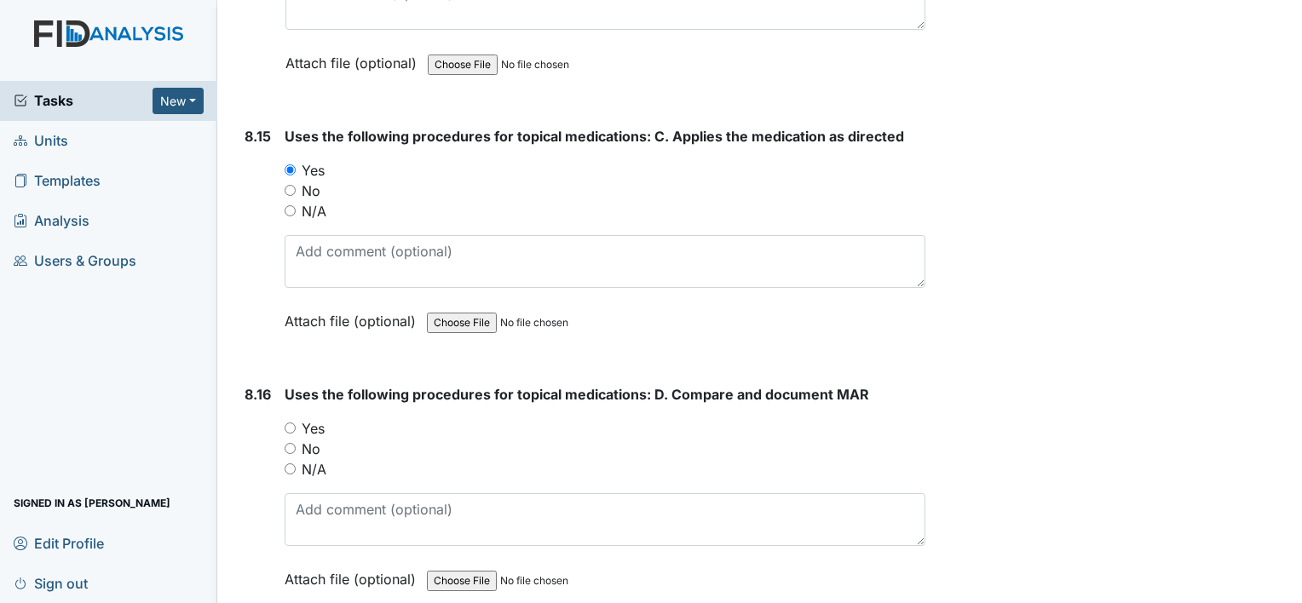
click at [286, 423] on input "Yes" at bounding box center [290, 428] width 11 height 11
radio input "true"
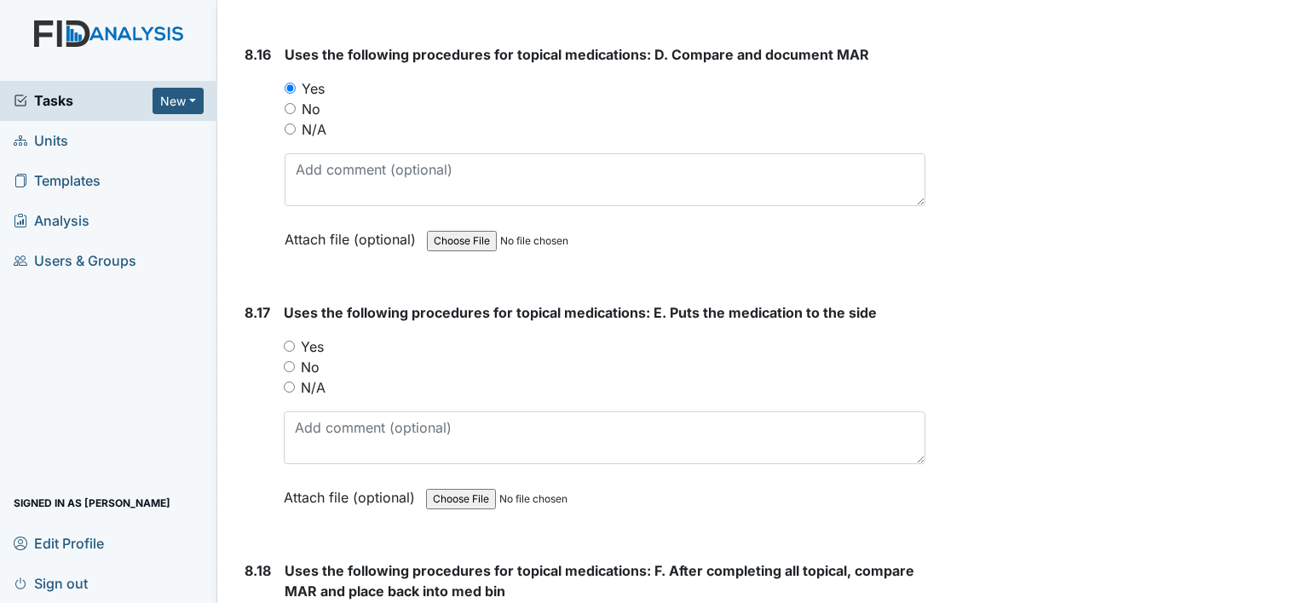
scroll to position [17794, 0]
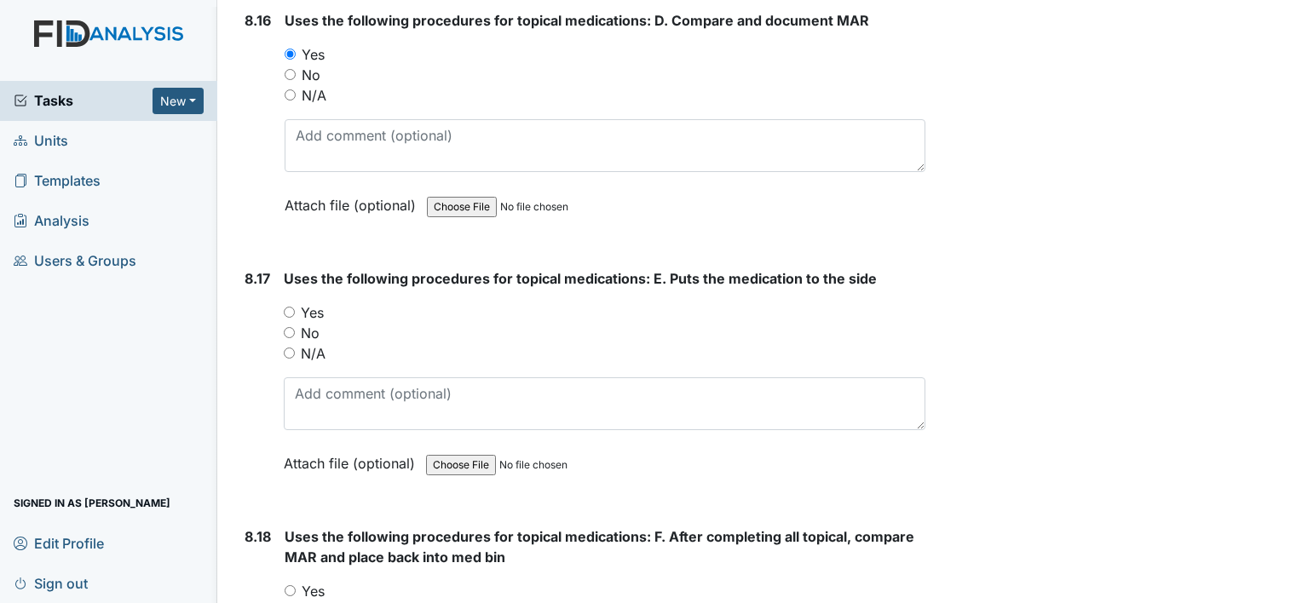
click at [291, 307] on input "Yes" at bounding box center [289, 312] width 11 height 11
radio input "true"
click at [286, 586] on input "Yes" at bounding box center [290, 591] width 11 height 11
radio input "true"
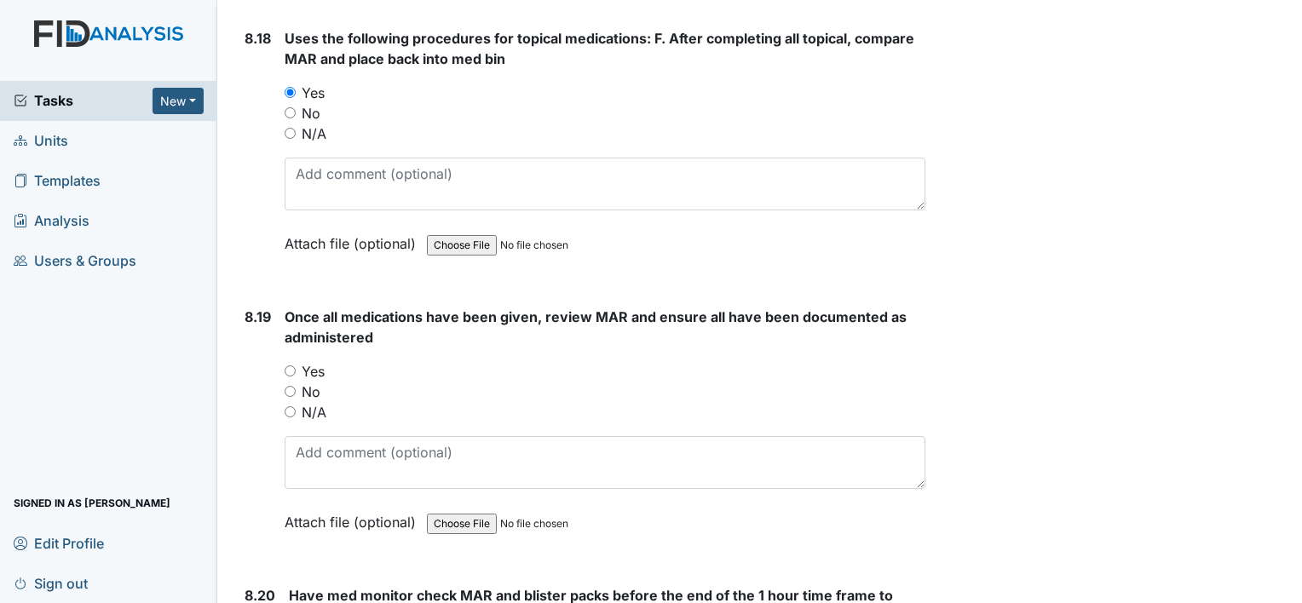
scroll to position [18350, 0]
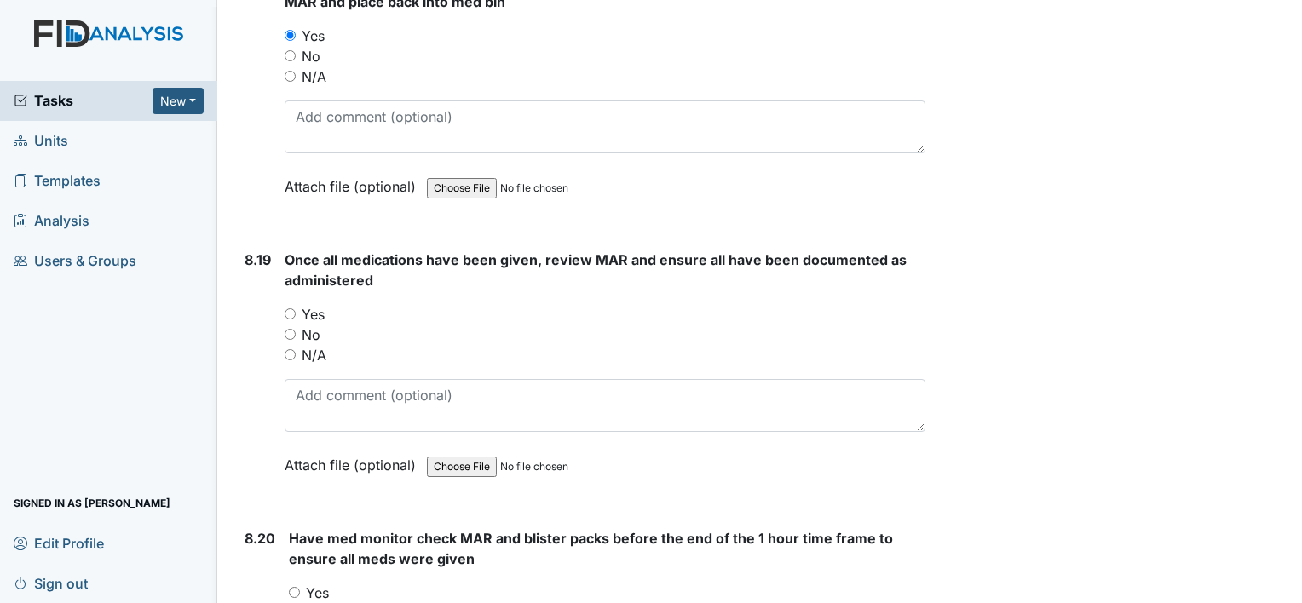
click at [286, 309] on input "Yes" at bounding box center [290, 314] width 11 height 11
radio input "true"
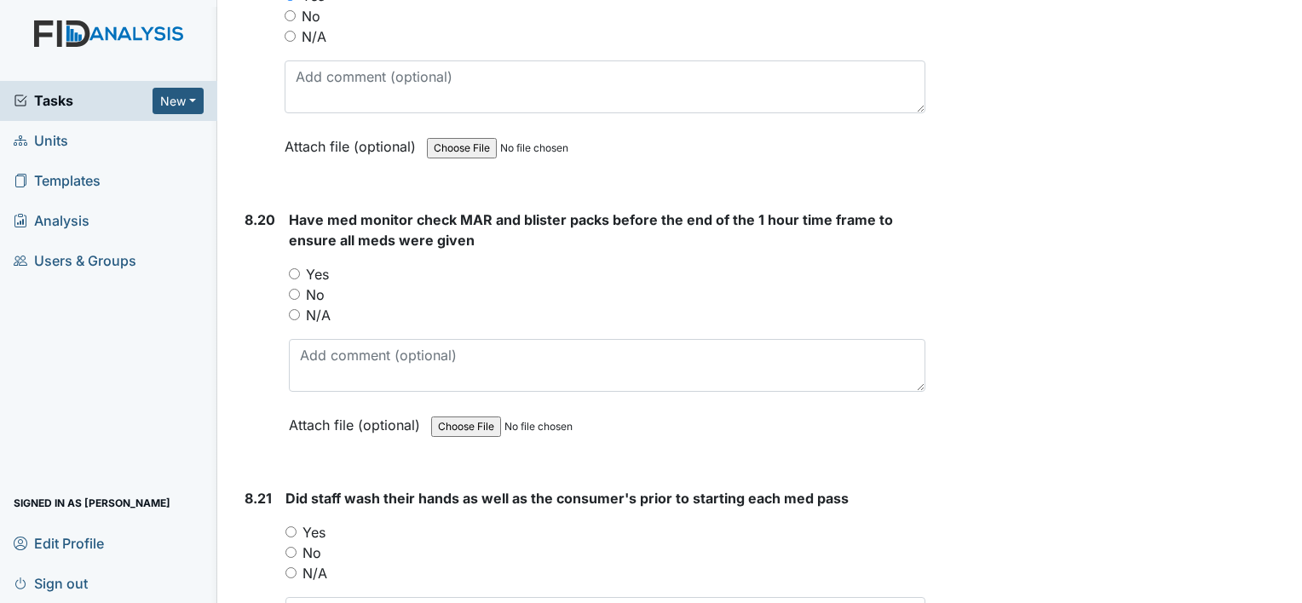
scroll to position [18679, 0]
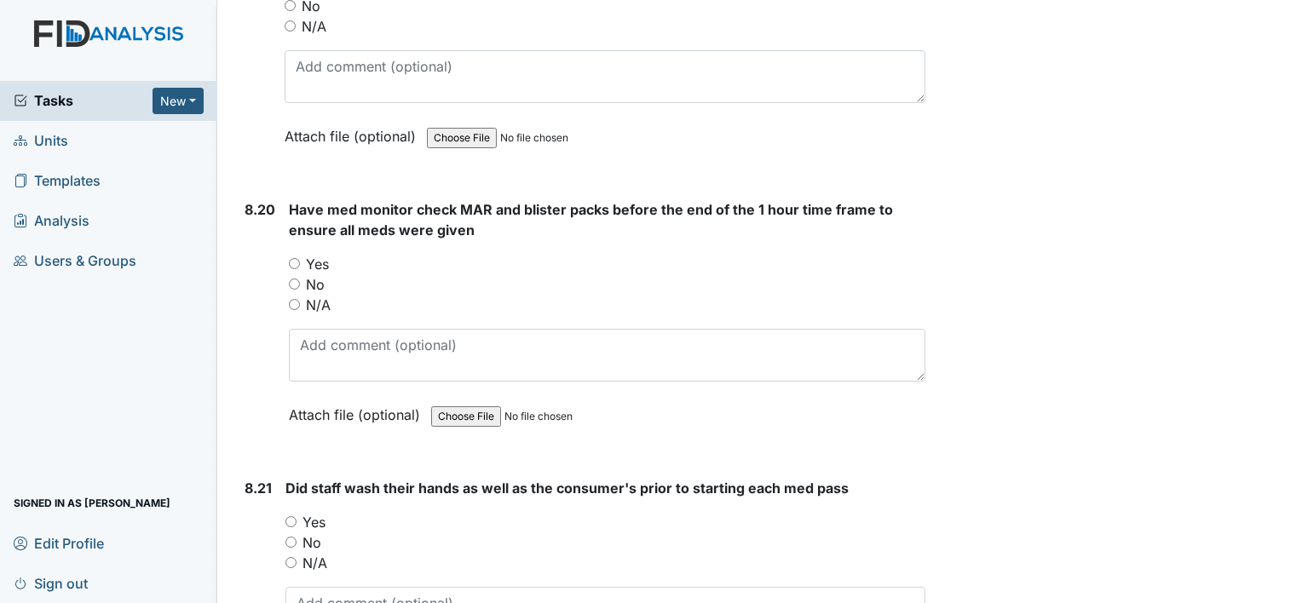
click at [293, 258] on input "Yes" at bounding box center [294, 263] width 11 height 11
radio input "true"
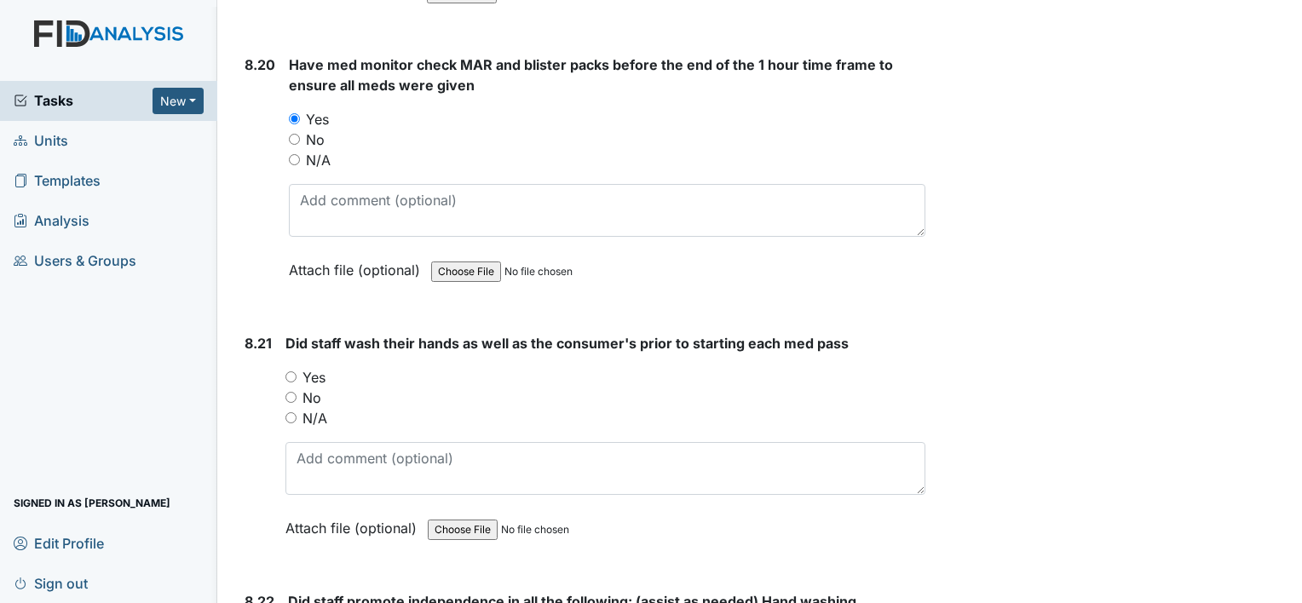
scroll to position [18849, 0]
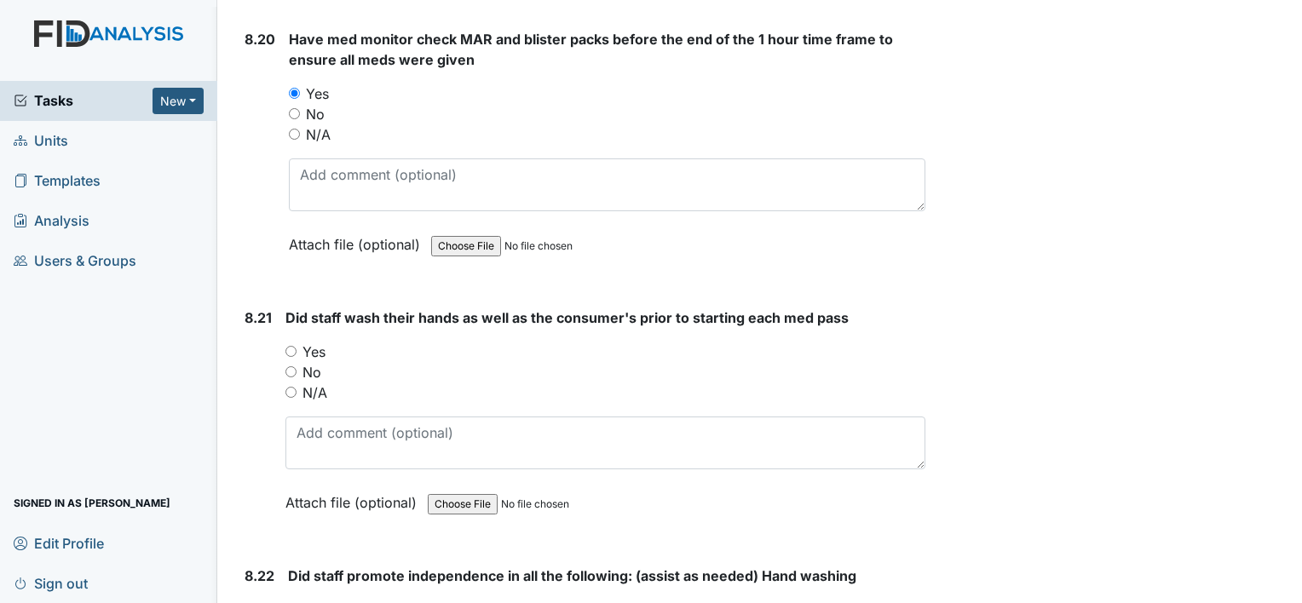
drag, startPoint x: 327, startPoint y: 273, endPoint x: 780, endPoint y: 311, distance: 454.2
click at [780, 362] on div "No" at bounding box center [606, 372] width 640 height 20
click at [293, 346] on input "Yes" at bounding box center [291, 351] width 11 height 11
radio input "true"
click at [293, 603] on input "Yes" at bounding box center [293, 609] width 11 height 11
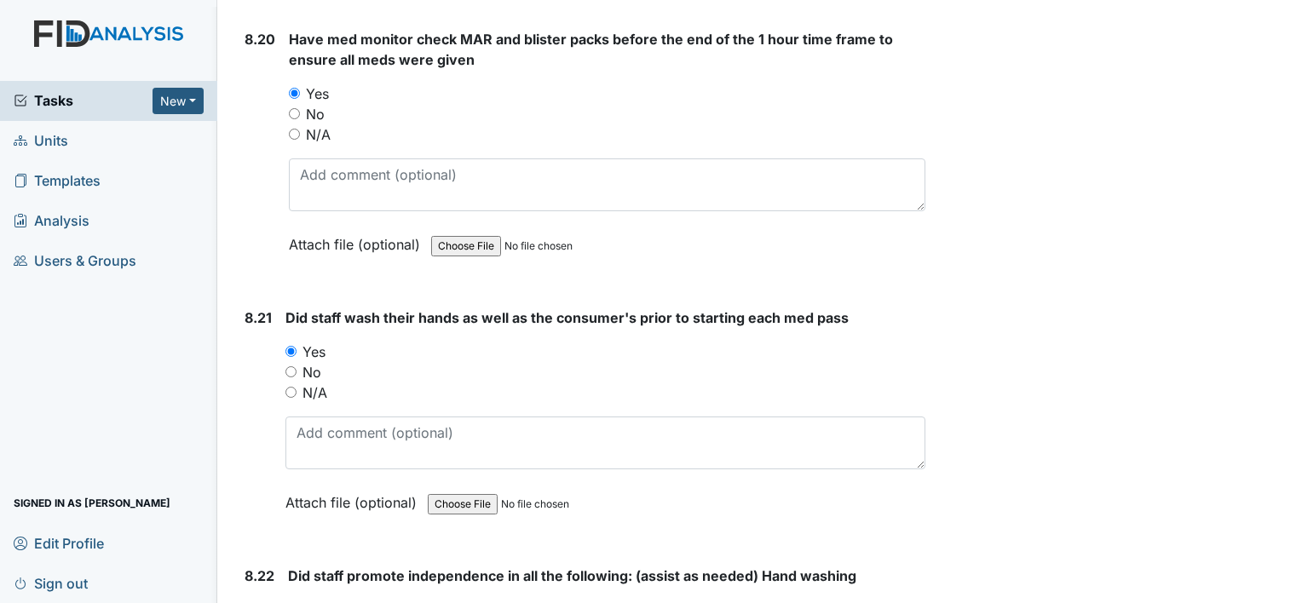
radio input "true"
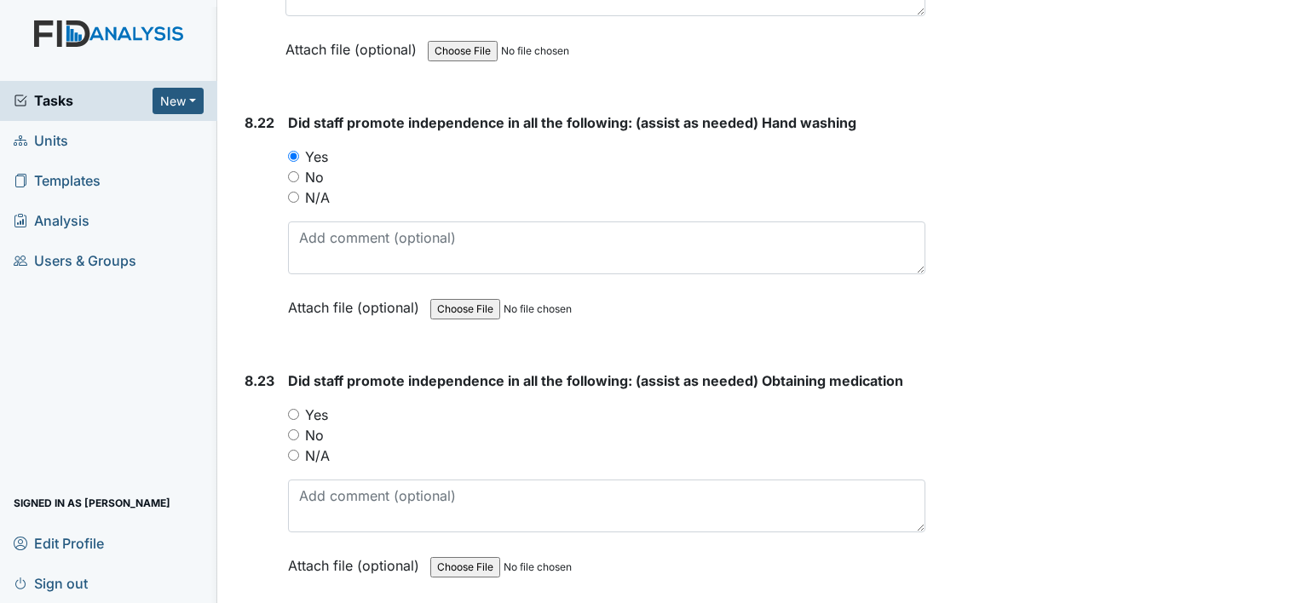
scroll to position [19314, 0]
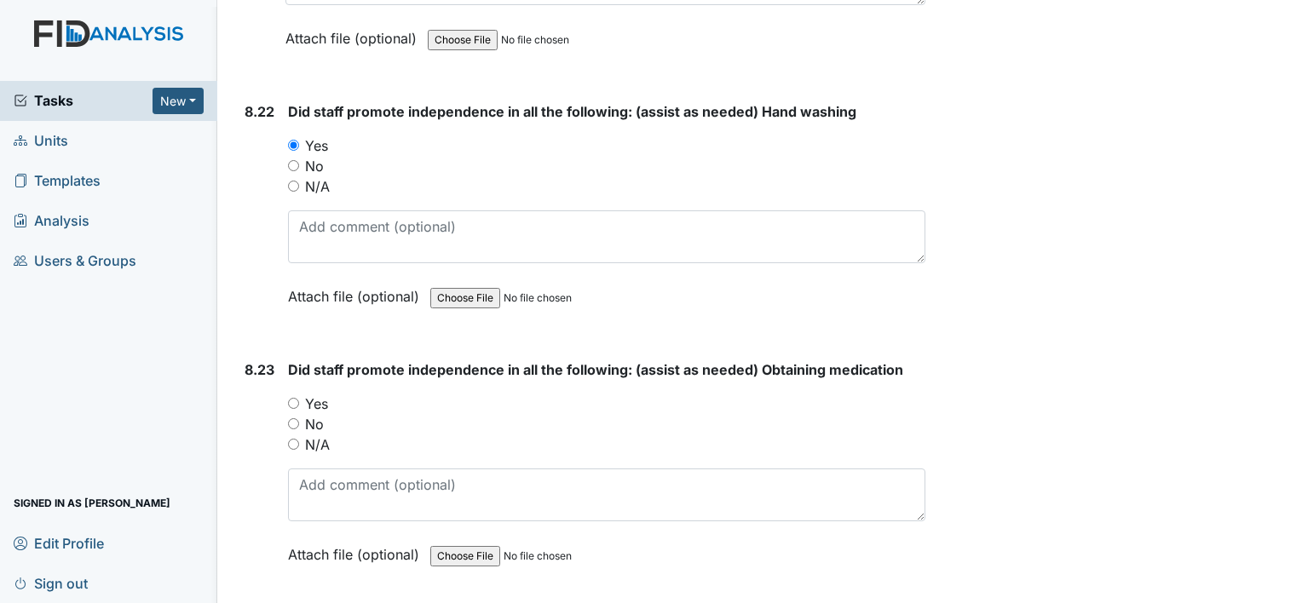
click at [291, 398] on input "Yes" at bounding box center [293, 403] width 11 height 11
radio input "true"
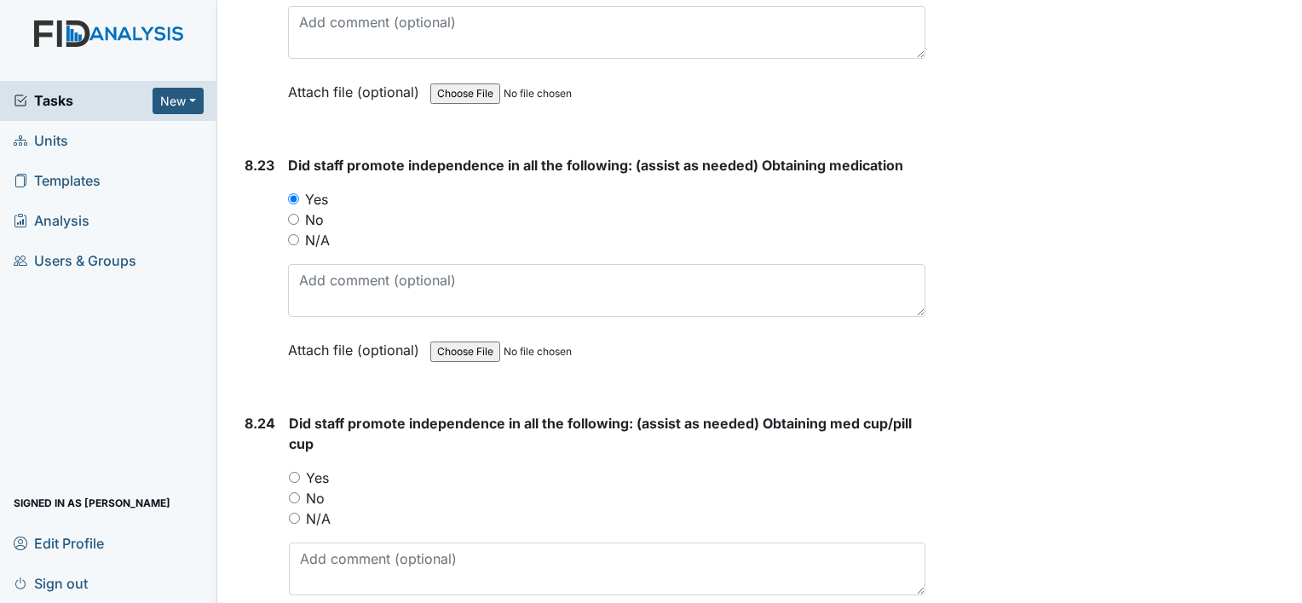
scroll to position [19666, 0]
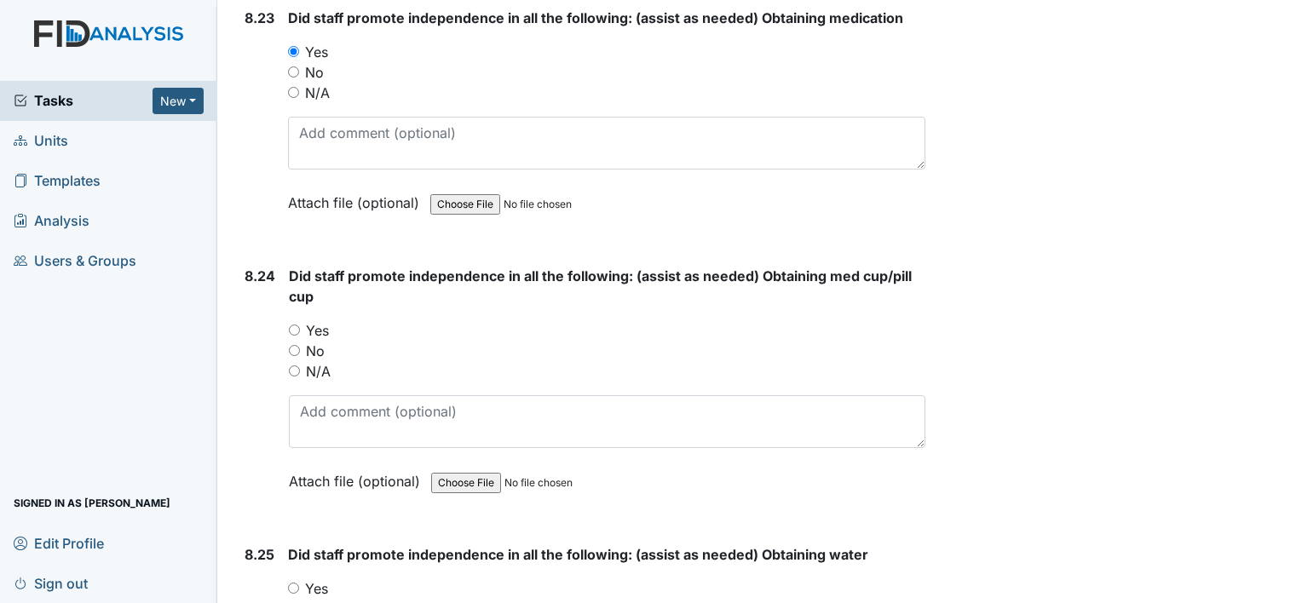
click at [296, 320] on div "Yes" at bounding box center [607, 330] width 637 height 20
click at [296, 325] on input "Yes" at bounding box center [294, 330] width 11 height 11
radio input "true"
click at [292, 583] on input "Yes" at bounding box center [293, 588] width 11 height 11
radio input "true"
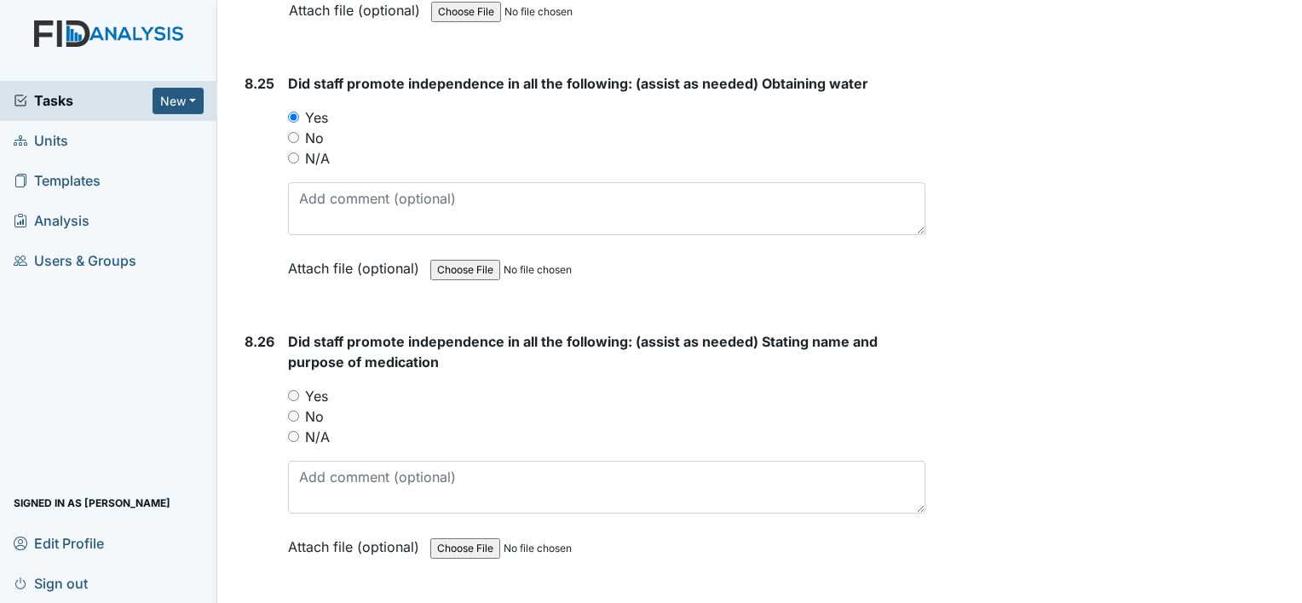
scroll to position [20153, 0]
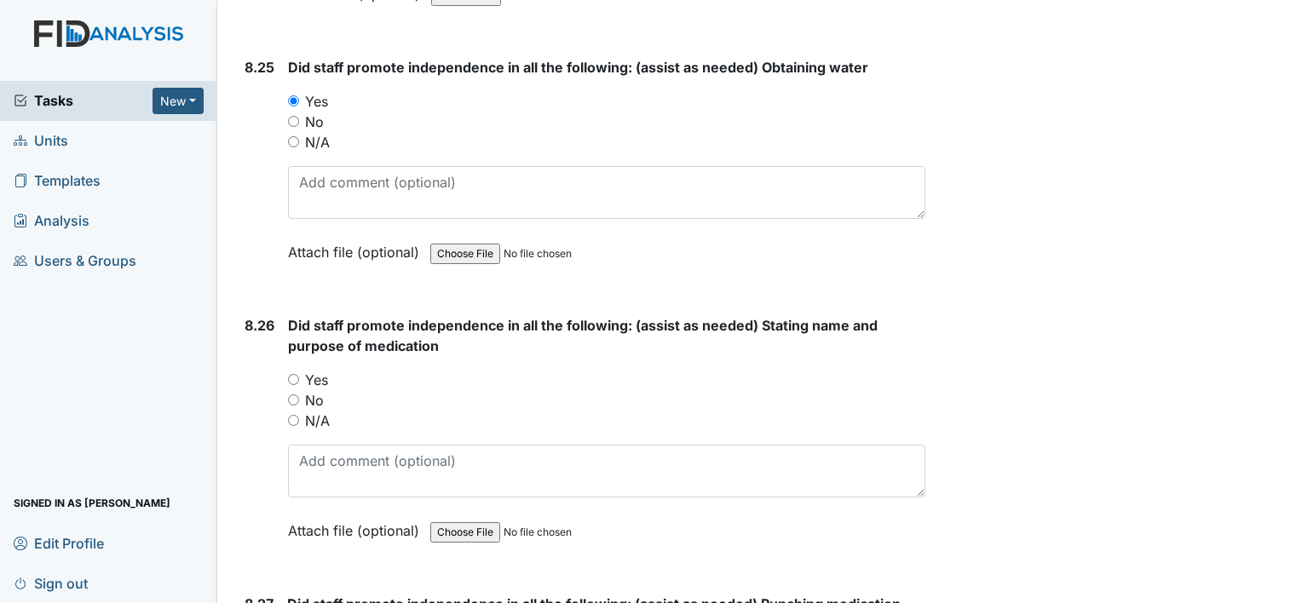
click at [293, 374] on input "Yes" at bounding box center [293, 379] width 11 height 11
radio input "true"
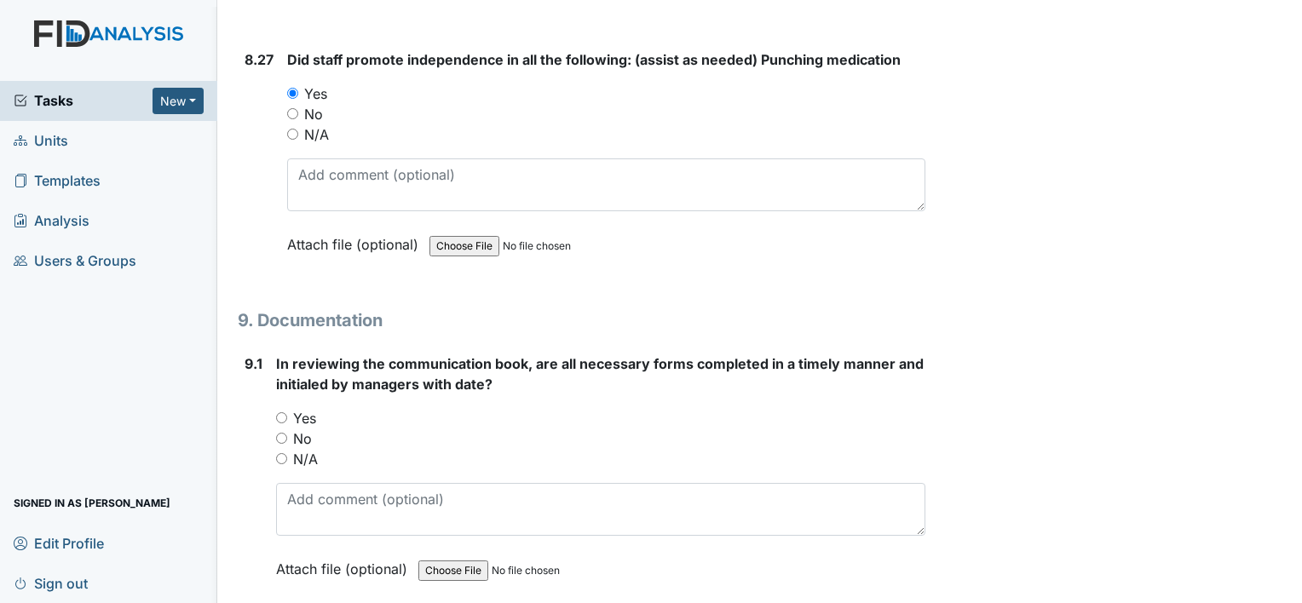
scroll to position [20789, 0]
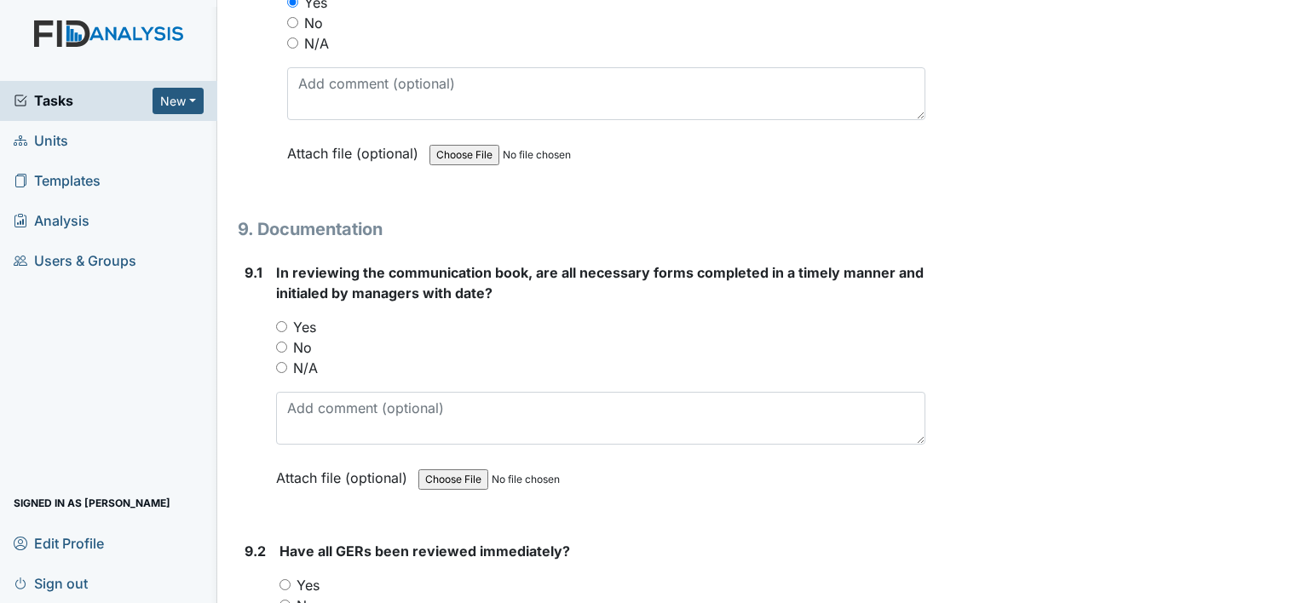
click at [278, 321] on input "Yes" at bounding box center [281, 326] width 11 height 11
radio input "true"
click at [283, 575] on div "Yes" at bounding box center [603, 585] width 646 height 20
click at [285, 580] on input "Yes" at bounding box center [285, 585] width 11 height 11
radio input "true"
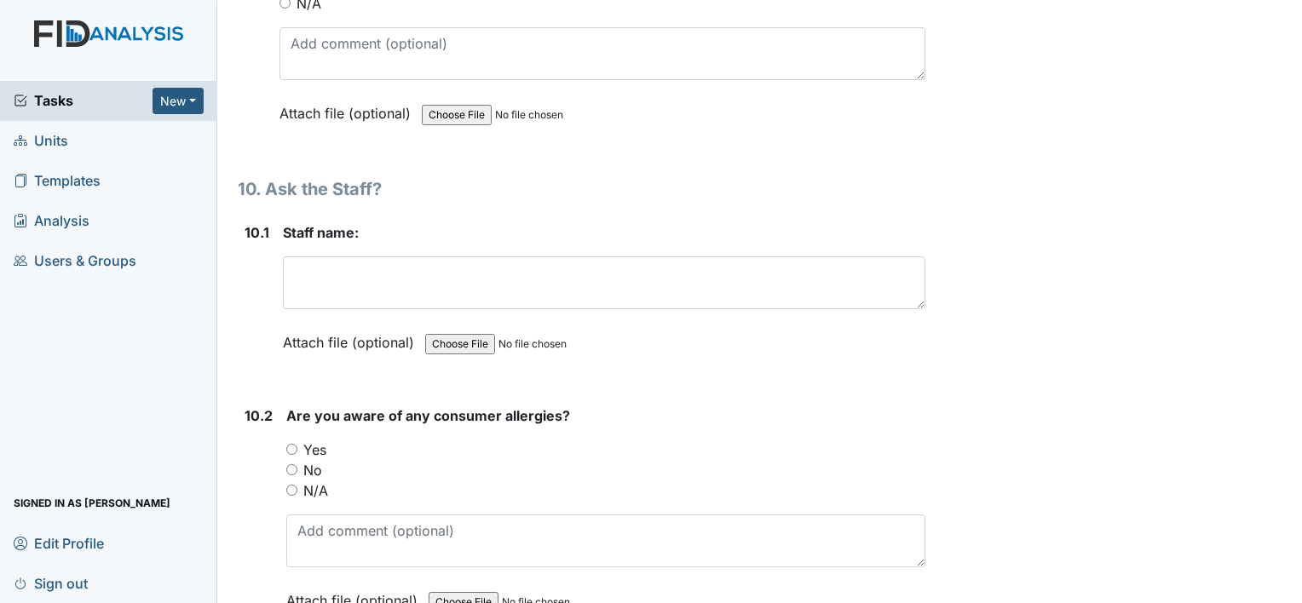
scroll to position [21446, 0]
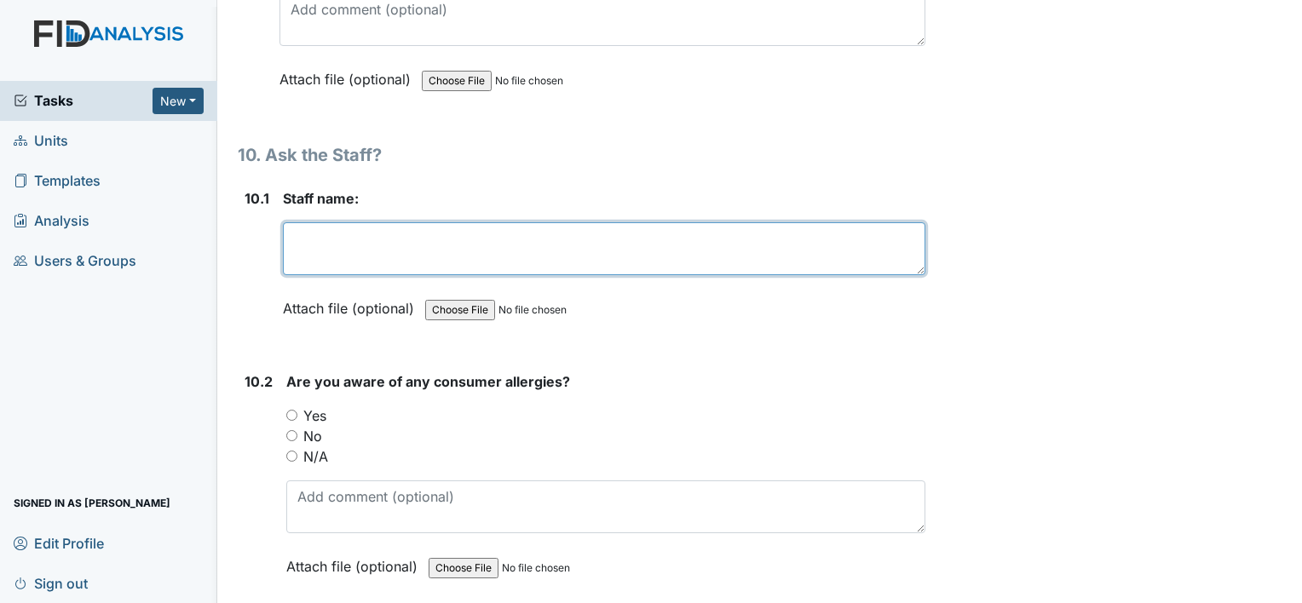
click at [345, 222] on textarea at bounding box center [604, 248] width 643 height 53
type textarea "Ebony Mcduffie"
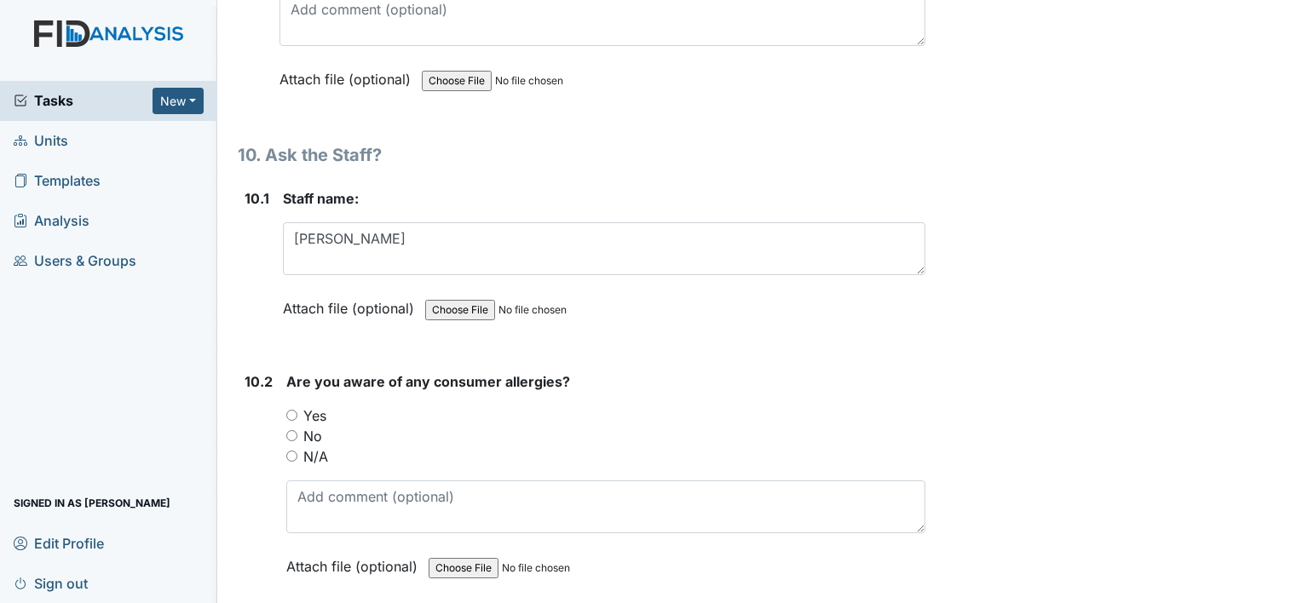
click at [291, 410] on input "Yes" at bounding box center [291, 415] width 11 height 11
radio input "true"
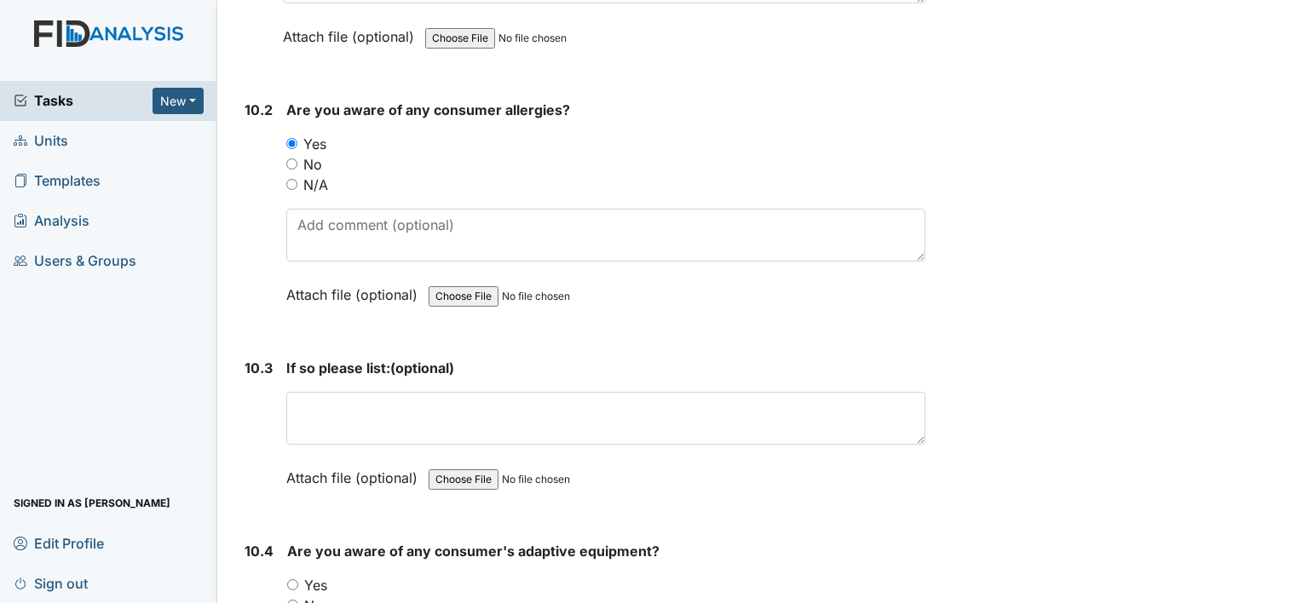
scroll to position [21752, 0]
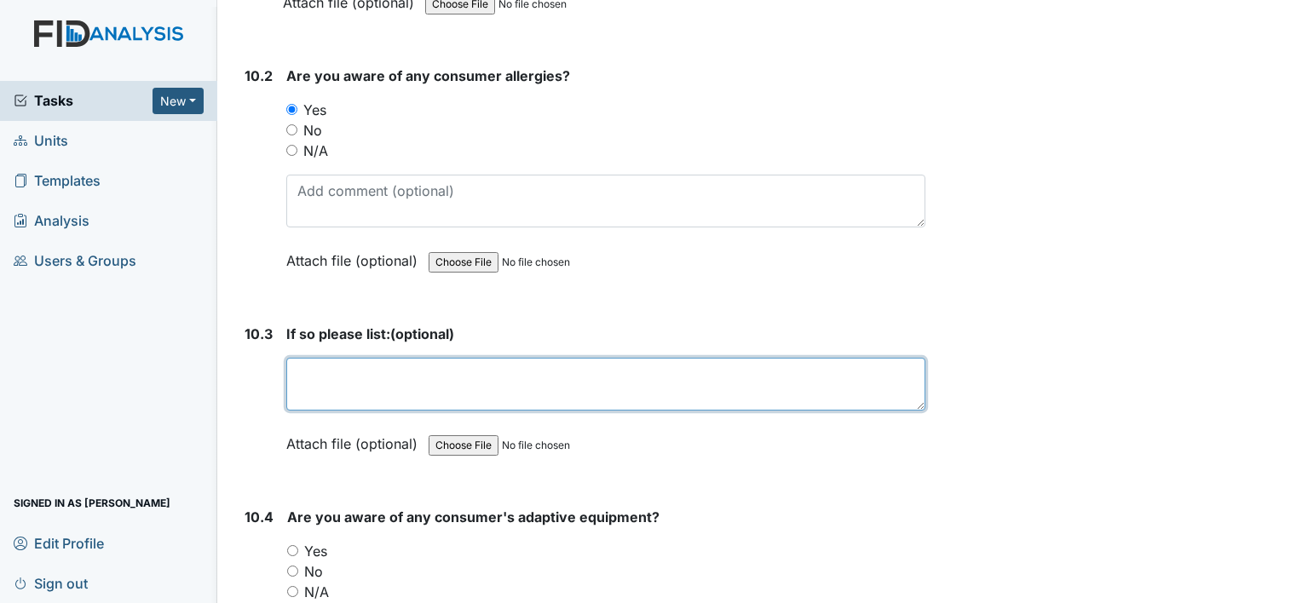
click at [363, 358] on textarea at bounding box center [605, 384] width 639 height 53
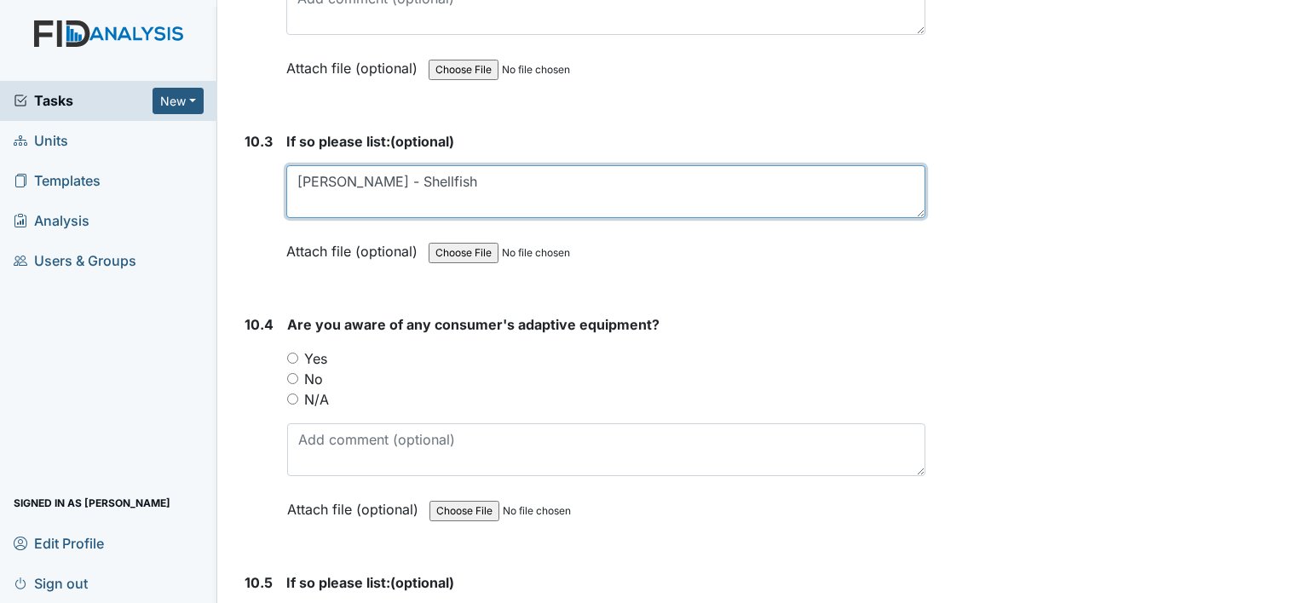
scroll to position [22002, 0]
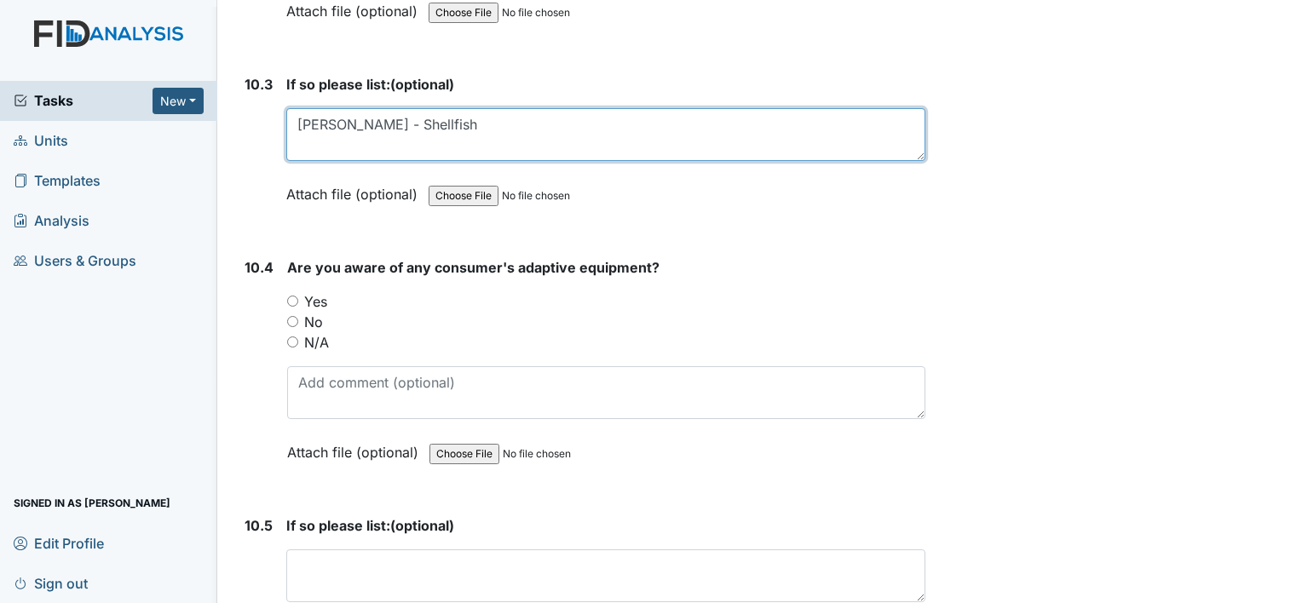
type textarea "Myra - Shellfish"
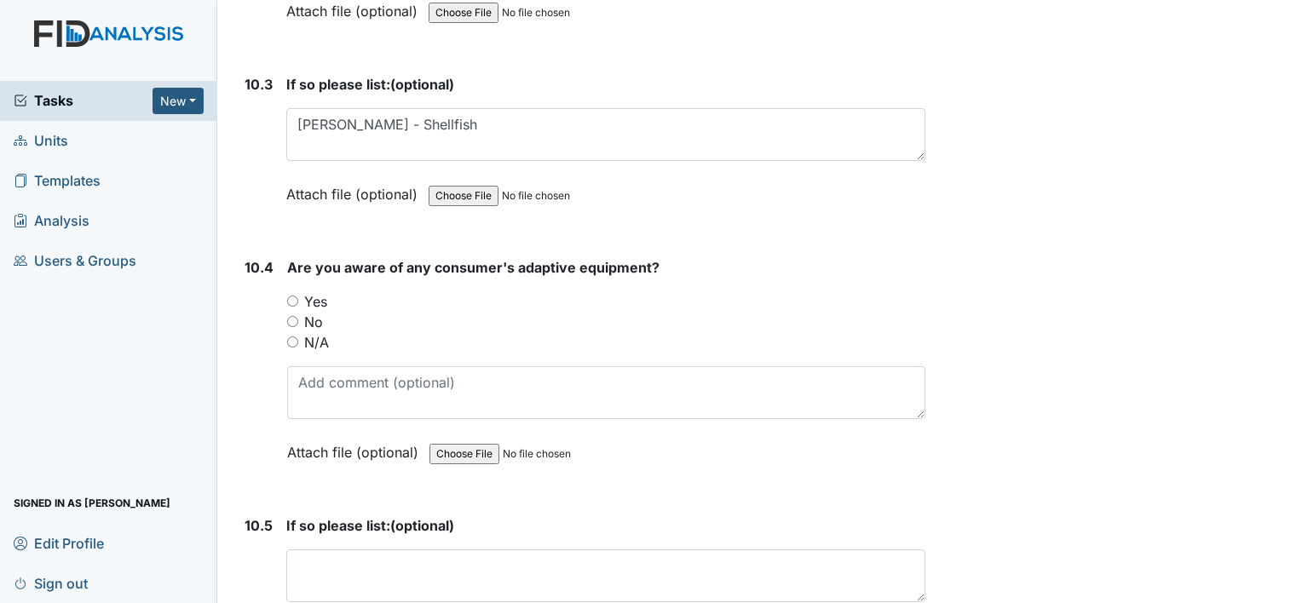
click at [289, 296] on input "Yes" at bounding box center [292, 301] width 11 height 11
radio input "true"
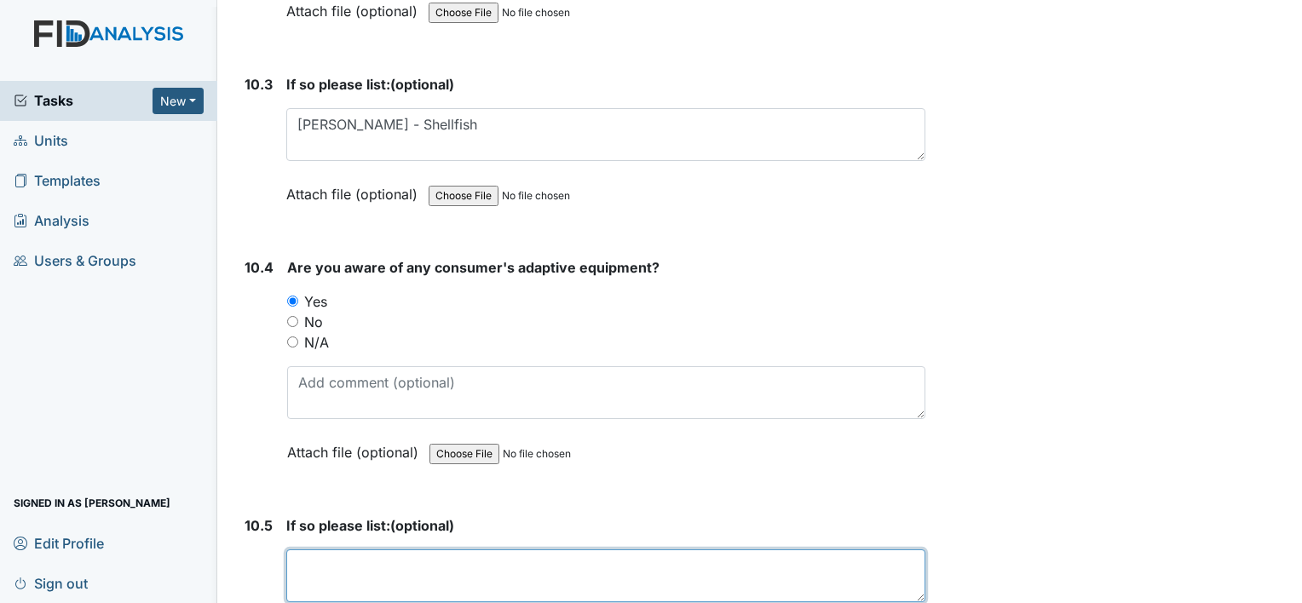
click at [337, 550] on textarea at bounding box center [605, 576] width 639 height 53
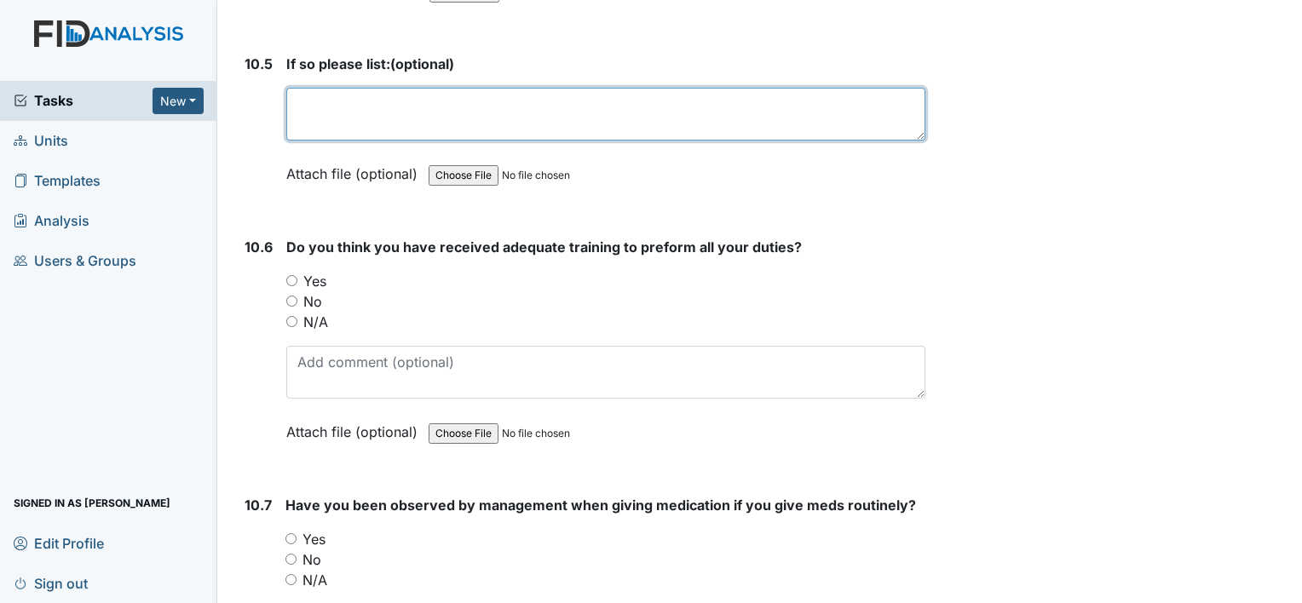
scroll to position [22490, 0]
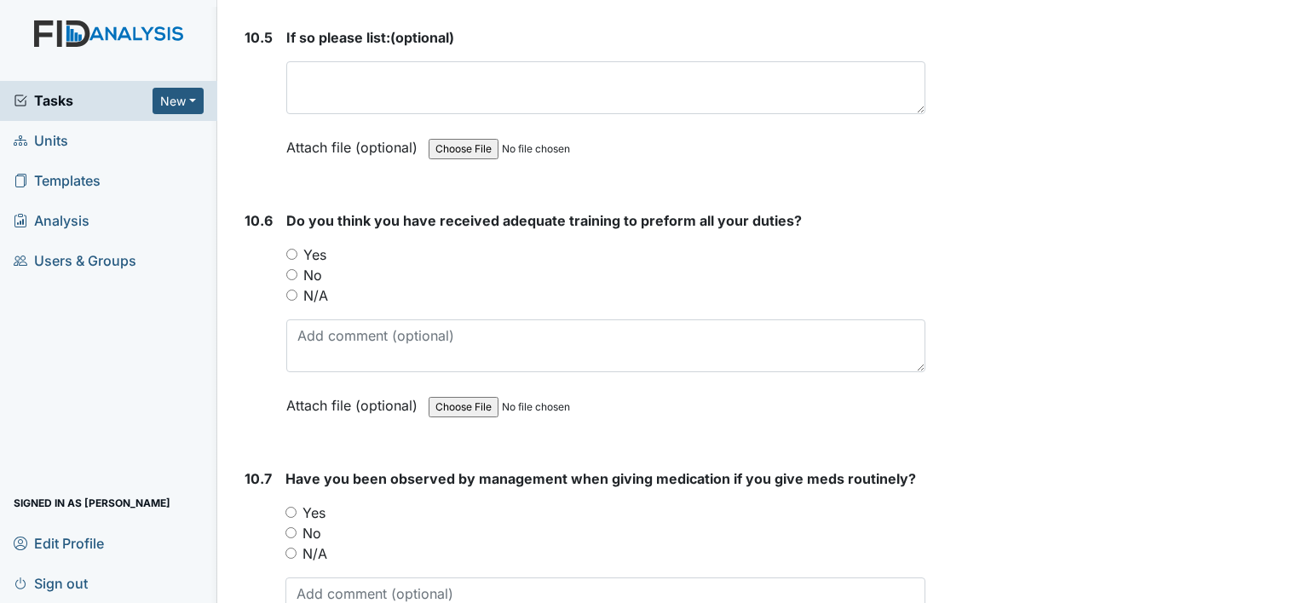
click at [288, 249] on input "Yes" at bounding box center [291, 254] width 11 height 11
radio input "true"
click at [291, 507] on input "Yes" at bounding box center [291, 512] width 11 height 11
radio input "true"
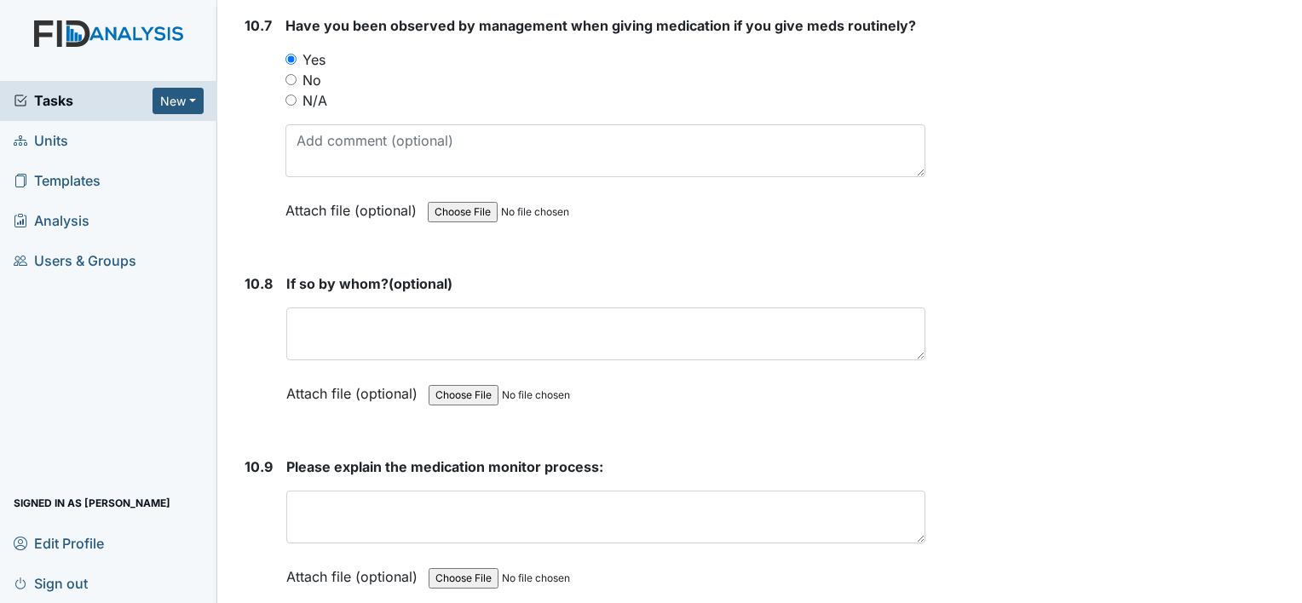
scroll to position [22948, 0]
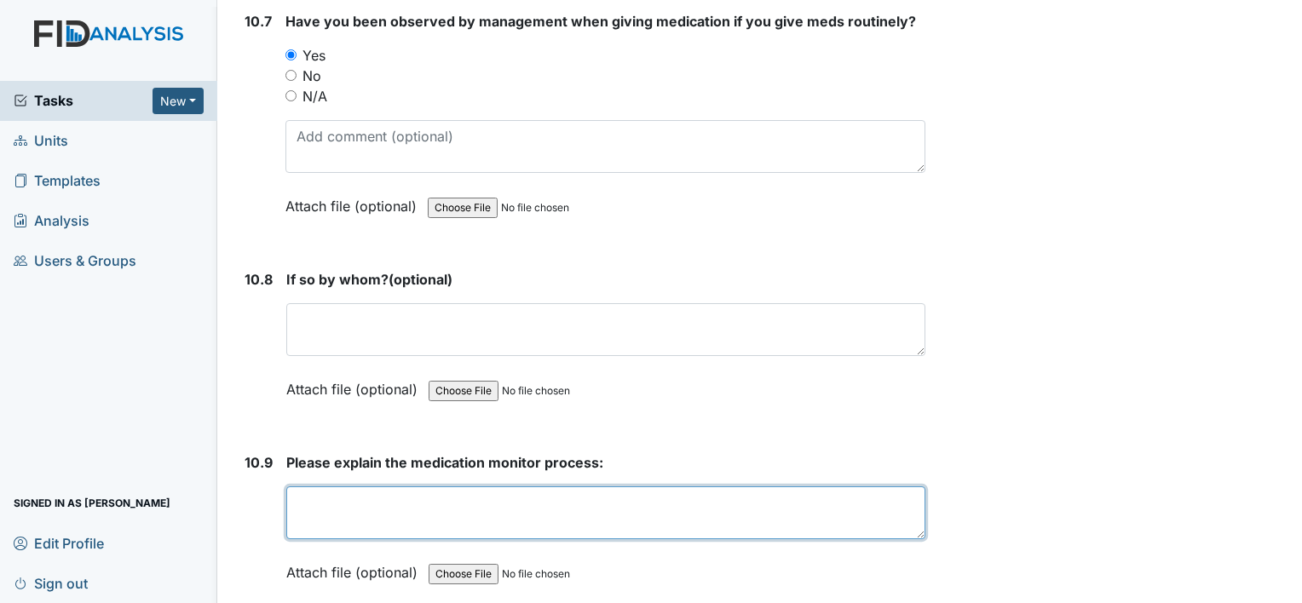
click at [407, 487] on textarea at bounding box center [605, 513] width 639 height 53
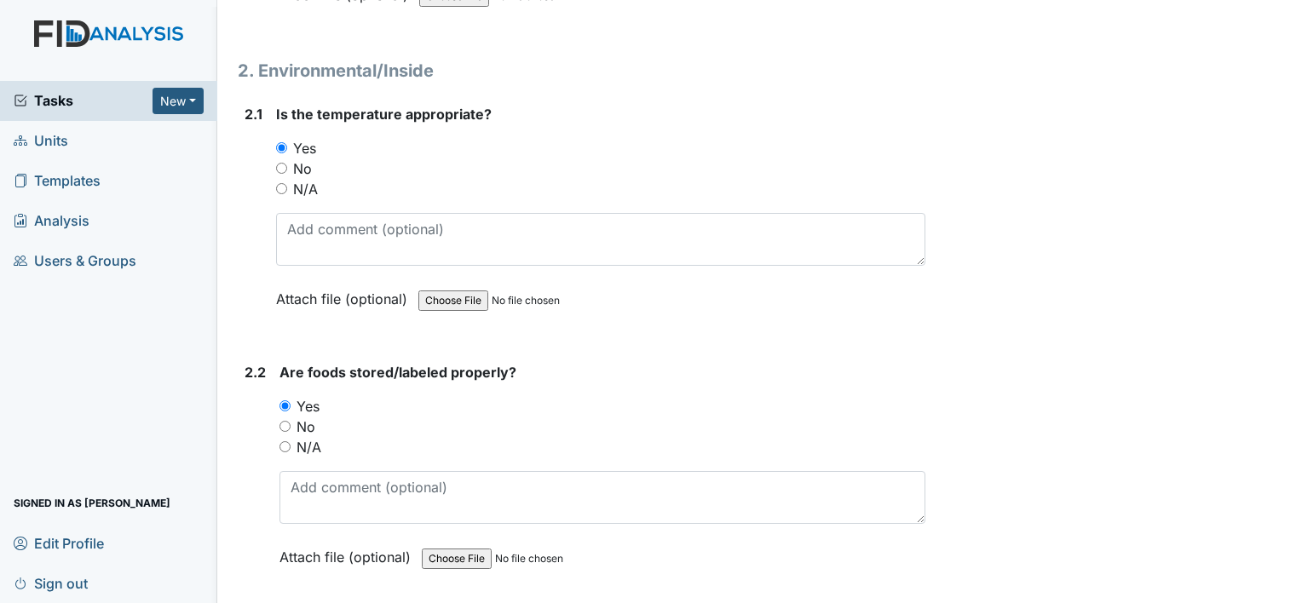
scroll to position [0, 0]
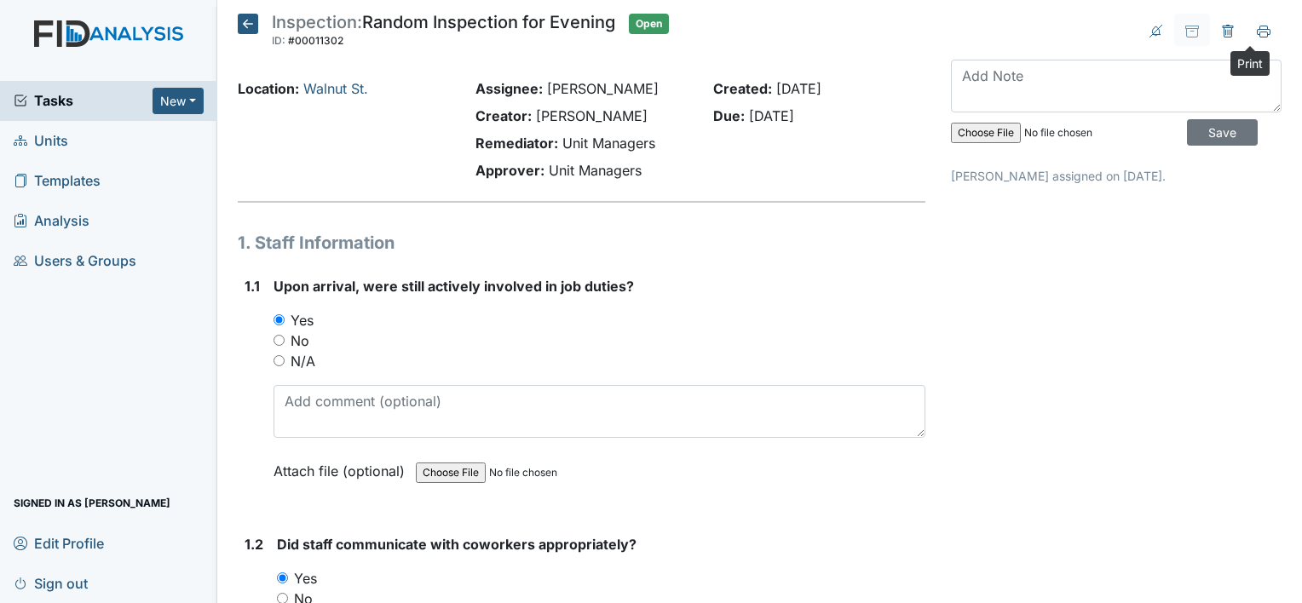
type textarea "Check and highlight behind the monitor."
click at [1257, 30] on icon at bounding box center [1264, 32] width 14 height 14
click at [1209, 129] on input "Save" at bounding box center [1222, 132] width 71 height 26
click at [1207, 134] on input "Save" at bounding box center [1222, 132] width 71 height 26
click at [1204, 136] on input "Save" at bounding box center [1222, 132] width 71 height 26
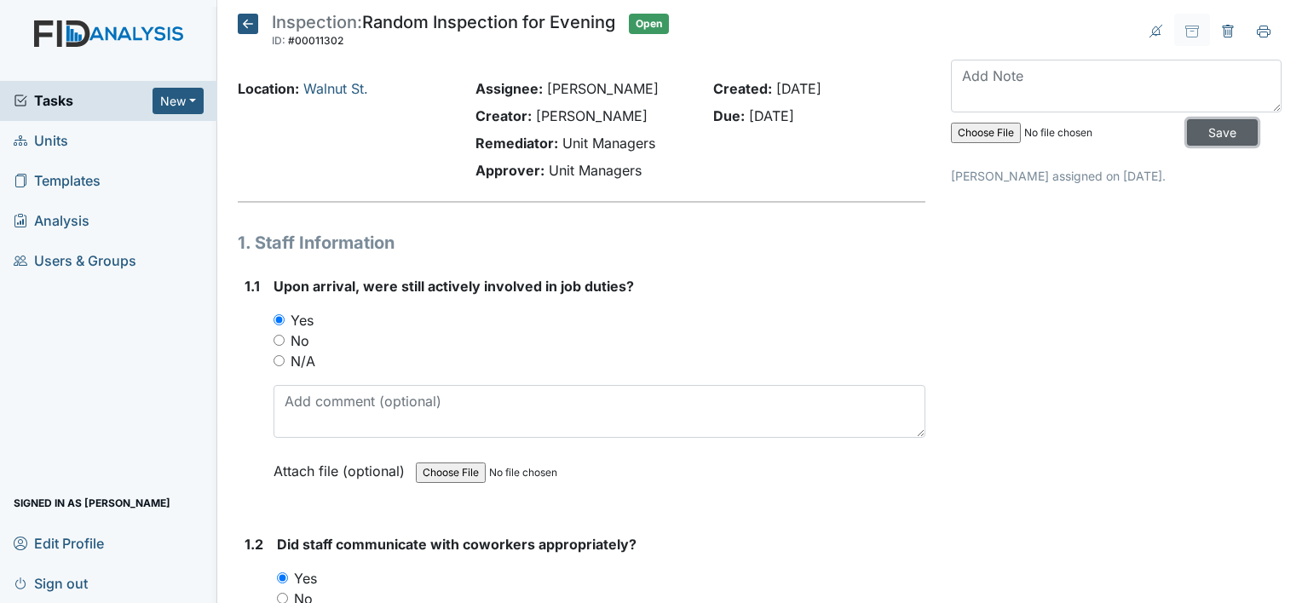
click at [1204, 136] on input "Save" at bounding box center [1222, 132] width 71 height 26
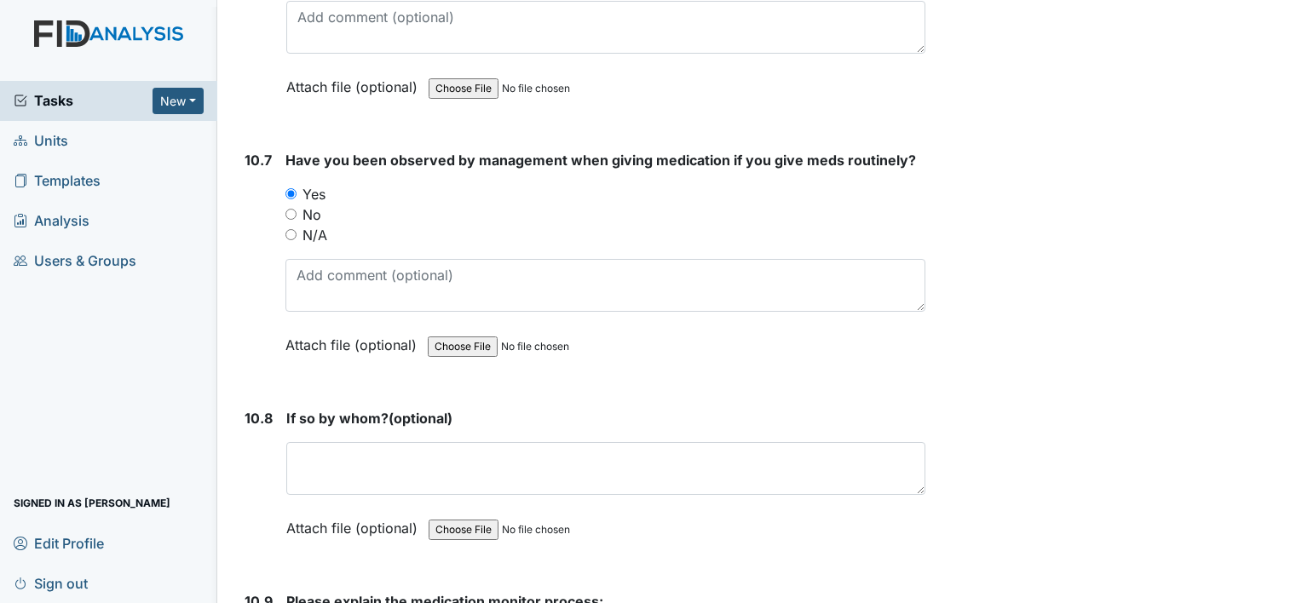
scroll to position [22948, 0]
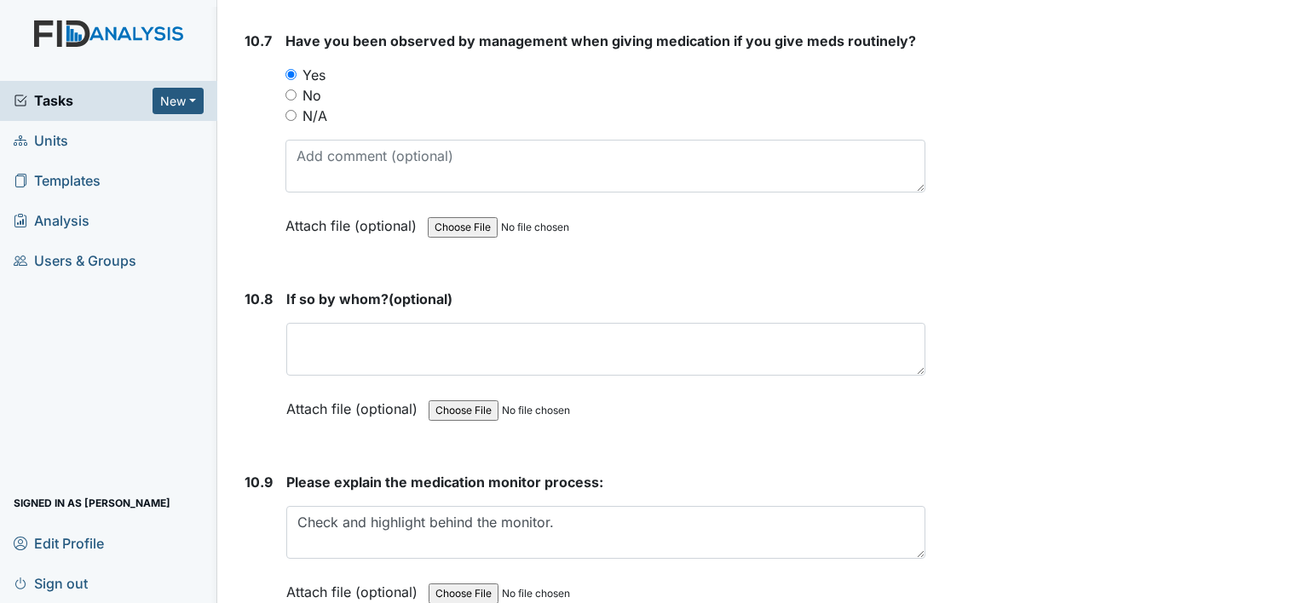
scroll to position [22967, 0]
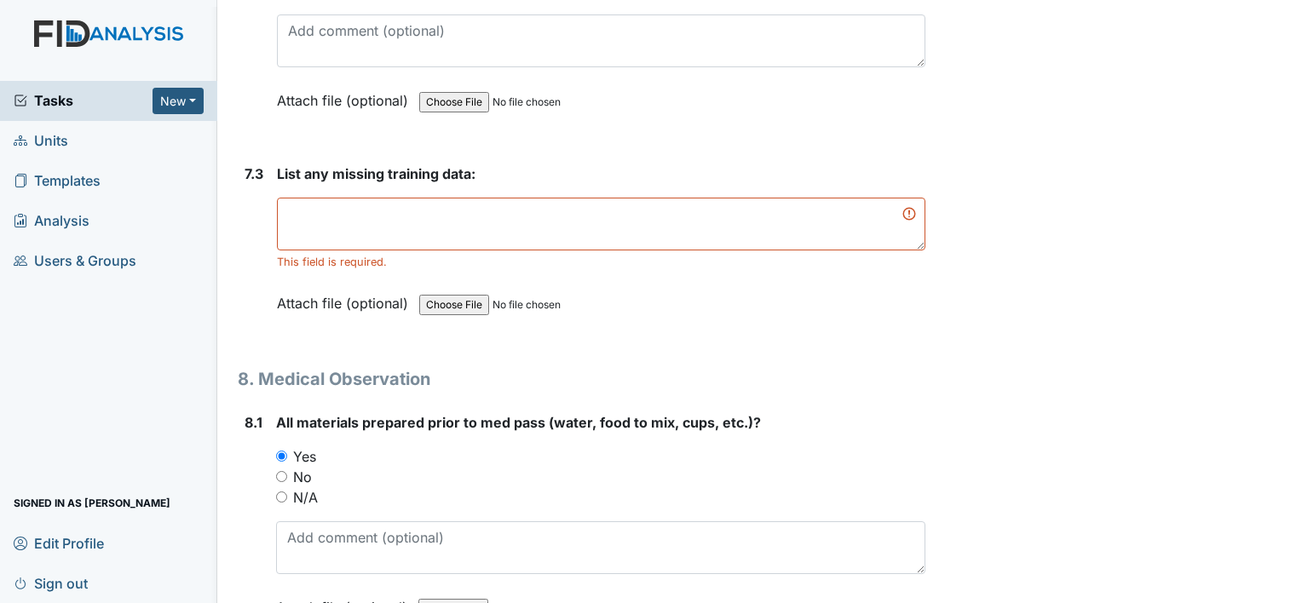
scroll to position [13265, 0]
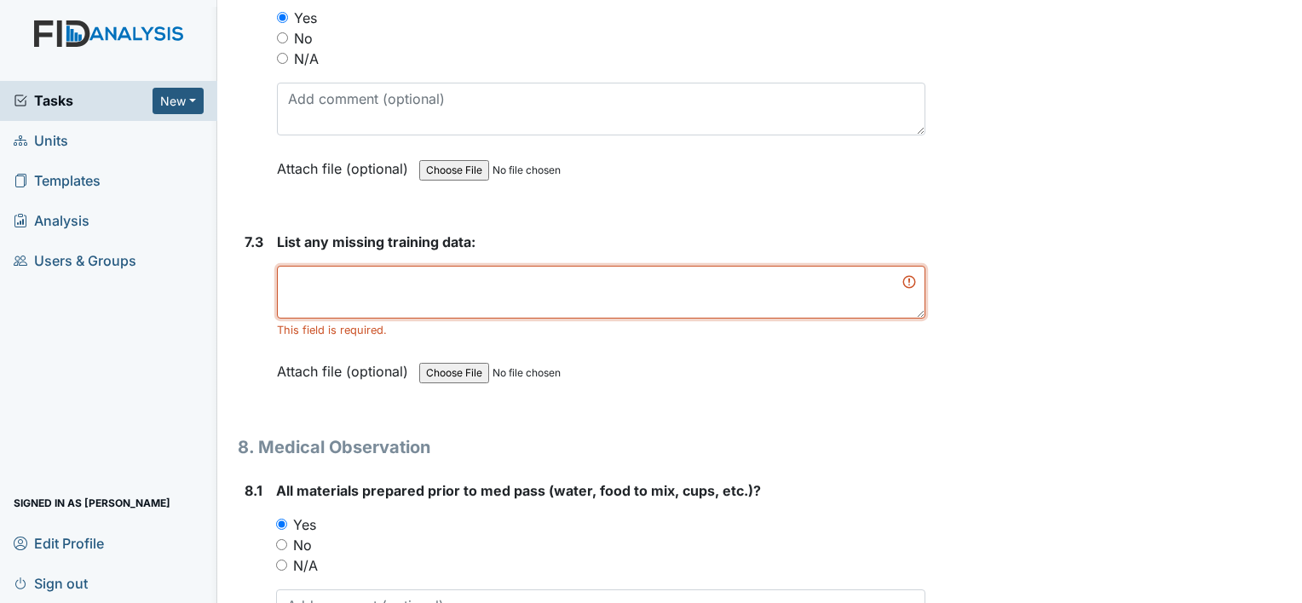
click at [342, 266] on textarea at bounding box center [601, 292] width 649 height 53
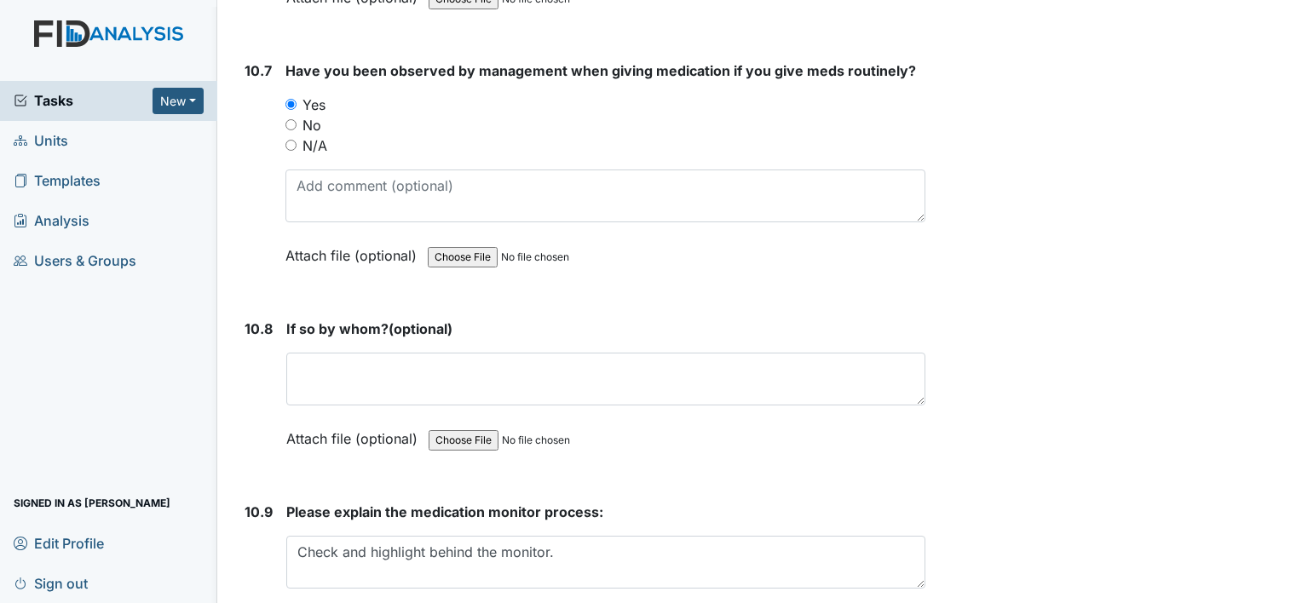
scroll to position [22948, 0]
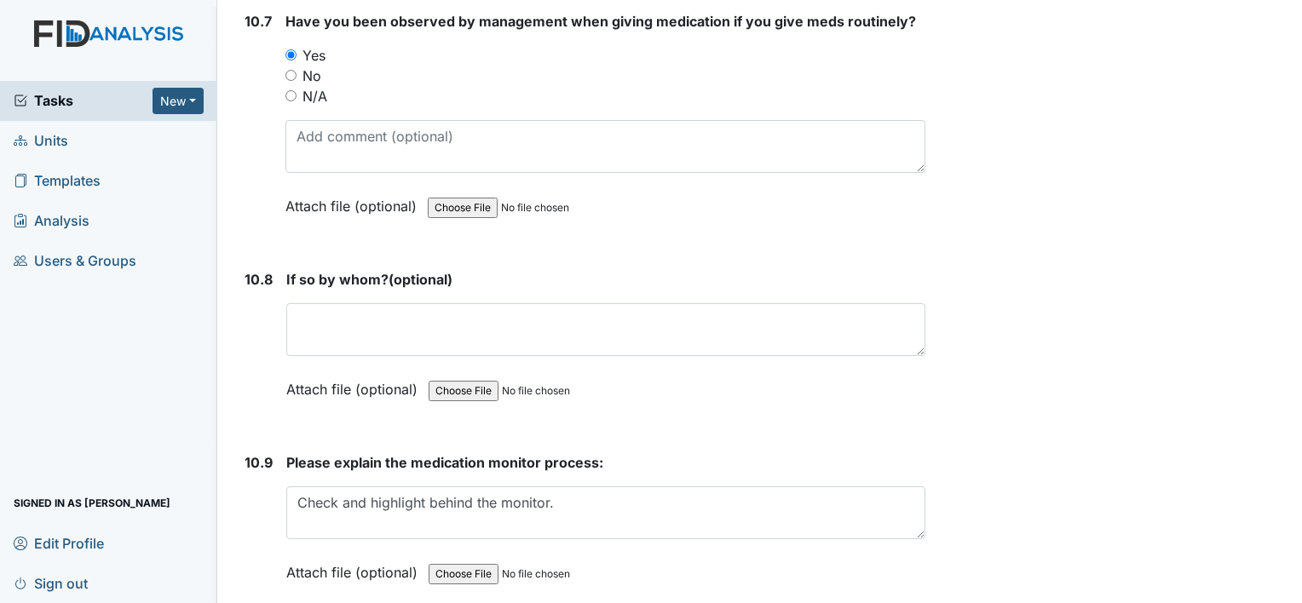
type textarea "N/A"
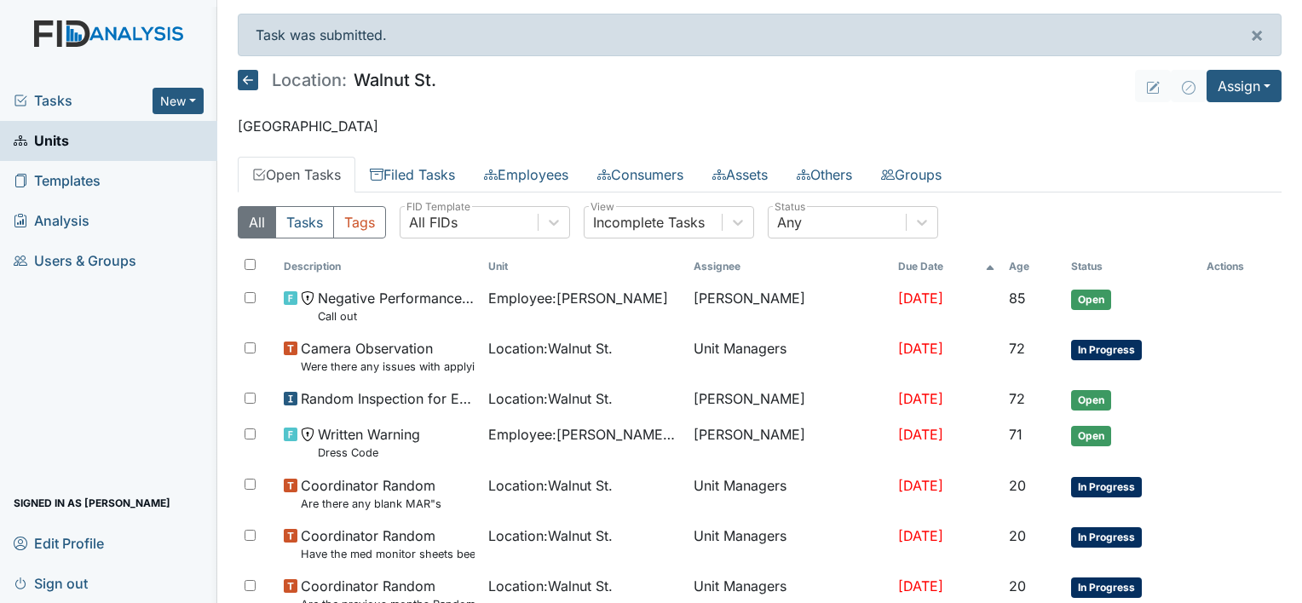
drag, startPoint x: 263, startPoint y: 93, endPoint x: 249, endPoint y: 83, distance: 17.0
click at [249, 83] on div "Location: Walnut St." at bounding box center [337, 83] width 199 height 26
click at [249, 83] on icon at bounding box center [248, 80] width 20 height 20
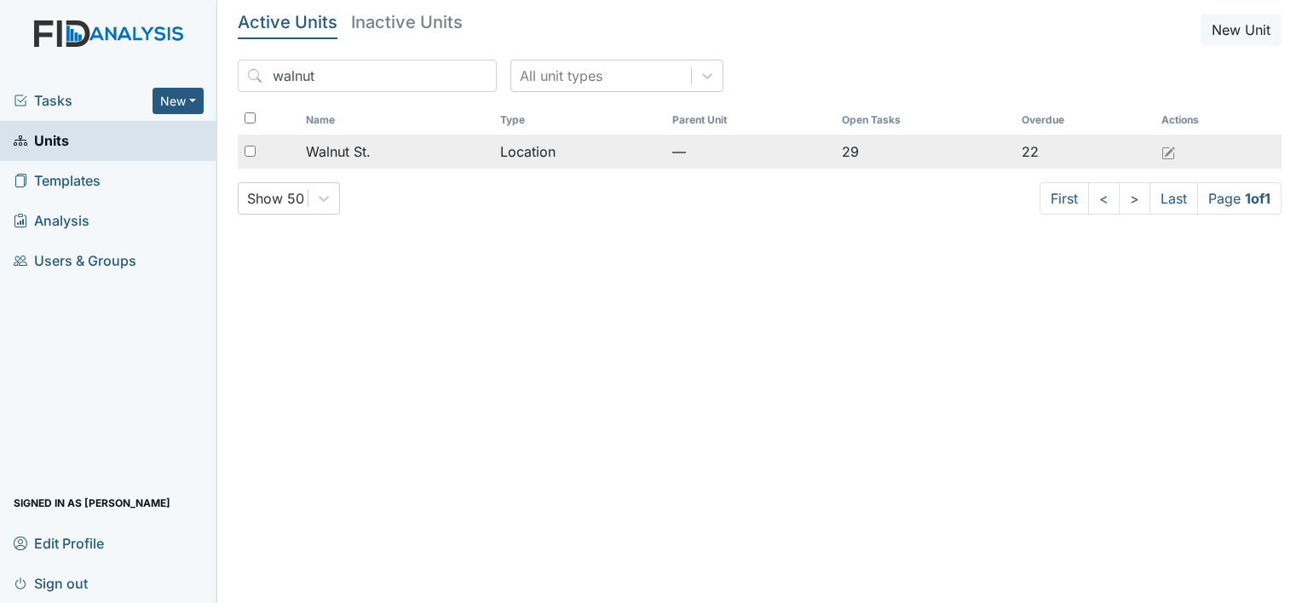
click at [464, 149] on div "Walnut St." at bounding box center [397, 151] width 182 height 20
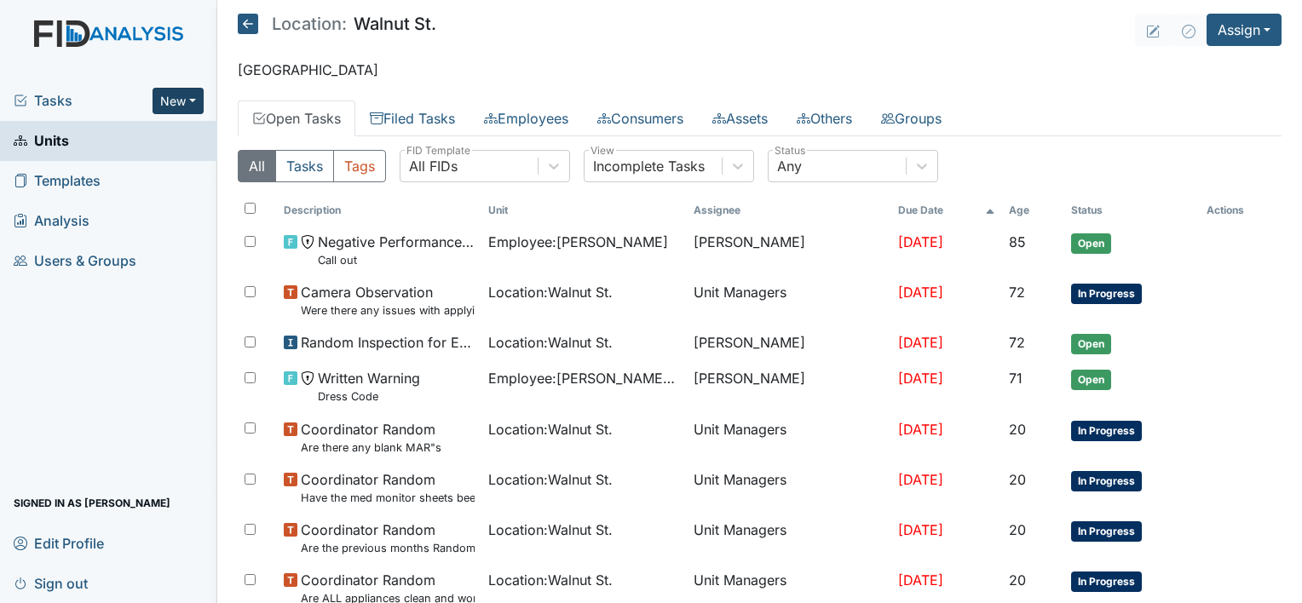
click at [173, 102] on button "New" at bounding box center [178, 101] width 51 height 26
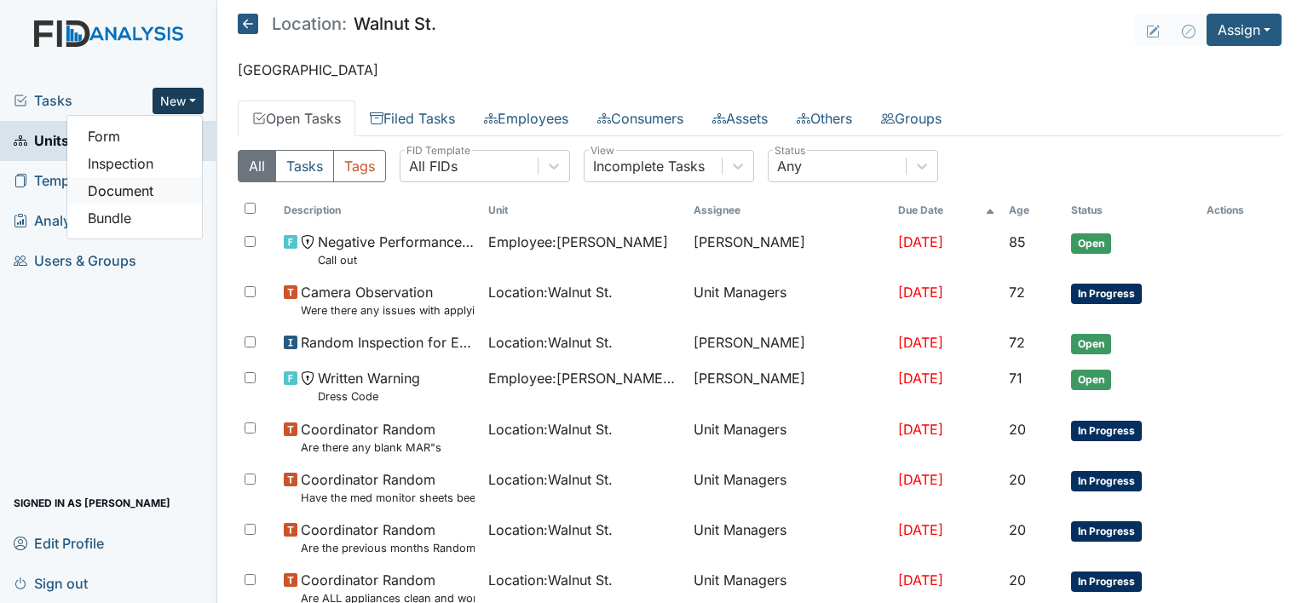
click at [133, 190] on link "Document" at bounding box center [134, 190] width 135 height 27
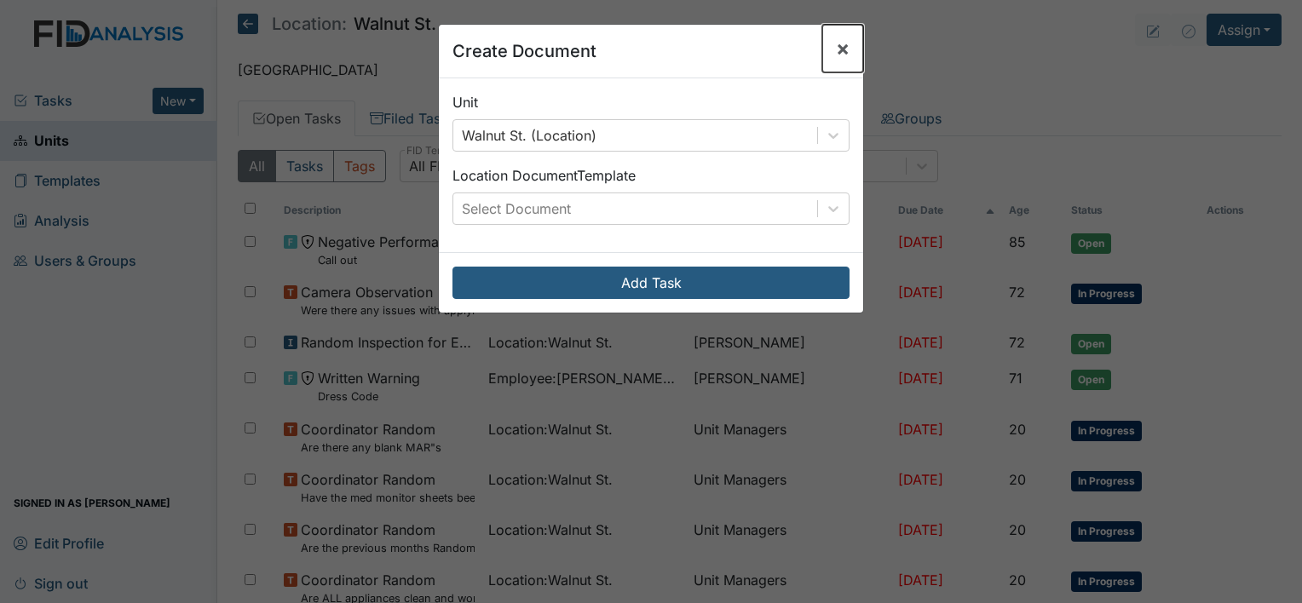
click at [836, 47] on span "×" at bounding box center [843, 48] width 14 height 25
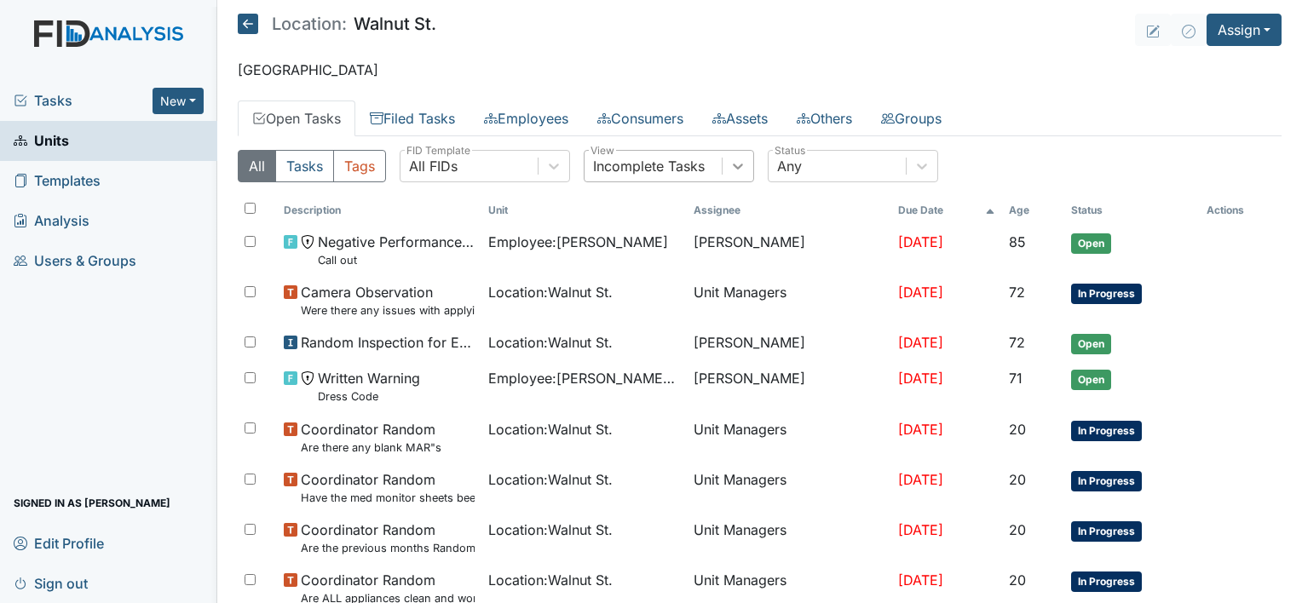
click at [740, 165] on icon at bounding box center [738, 167] width 10 height 6
click at [419, 112] on link "Filed Tasks" at bounding box center [412, 119] width 114 height 36
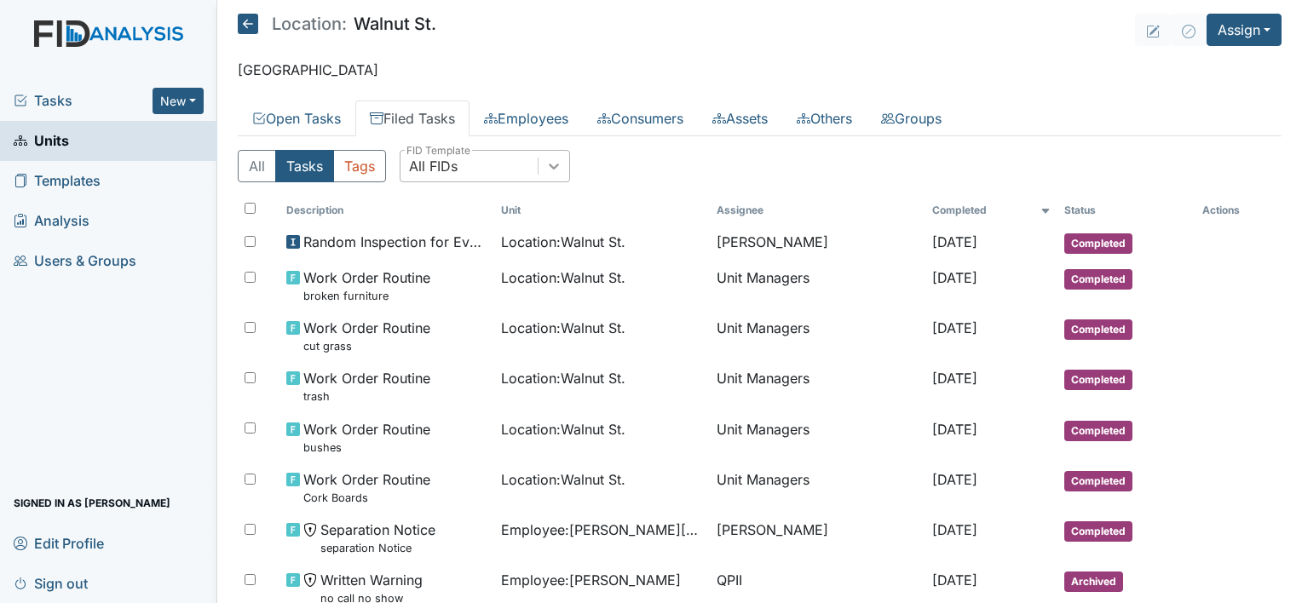
click at [556, 159] on icon at bounding box center [553, 166] width 17 height 17
click at [777, 196] on th "Assignee" at bounding box center [818, 210] width 216 height 29
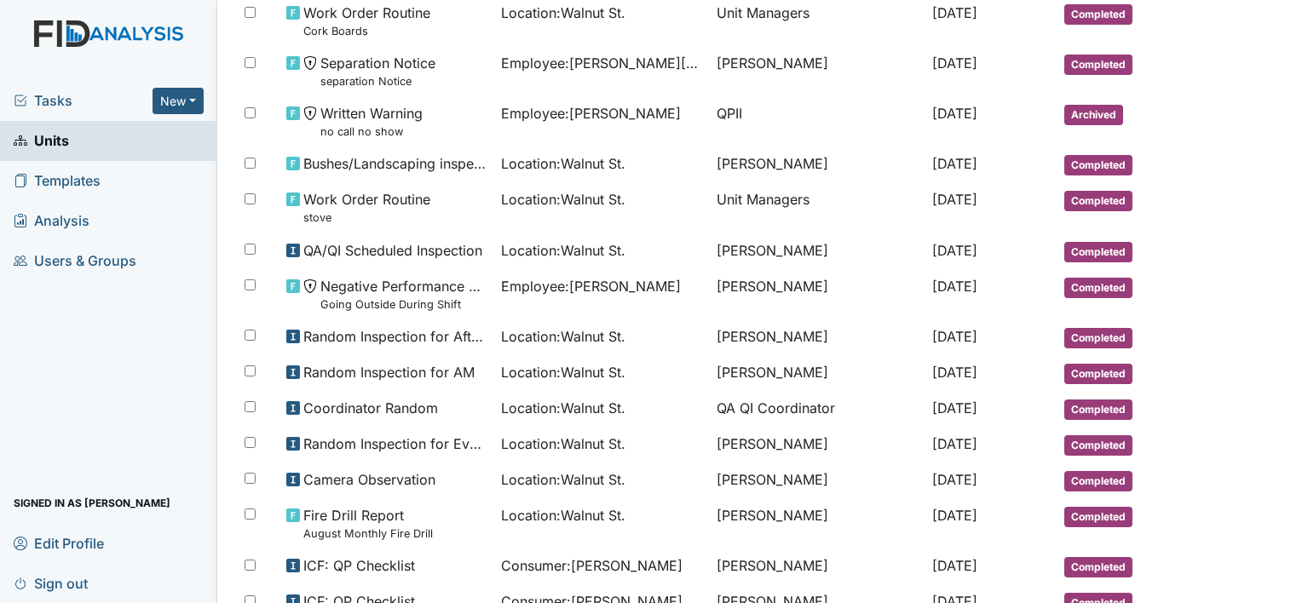
scroll to position [469, 0]
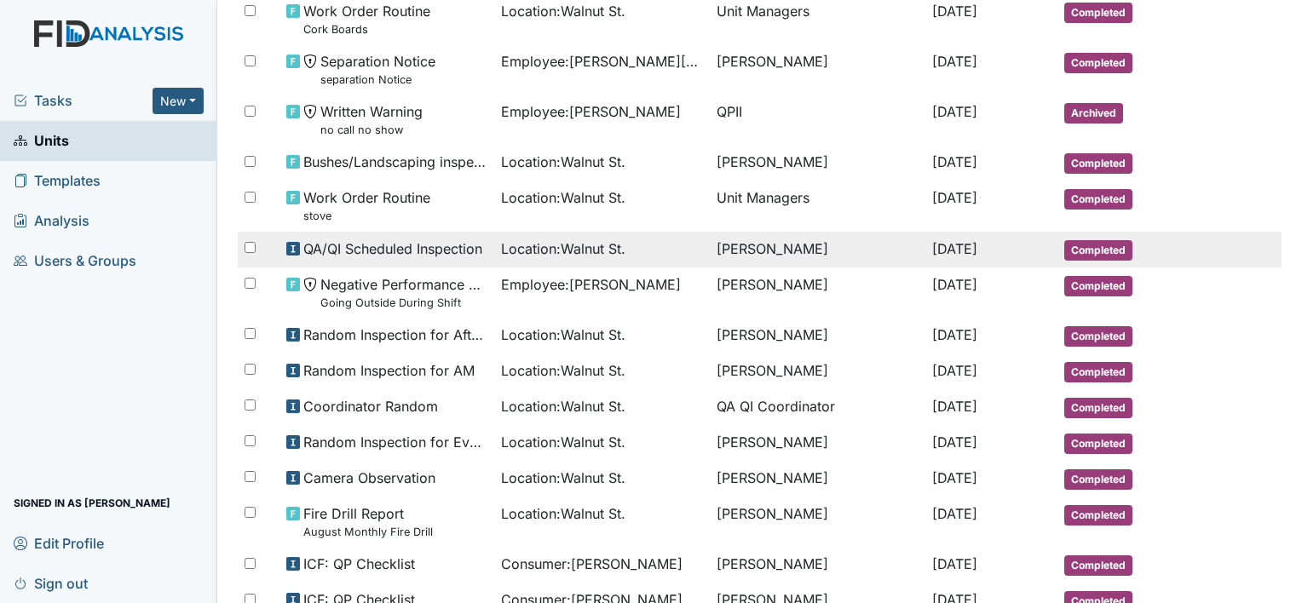
click at [501, 252] on span "Location : Walnut St." at bounding box center [563, 249] width 124 height 20
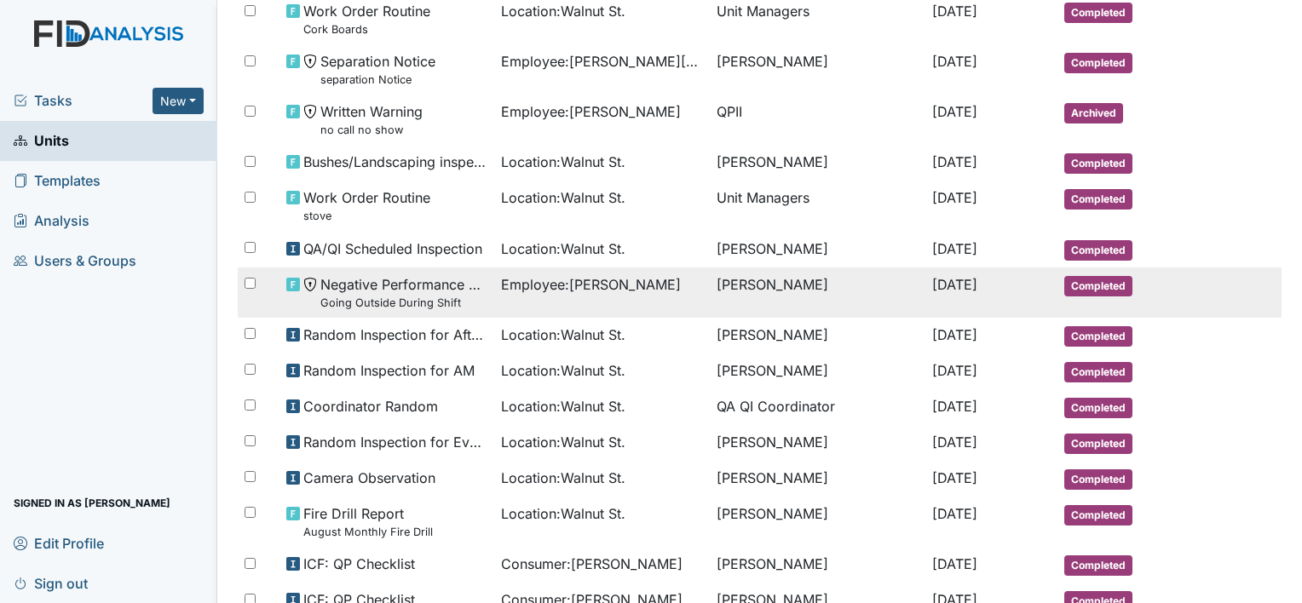
click at [1182, 268] on td "Completed" at bounding box center [1127, 293] width 138 height 50
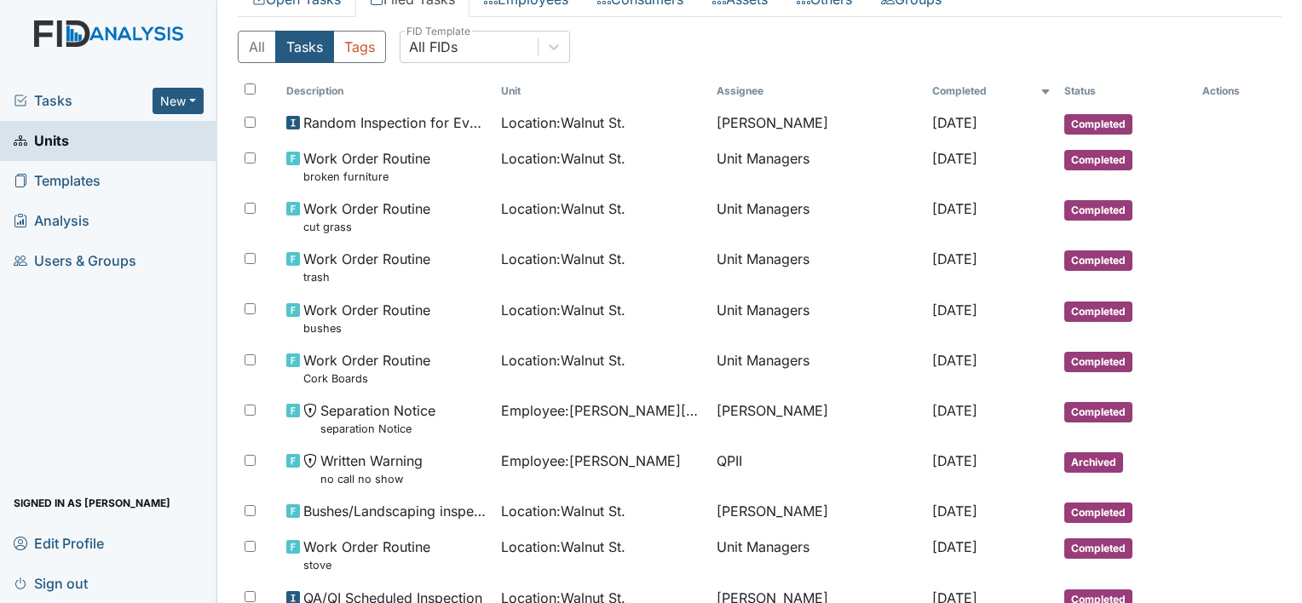
scroll to position [0, 0]
